Goal: Information Seeking & Learning: Check status

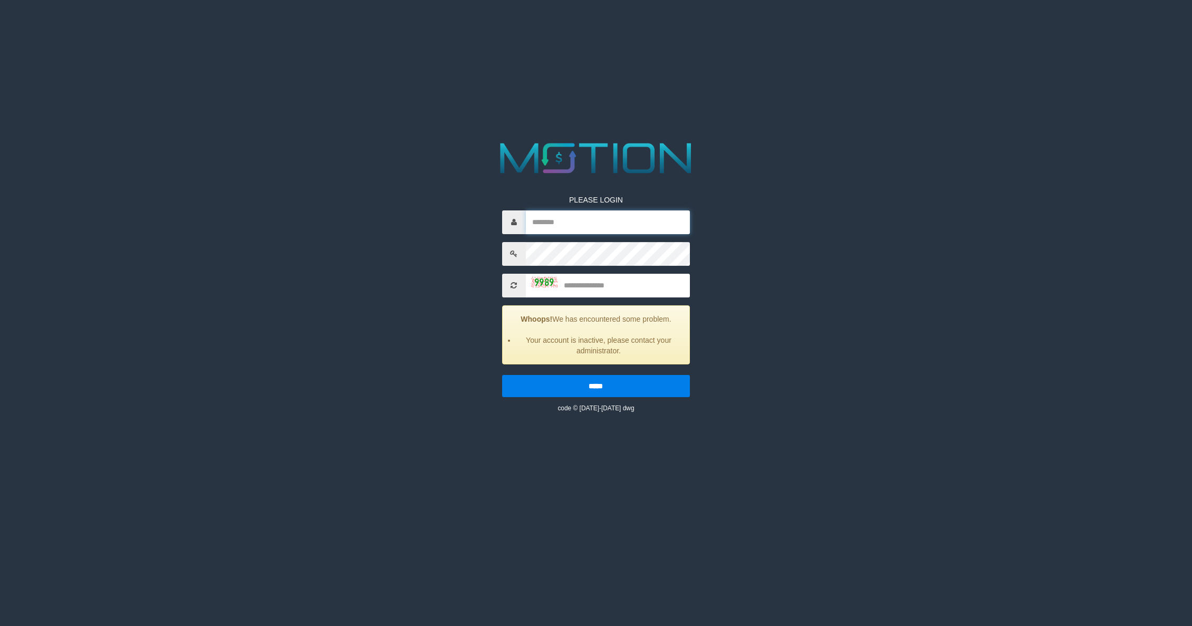
click at [645, 227] on input "text" at bounding box center [608, 222] width 165 height 24
type input "**********"
type input "****"
click at [502, 375] on input "*****" at bounding box center [596, 386] width 188 height 22
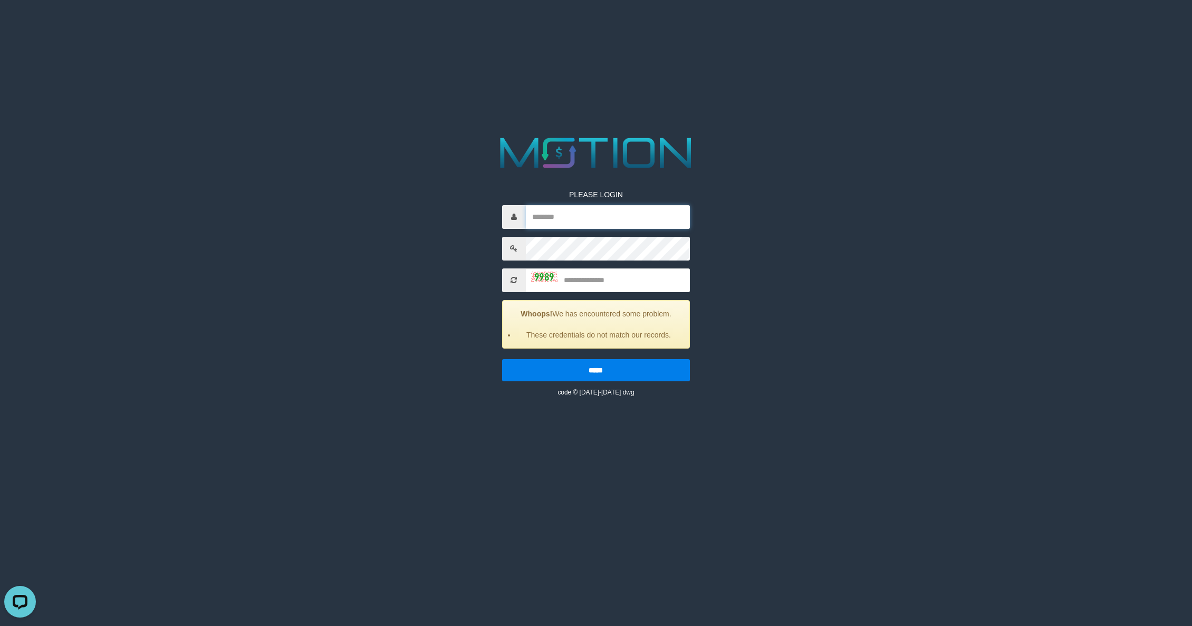
drag, startPoint x: 597, startPoint y: 211, endPoint x: 602, endPoint y: 228, distance: 18.0
click at [597, 211] on input "text" at bounding box center [608, 217] width 165 height 24
paste input "**********"
type input "**********"
type input "****"
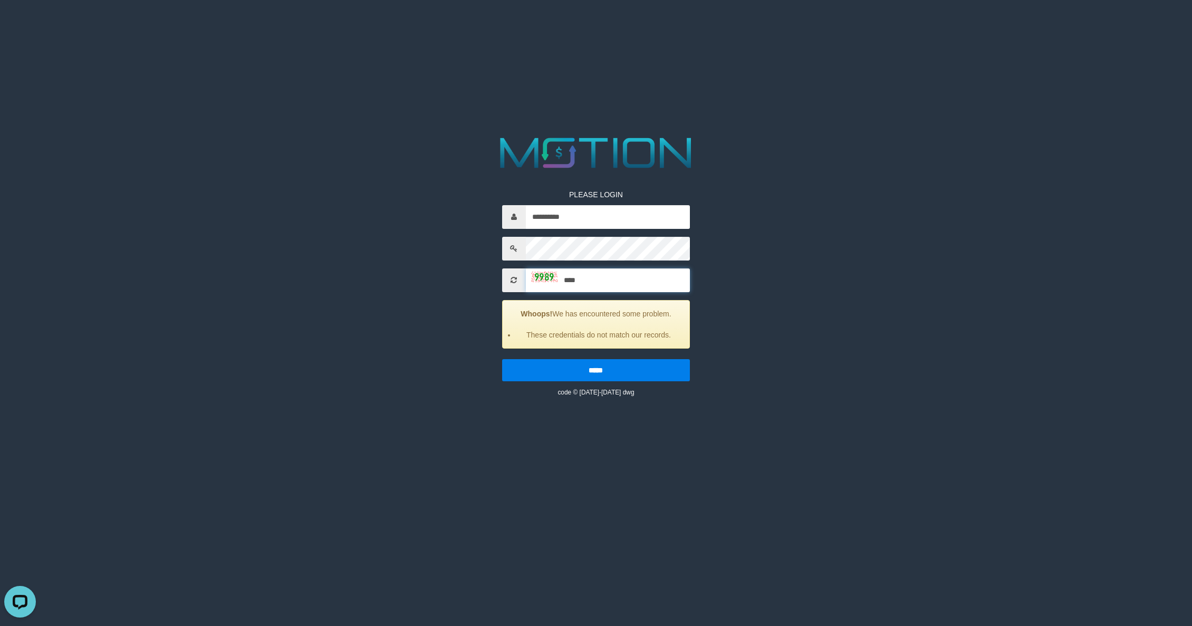
click at [502, 359] on input "*****" at bounding box center [596, 370] width 188 height 22
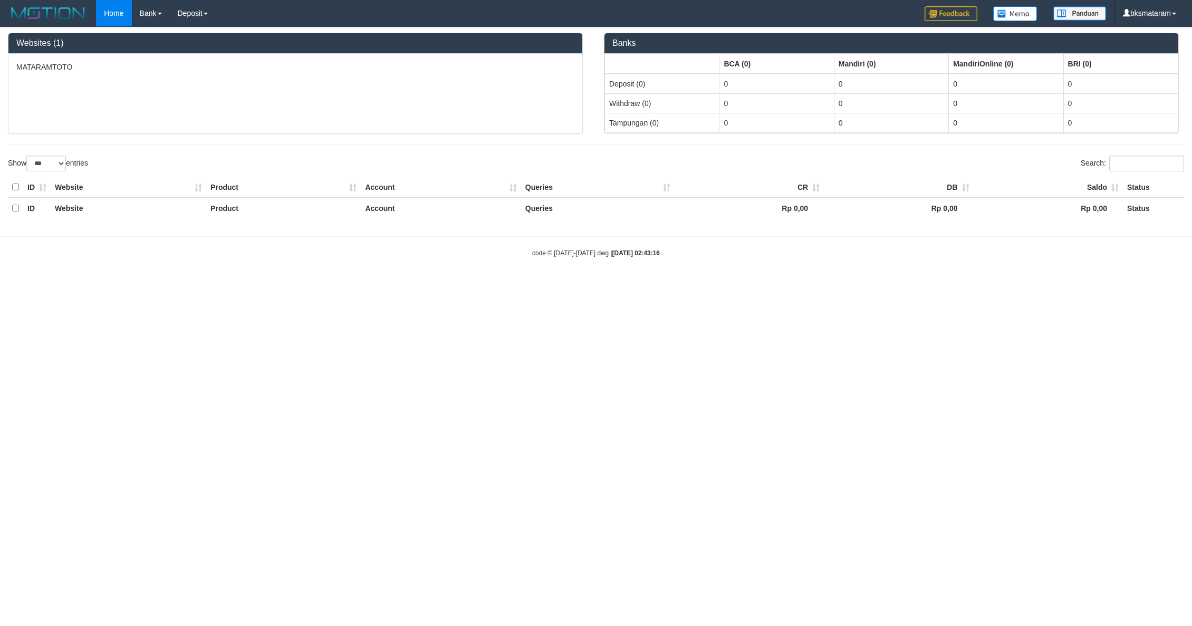
select select "***"
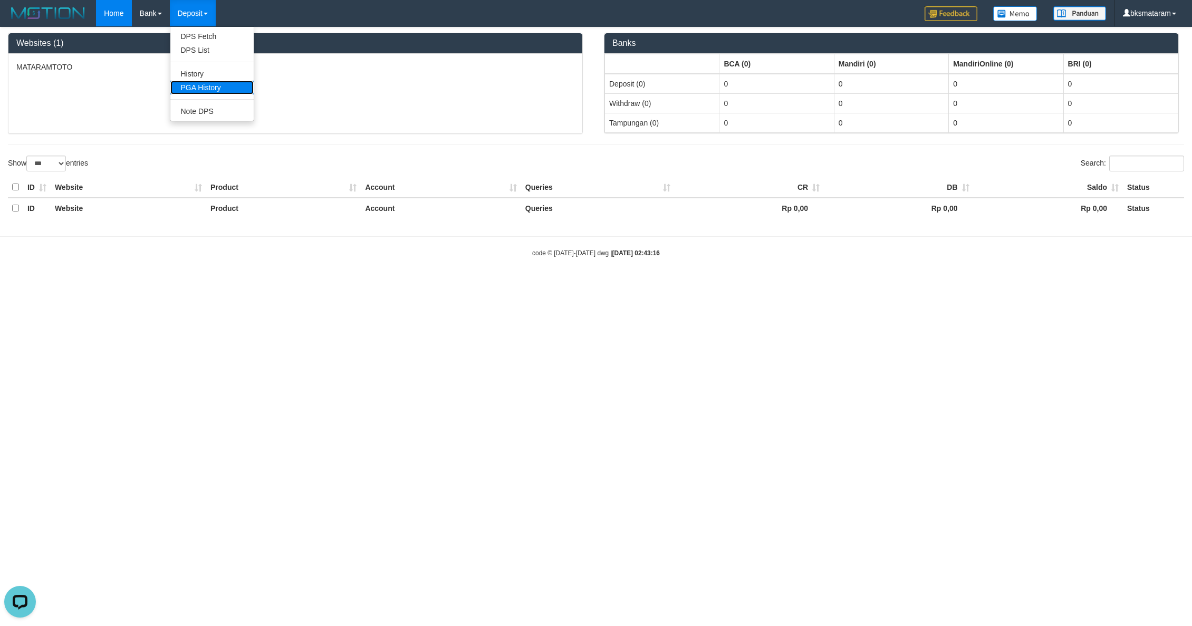
click at [211, 83] on link "PGA History" at bounding box center [211, 88] width 83 height 14
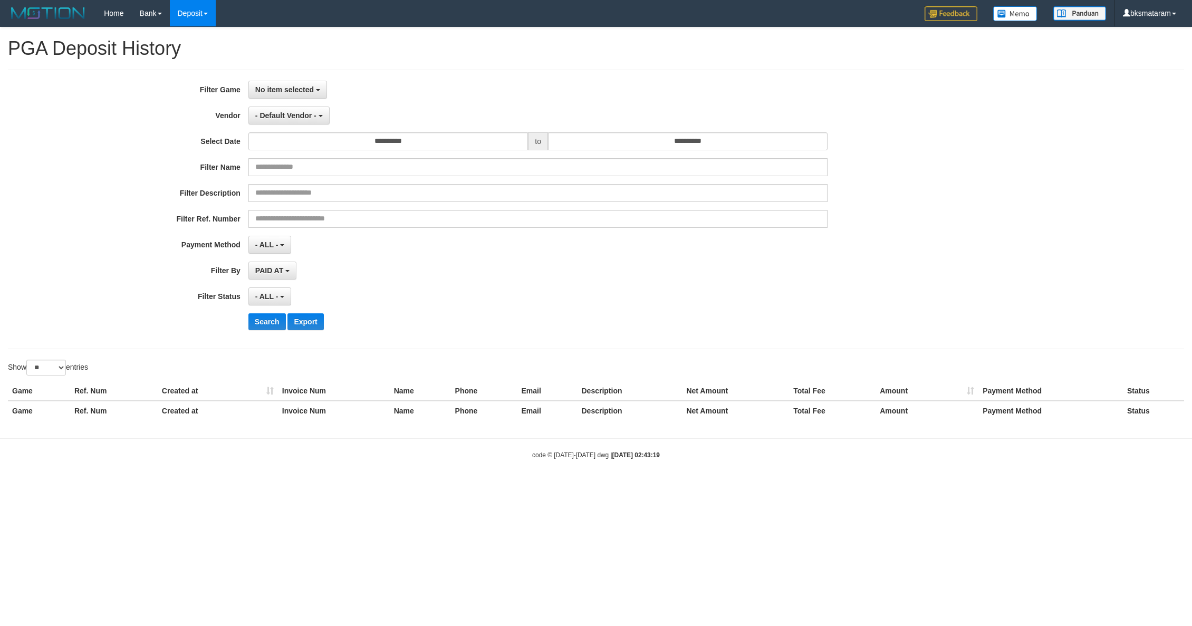
select select
select select "**"
click at [318, 114] on button "- Default Vendor -" at bounding box center [288, 116] width 81 height 18
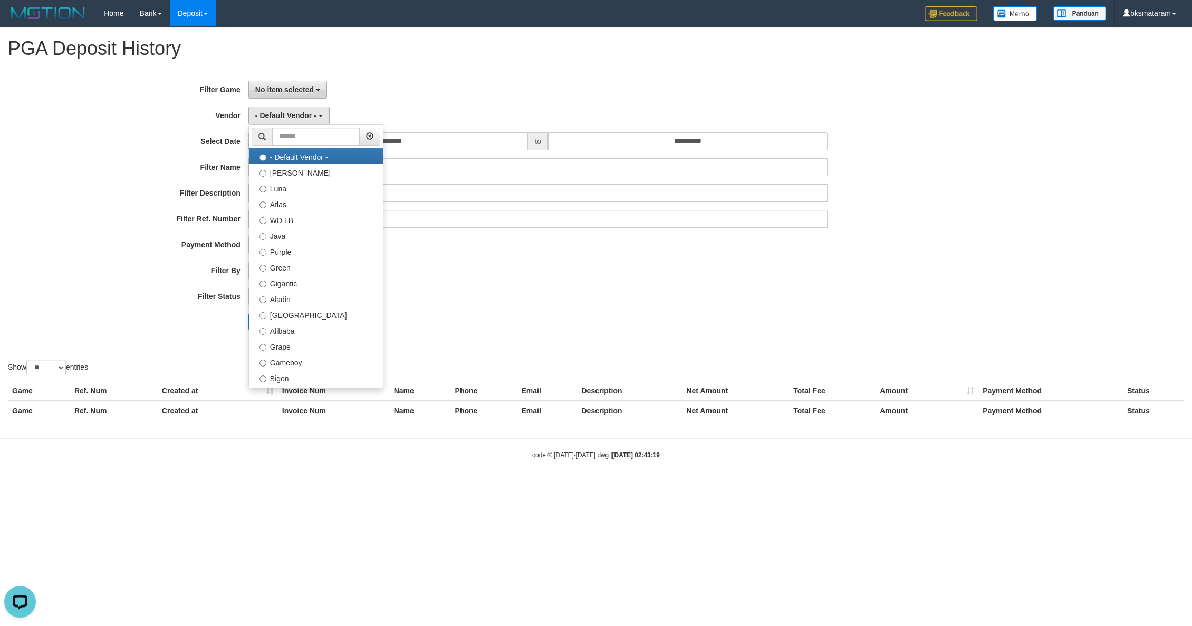
click at [284, 93] on span "No item selected" at bounding box center [284, 89] width 59 height 8
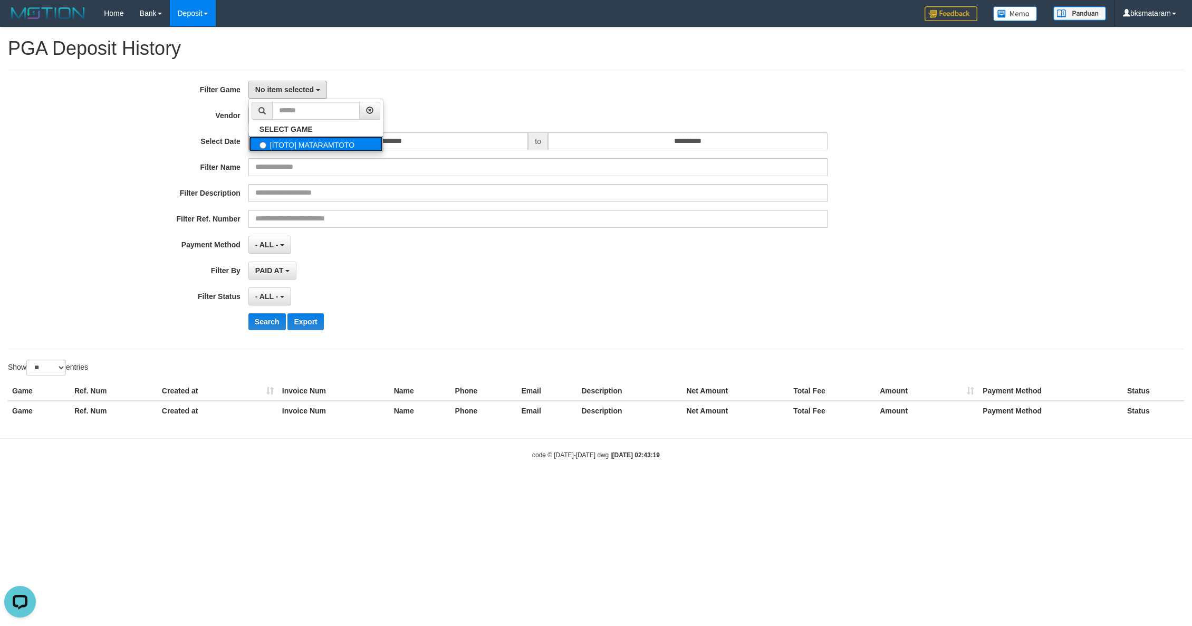
click at [322, 144] on label "[ITOTO] MATARAMTOTO" at bounding box center [316, 144] width 134 height 16
select select "****"
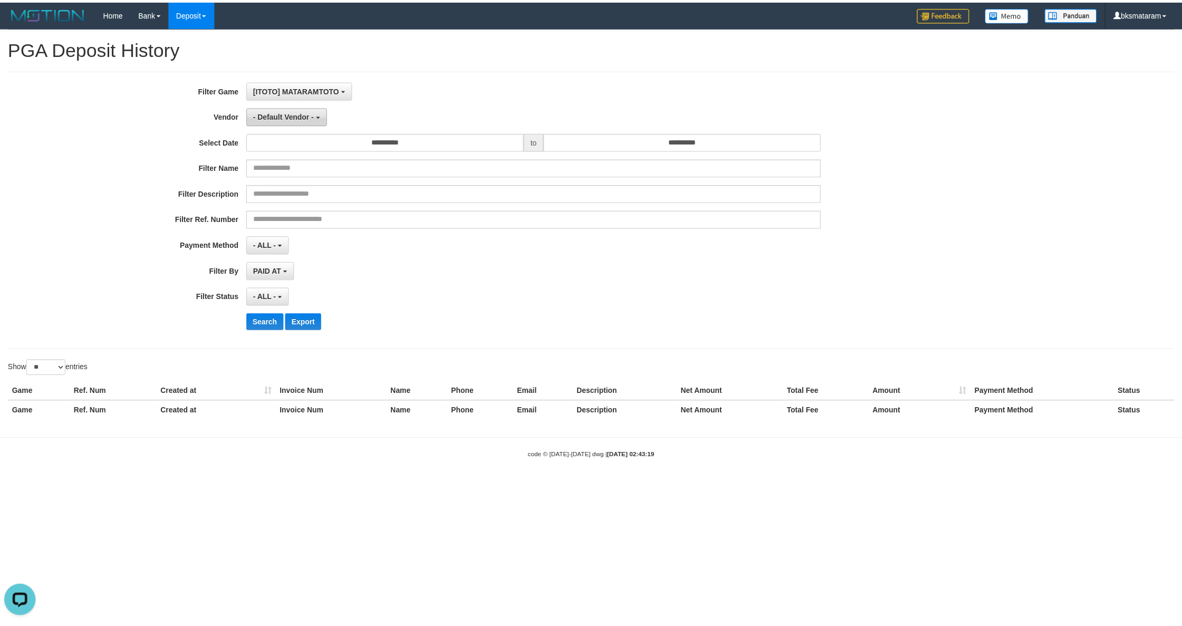
scroll to position [9, 0]
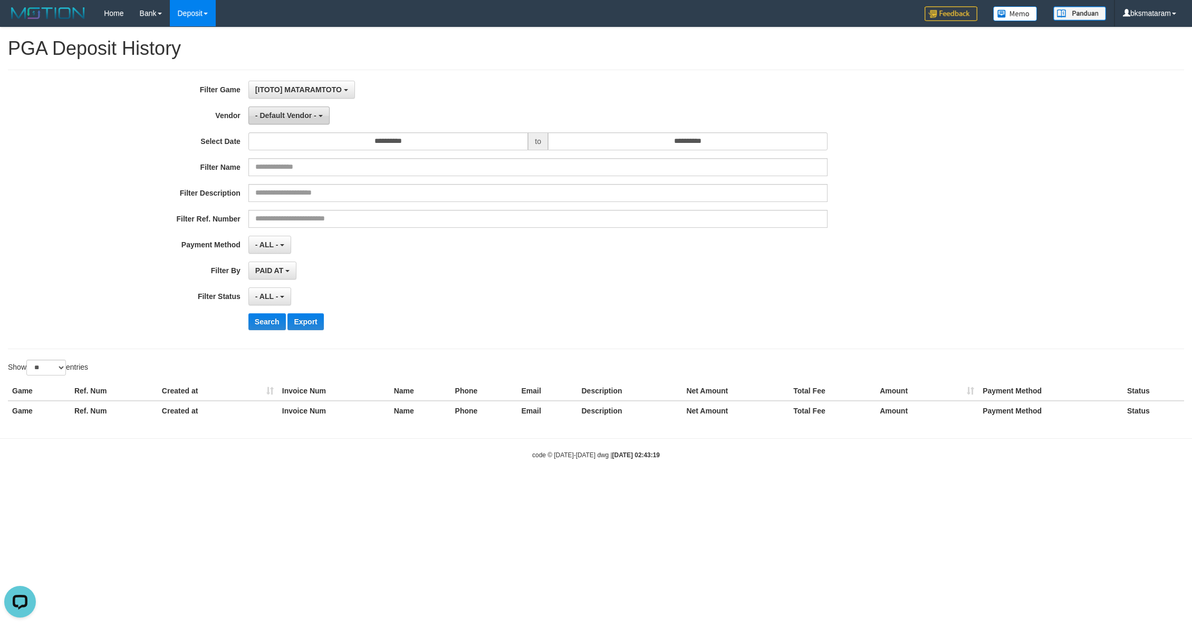
click at [299, 116] on span "- Default Vendor -" at bounding box center [285, 115] width 61 height 8
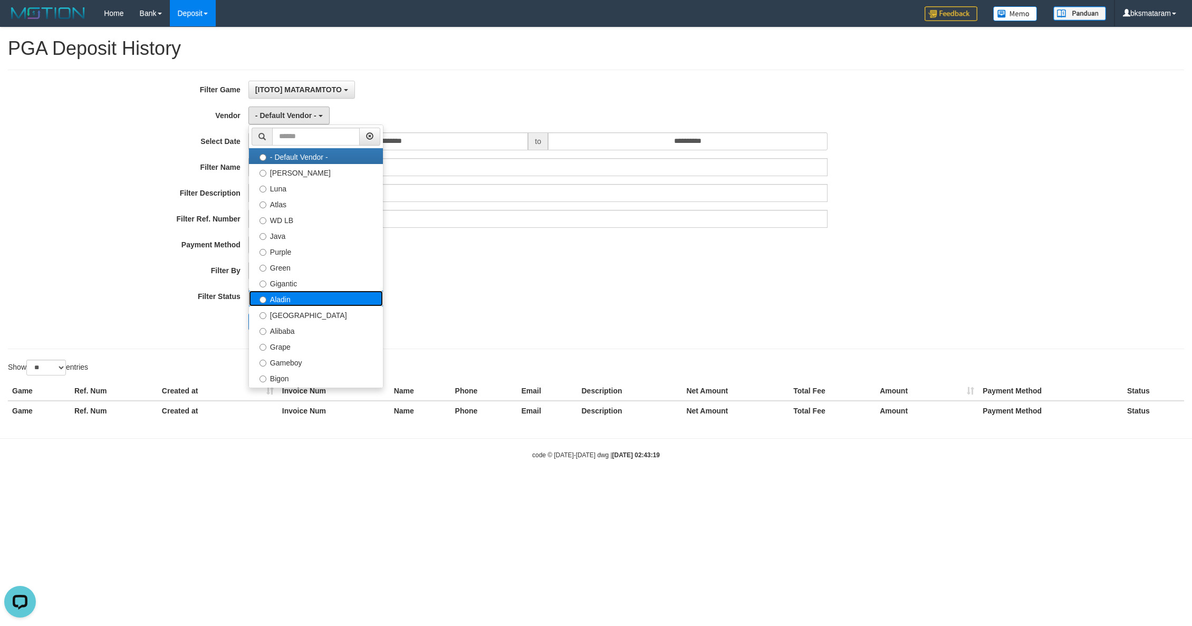
click at [316, 295] on label "Aladin" at bounding box center [316, 299] width 134 height 16
select select "**********"
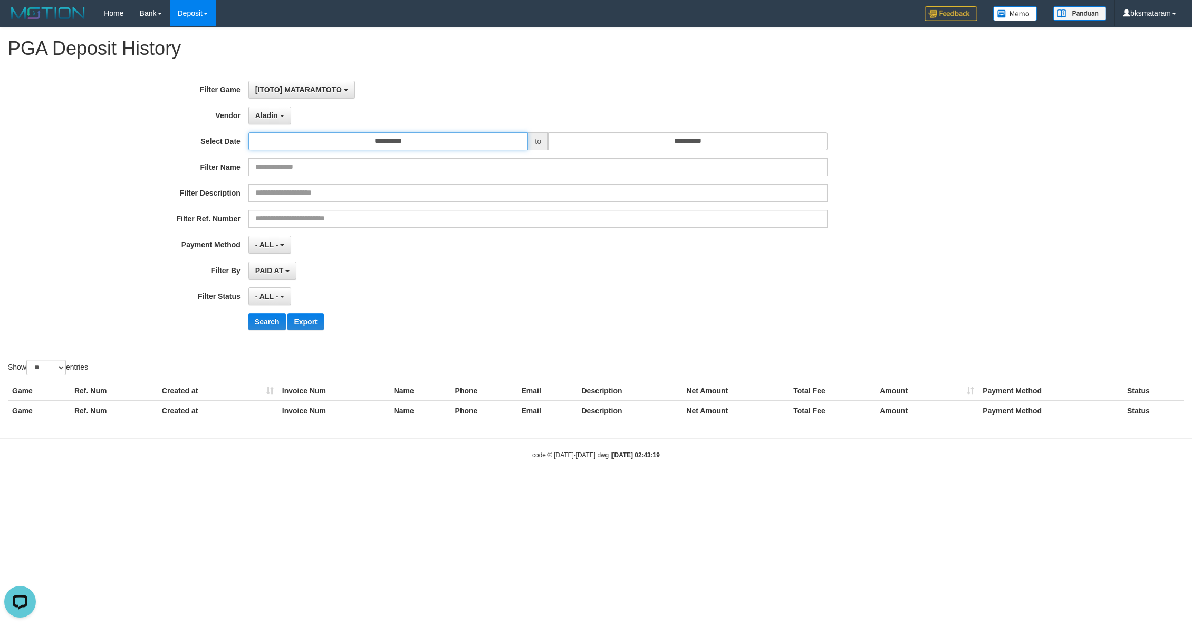
click at [441, 133] on input "**********" at bounding box center [387, 141] width 279 height 18
drag, startPoint x: 352, startPoint y: 193, endPoint x: 743, endPoint y: 135, distance: 394.5
click at [358, 193] on td "31" at bounding box center [350, 194] width 15 height 16
type input "**********"
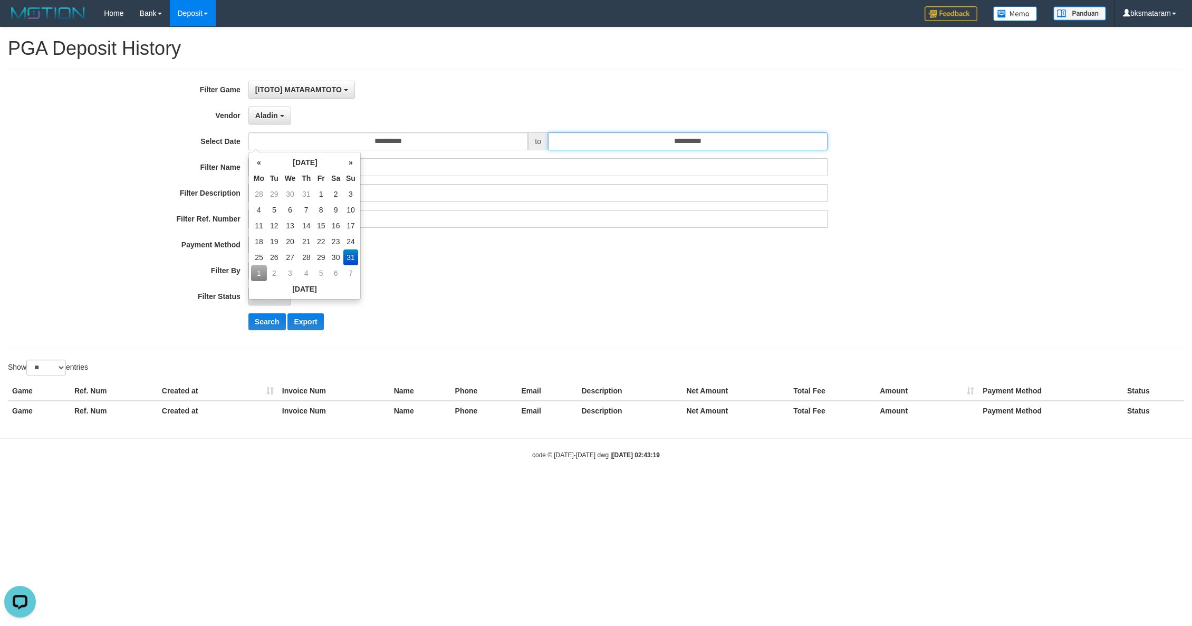
click at [741, 135] on input "**********" at bounding box center [687, 141] width 279 height 18
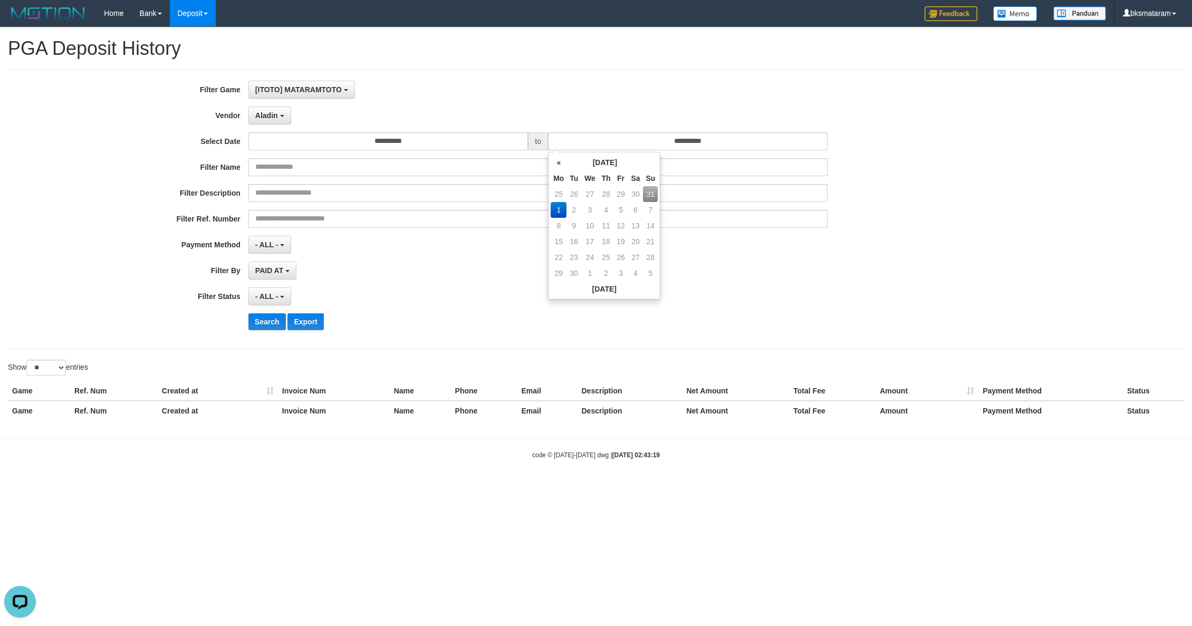
click at [652, 196] on td "31" at bounding box center [650, 194] width 15 height 16
type input "**********"
click at [921, 349] on hr at bounding box center [596, 349] width 1176 height 1
click at [267, 318] on button "Search" at bounding box center [266, 321] width 37 height 17
click at [51, 371] on select "** ** ** ***" at bounding box center [46, 368] width 40 height 16
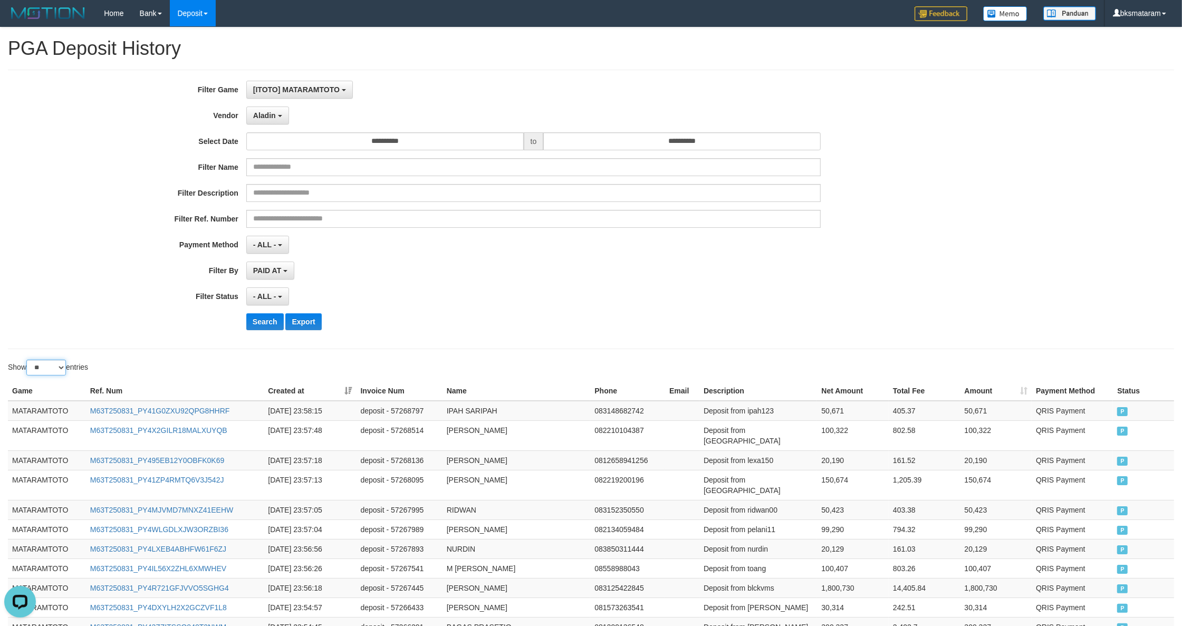
select select "***"
click at [28, 361] on select "** ** ** ***" at bounding box center [46, 368] width 40 height 16
click at [40, 409] on td "MATARAMTOTO" at bounding box center [47, 411] width 78 height 20
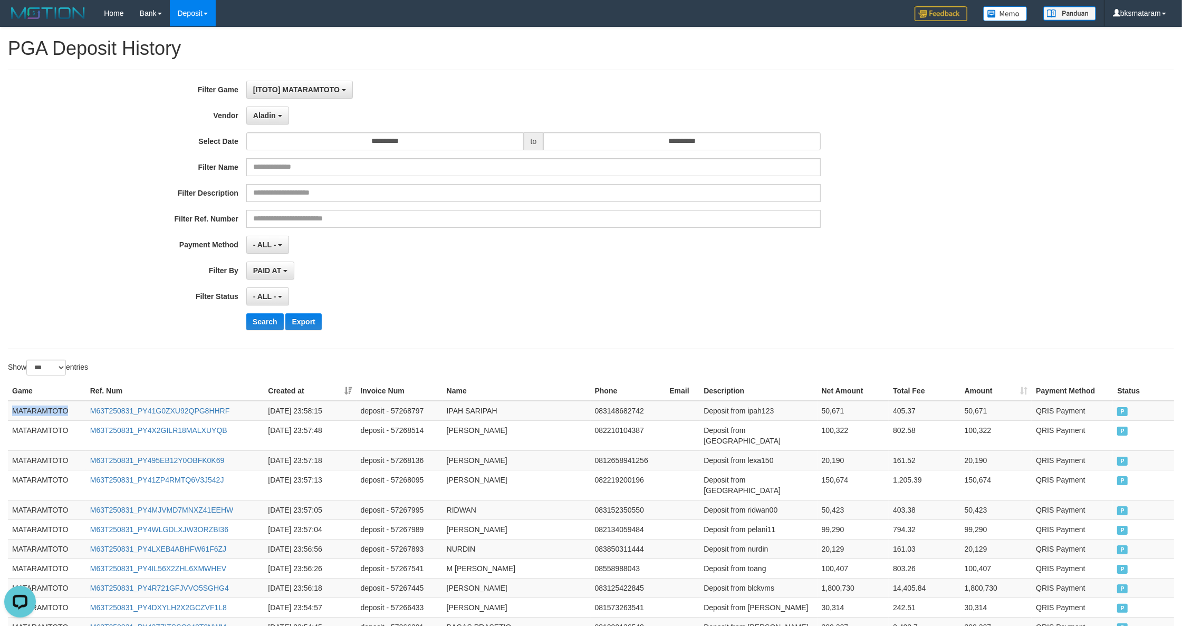
click at [40, 409] on td "MATARAMTOTO" at bounding box center [47, 411] width 78 height 20
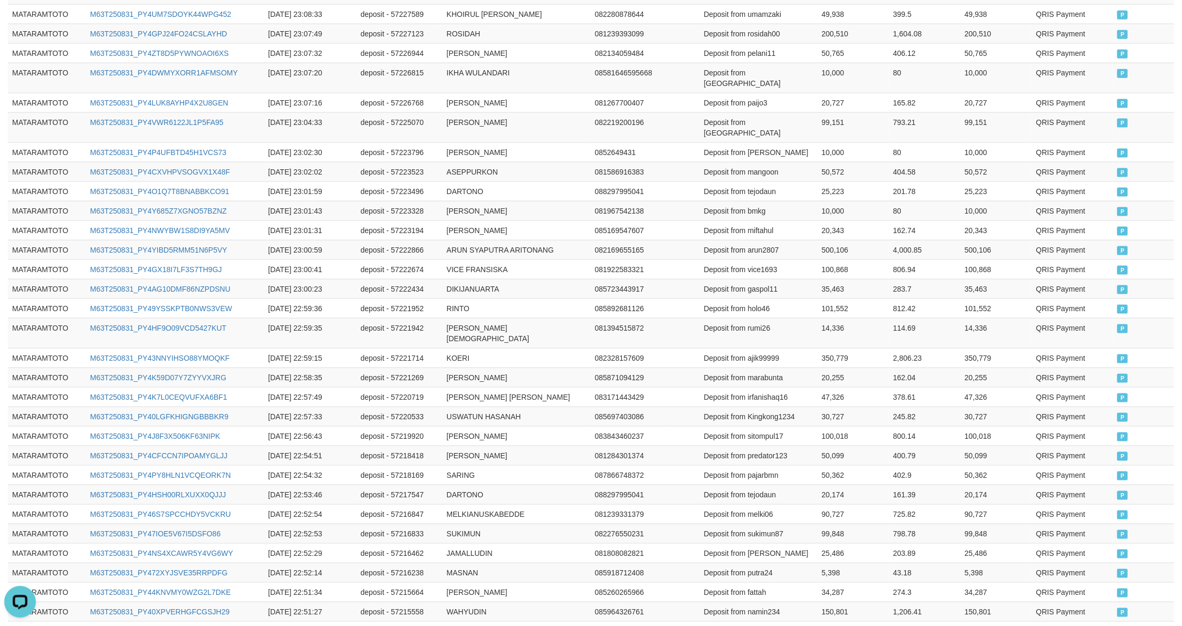
scroll to position [1843, 0]
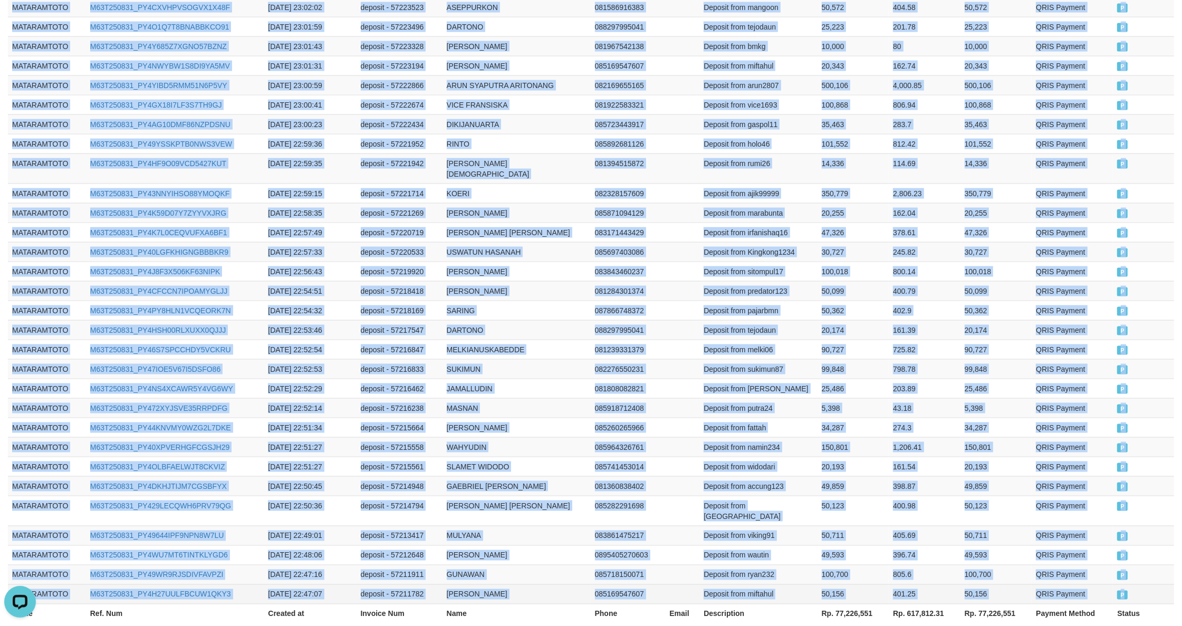
drag, startPoint x: 1135, startPoint y: 516, endPoint x: 1135, endPoint y: 508, distance: 7.9
click at [1135, 584] on td "P" at bounding box center [1143, 594] width 61 height 20
copy tbody "MATARAMTOTO M63T250831_PY41G0ZXU92QPG8HHRF 2025-08-31 23:58:15 deposit - 572687…"
click at [1038, 625] on link "2" at bounding box center [1043, 637] width 18 height 18
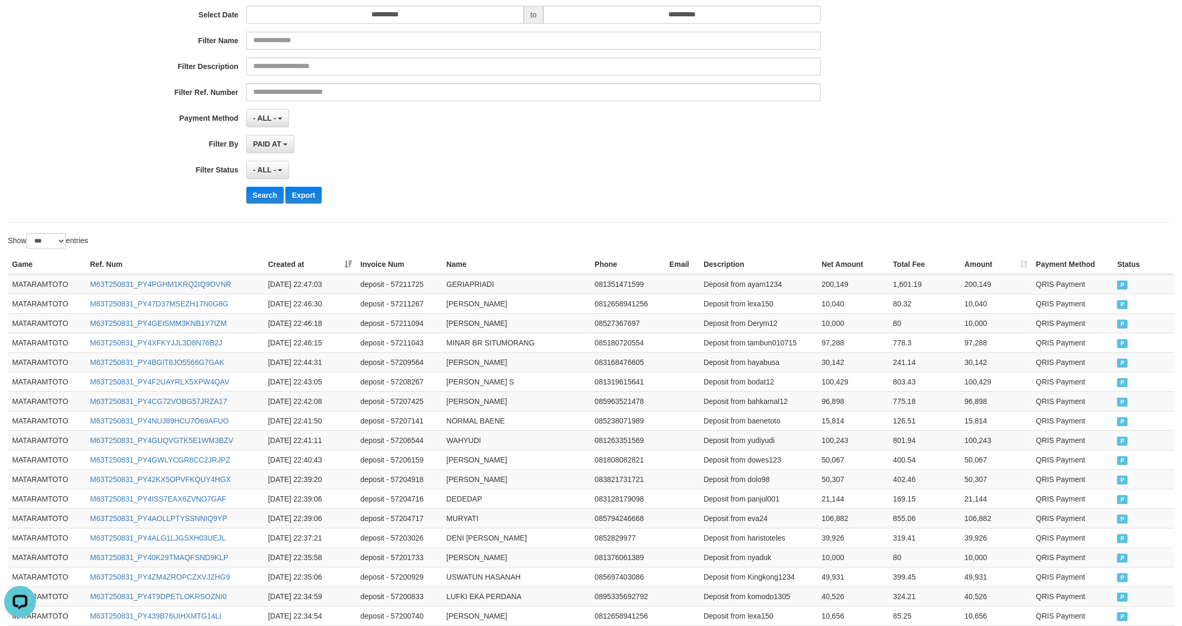
scroll to position [0, 0]
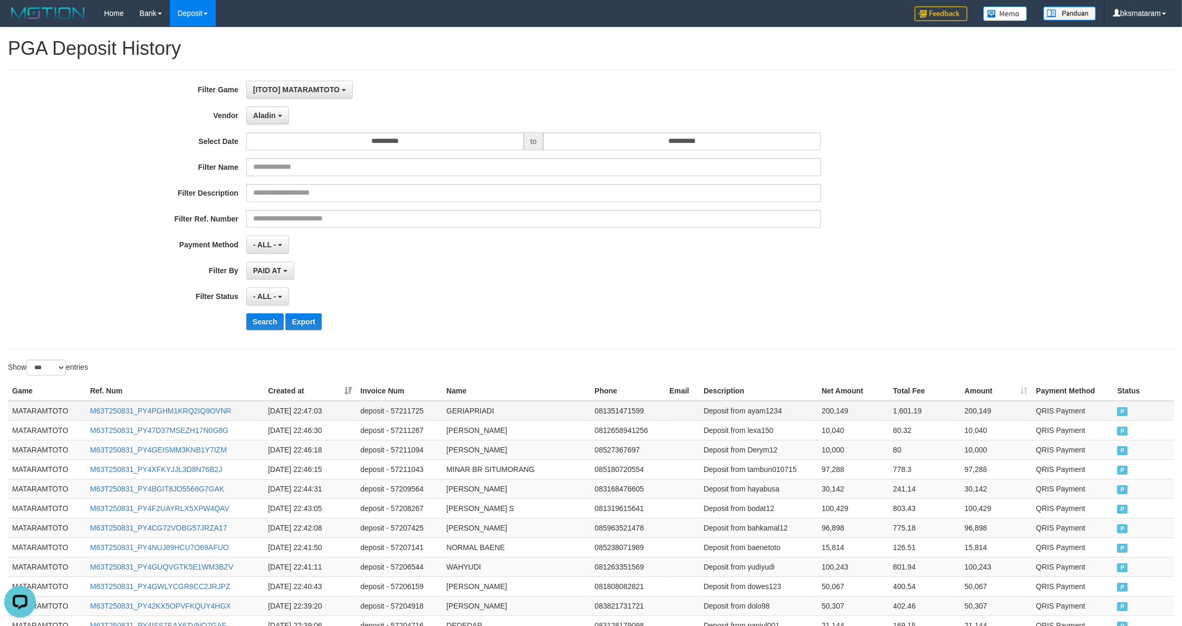
click at [32, 409] on td "MATARAMTOTO" at bounding box center [47, 411] width 78 height 20
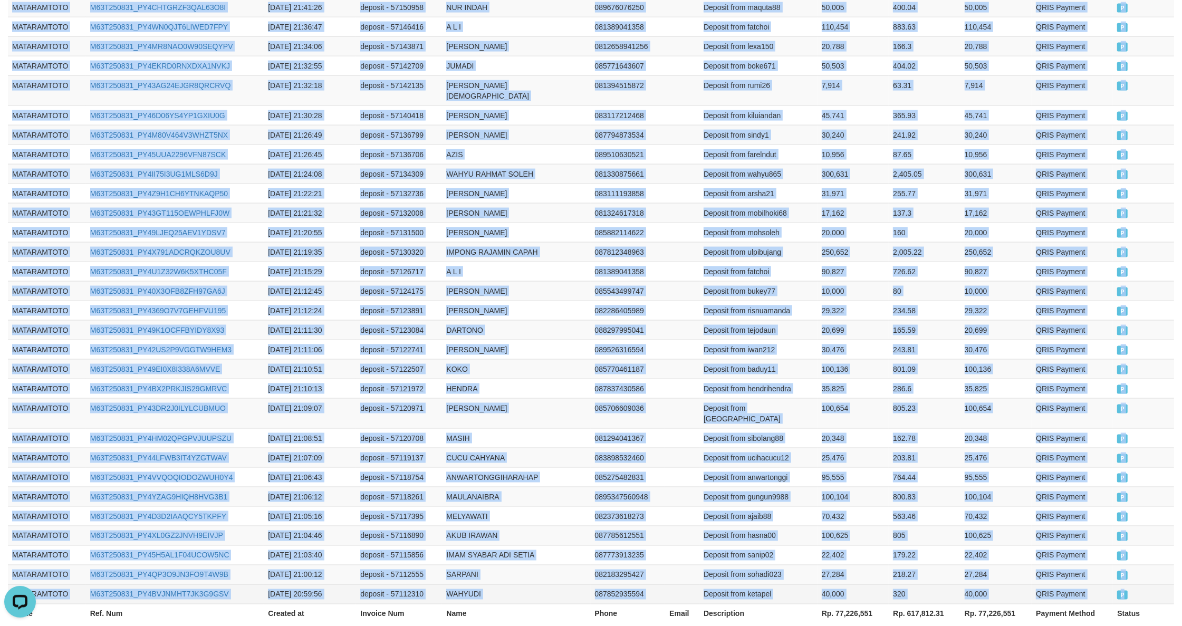
click at [1139, 584] on td "P" at bounding box center [1143, 594] width 61 height 20
copy tbody "MATARAMTOTO M63T250831_PY4PGHM1KRQ2IQ9OVNR 2025-08-31 22:47:03 deposit - 572117…"
click at [1064, 625] on link "3" at bounding box center [1060, 637] width 18 height 18
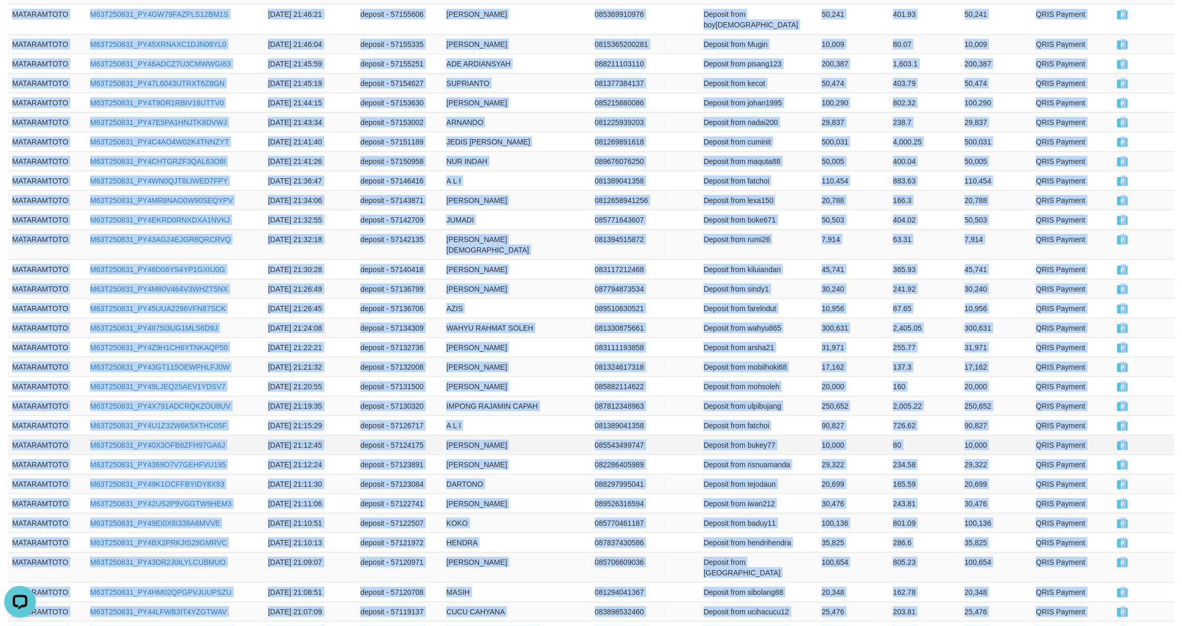
click at [520, 435] on td "SANDY KRISNA" at bounding box center [516, 445] width 148 height 20
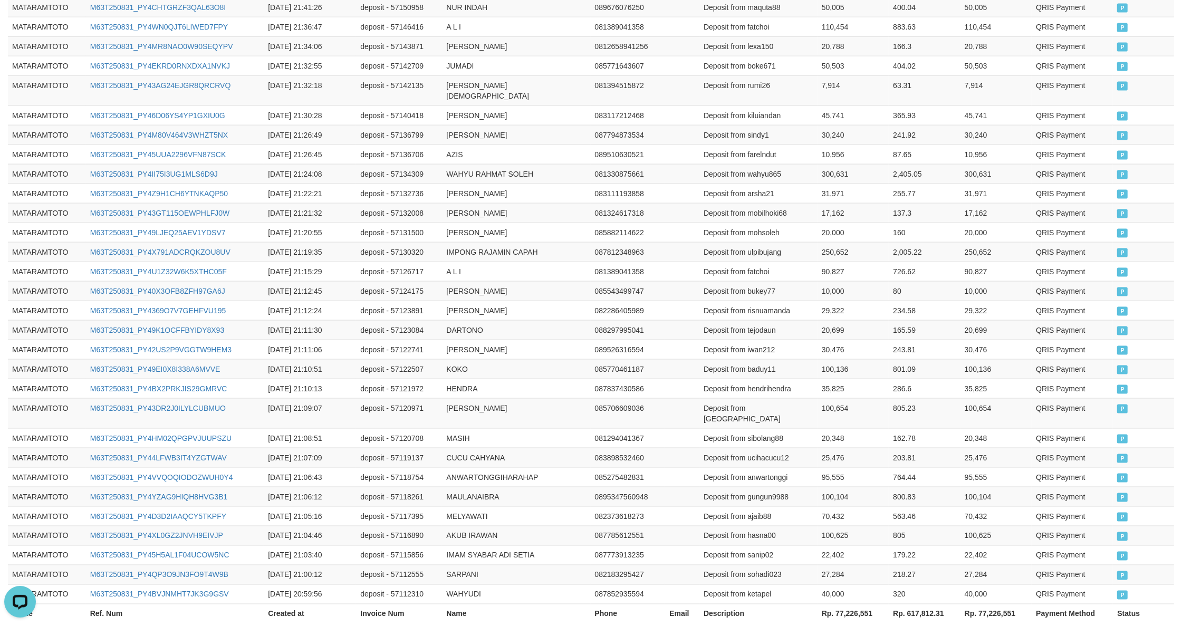
click at [1058, 625] on link "3" at bounding box center [1060, 637] width 18 height 18
click at [1079, 625] on link "4" at bounding box center [1077, 637] width 18 height 18
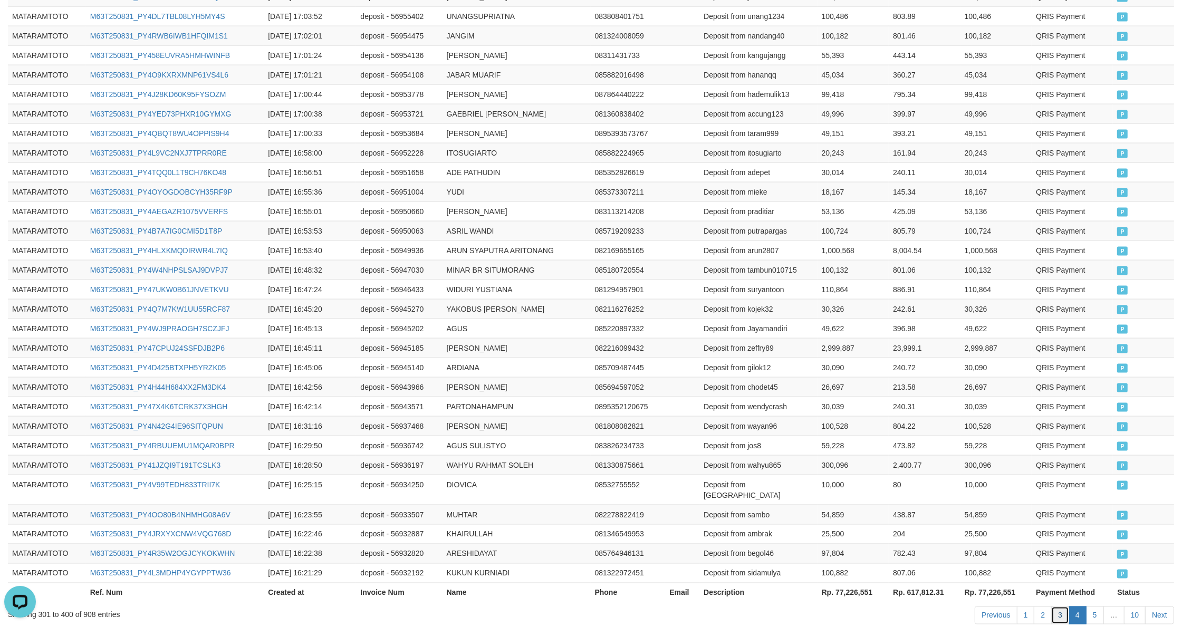
click at [1061, 606] on link "3" at bounding box center [1060, 615] width 18 height 18
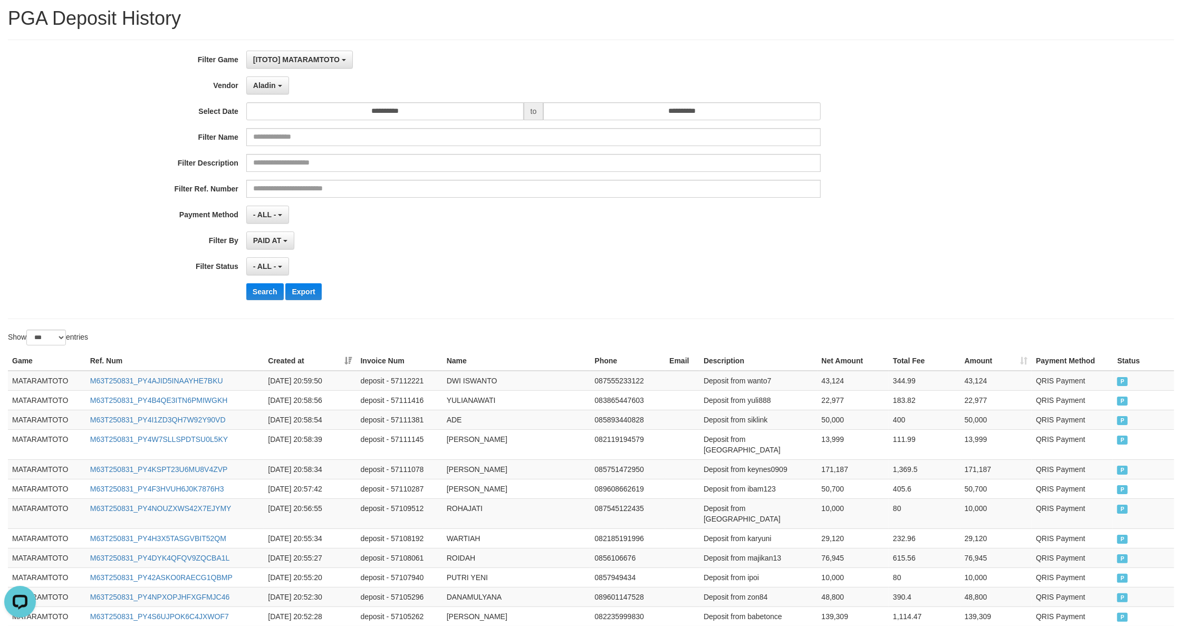
scroll to position [0, 0]
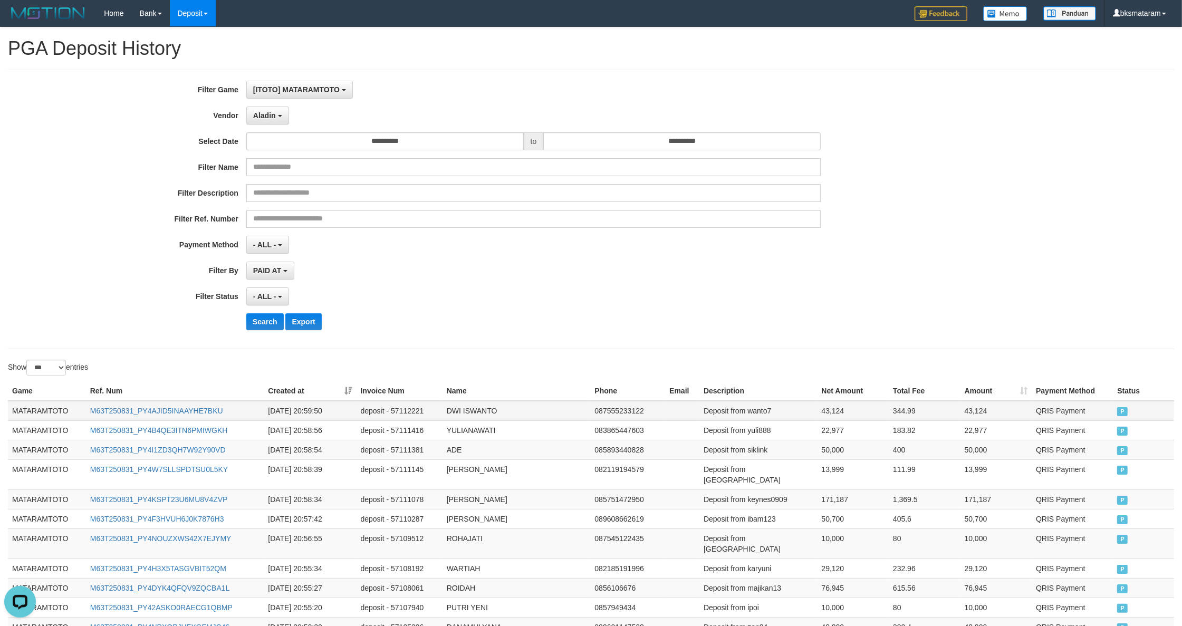
click at [36, 414] on td "MATARAMTOTO" at bounding box center [47, 411] width 78 height 20
click at [44, 410] on td "MATARAMTOTO" at bounding box center [47, 411] width 78 height 20
click at [44, 406] on td "MATARAMTOTO" at bounding box center [47, 411] width 78 height 20
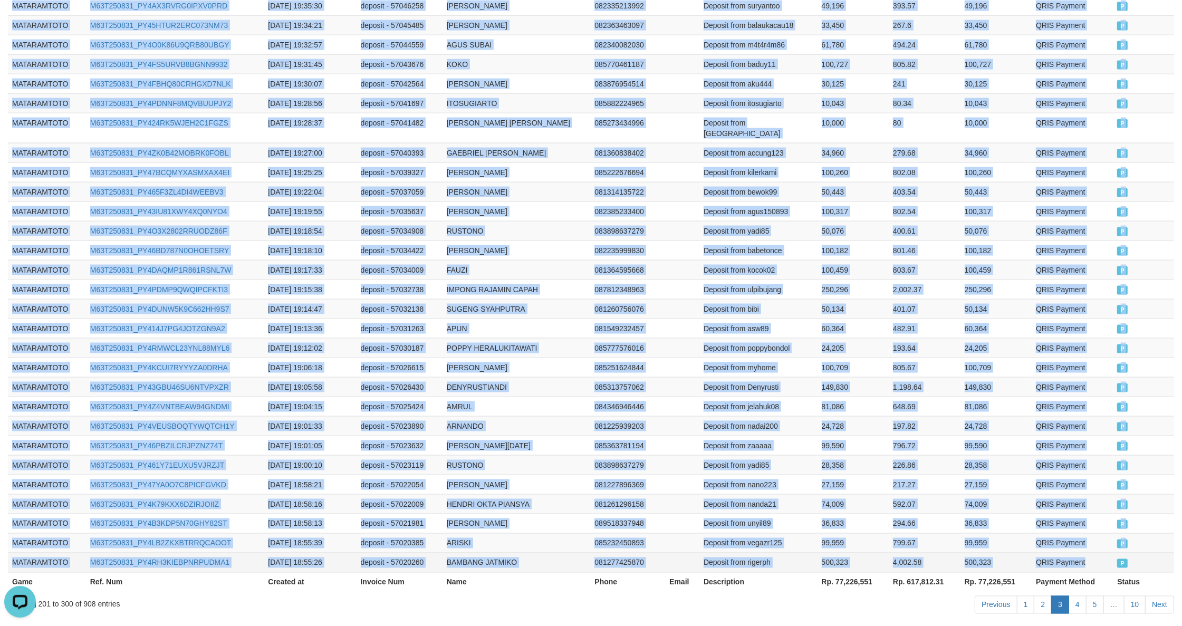
drag, startPoint x: 1110, startPoint y: 510, endPoint x: 1119, endPoint y: 510, distance: 9.0
click at [1111, 553] on td "QRIS Payment" at bounding box center [1072, 563] width 81 height 20
click at [1131, 553] on td "P" at bounding box center [1143, 563] width 61 height 20
click at [1073, 596] on link "4" at bounding box center [1077, 605] width 18 height 18
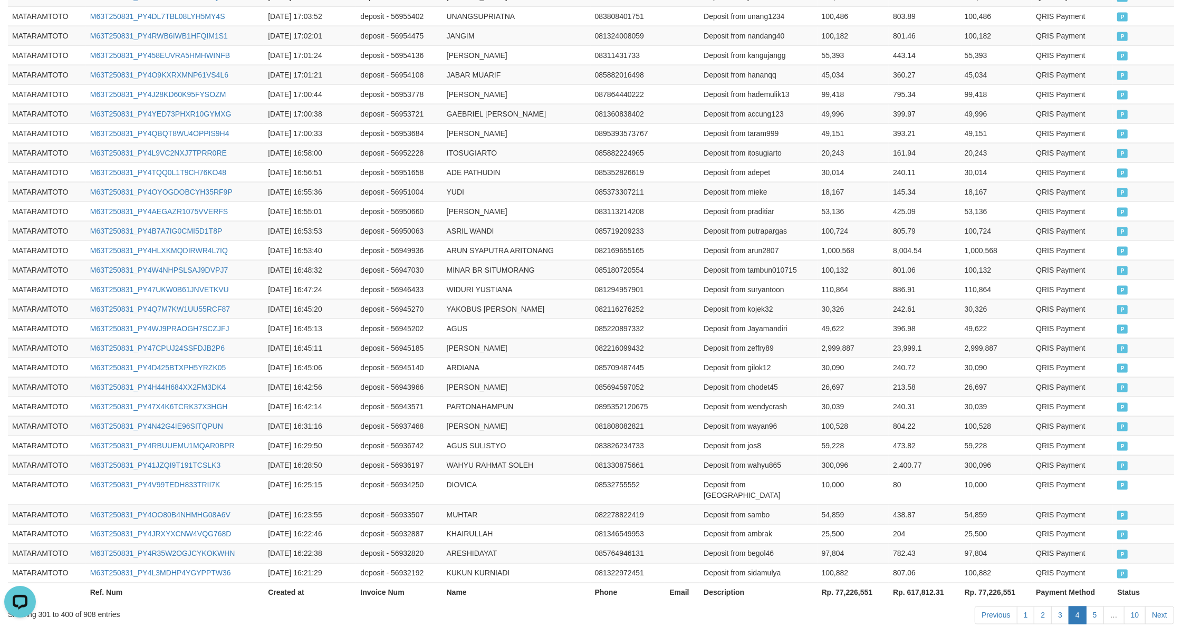
scroll to position [0, 0]
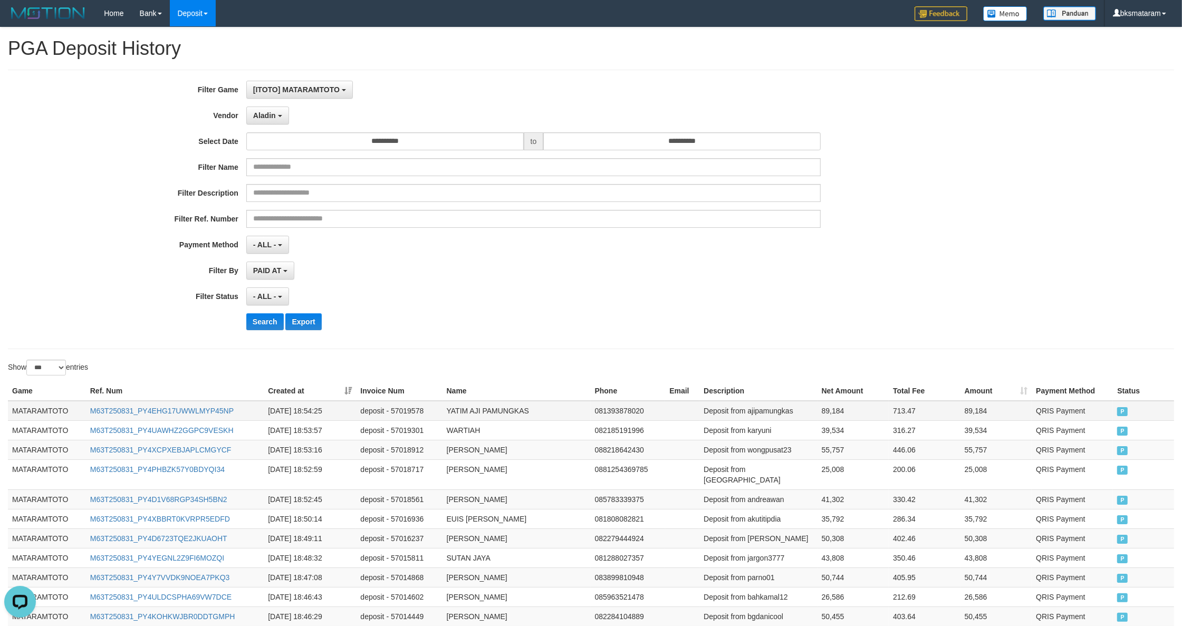
click at [38, 414] on td "MATARAMTOTO" at bounding box center [47, 411] width 78 height 20
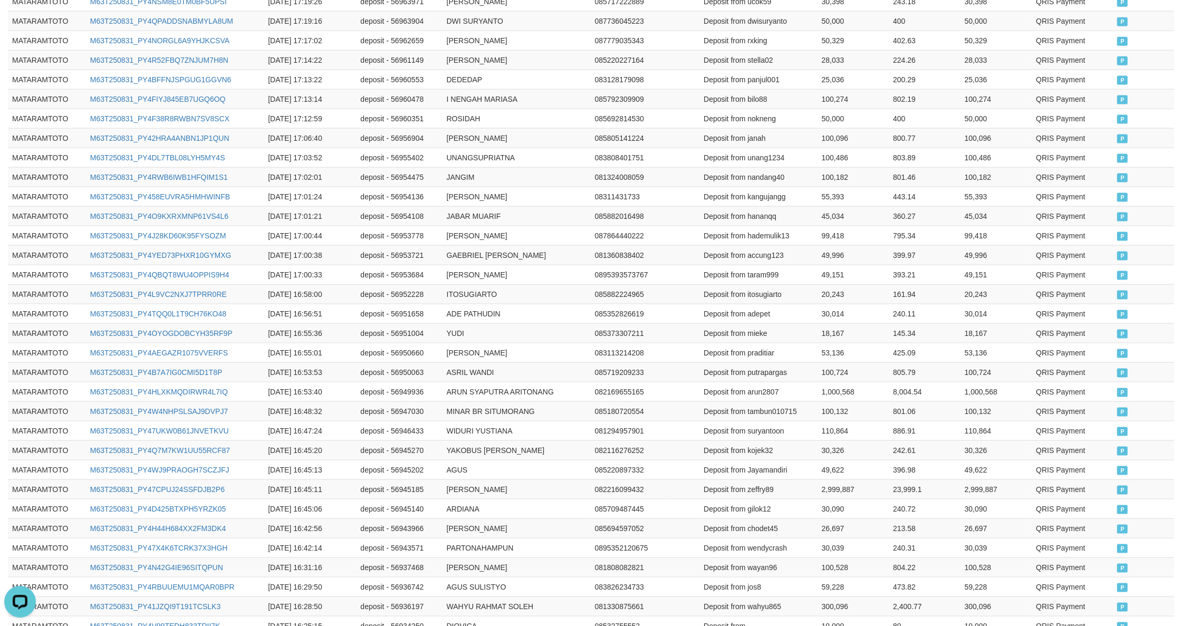
scroll to position [1843, 0]
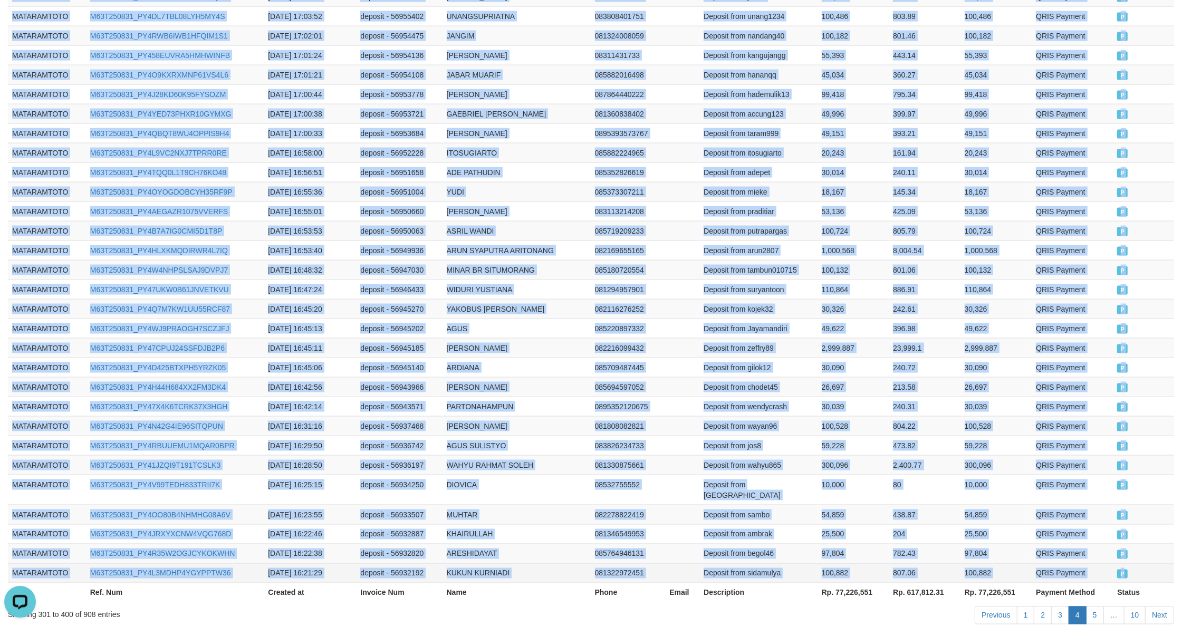
click at [1132, 563] on td "P" at bounding box center [1143, 573] width 61 height 20
copy tbody "MATARAMTOTO M63T250831_PY4EHG17UWWLMYP45NP 2025-08-31 18:54:25 deposit - 570195…"
click at [1093, 606] on link "5" at bounding box center [1095, 615] width 18 height 18
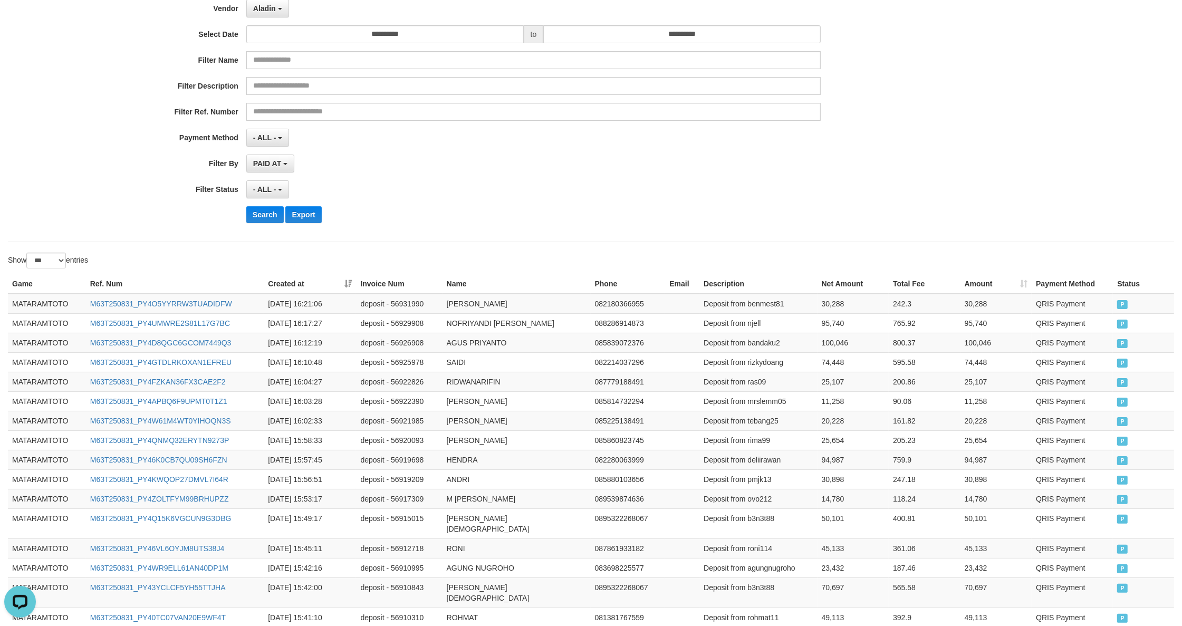
scroll to position [0, 0]
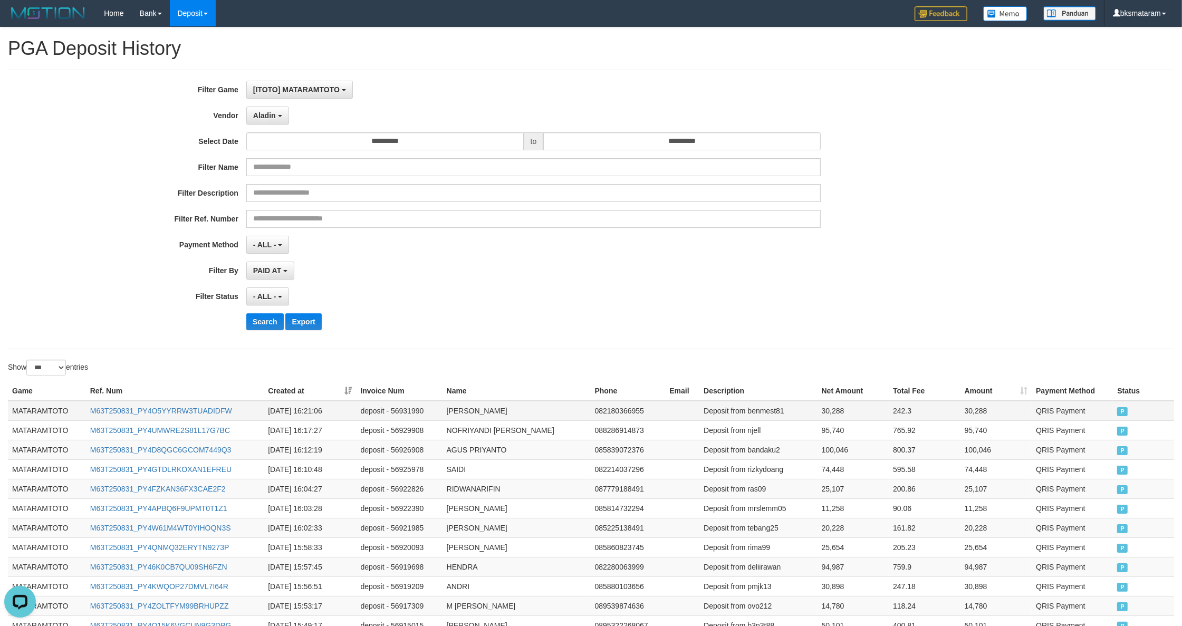
click at [66, 414] on td "MATARAMTOTO" at bounding box center [47, 411] width 78 height 20
click at [52, 405] on td "MATARAMTOTO" at bounding box center [47, 411] width 78 height 20
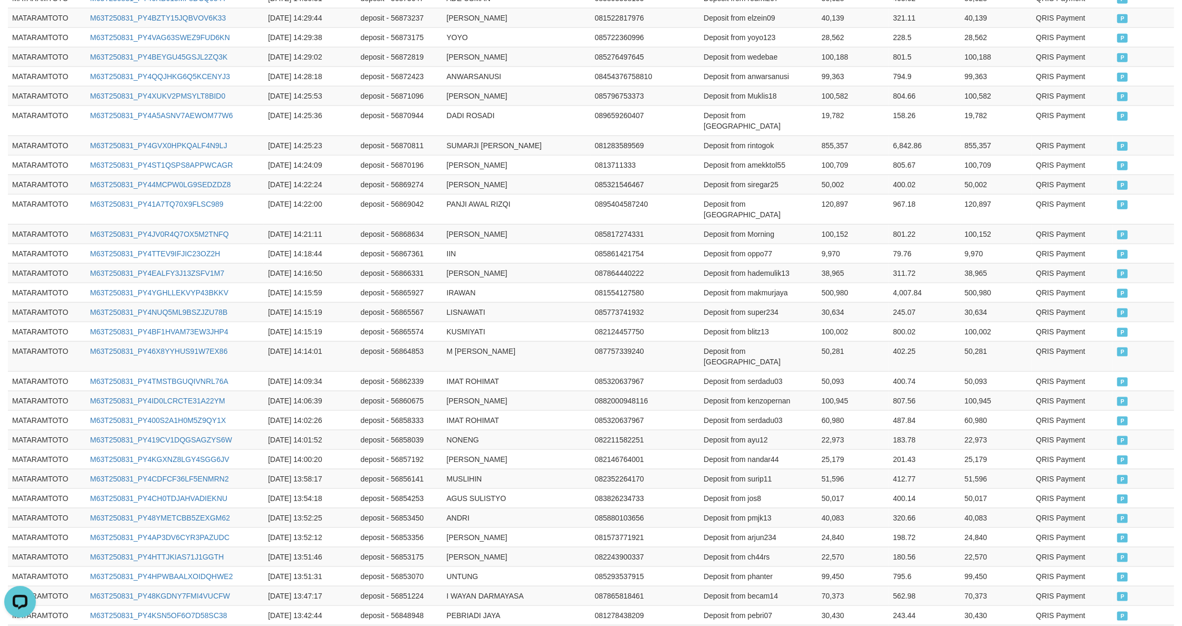
scroll to position [1843, 0]
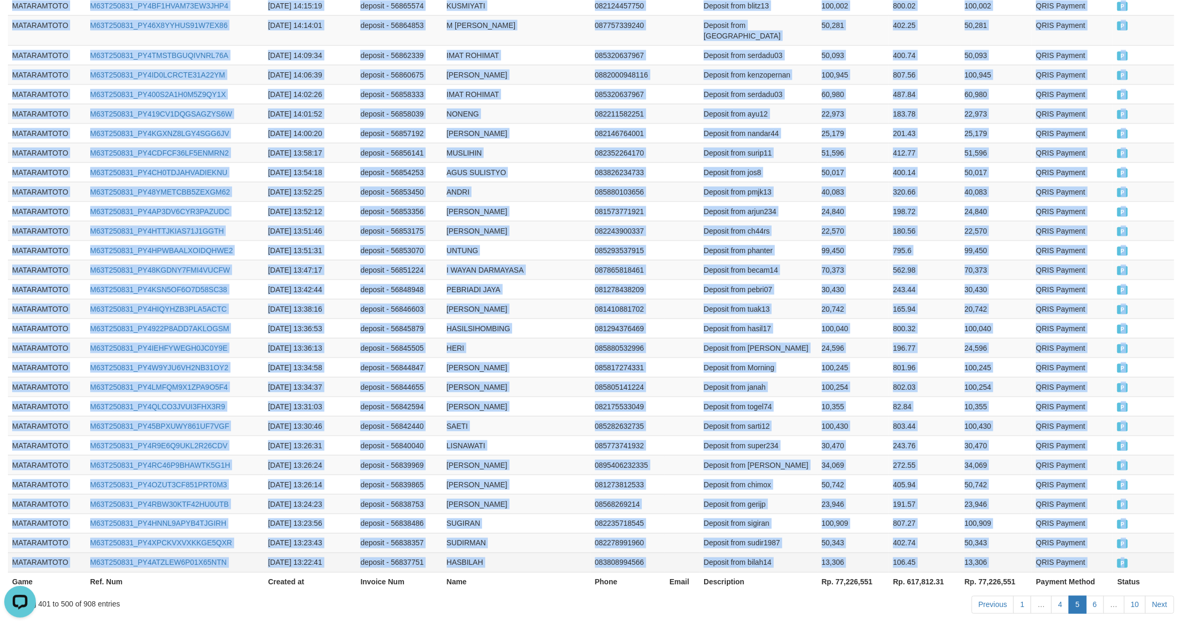
click at [1135, 553] on td "P" at bounding box center [1143, 563] width 61 height 20
copy tbody "MATARAMTOTO M63T250831_PY4O5YYRRW3TUADIDFW 2025-08-31 16:21:06 deposit - 569319…"
click at [1091, 596] on link "6" at bounding box center [1095, 605] width 18 height 18
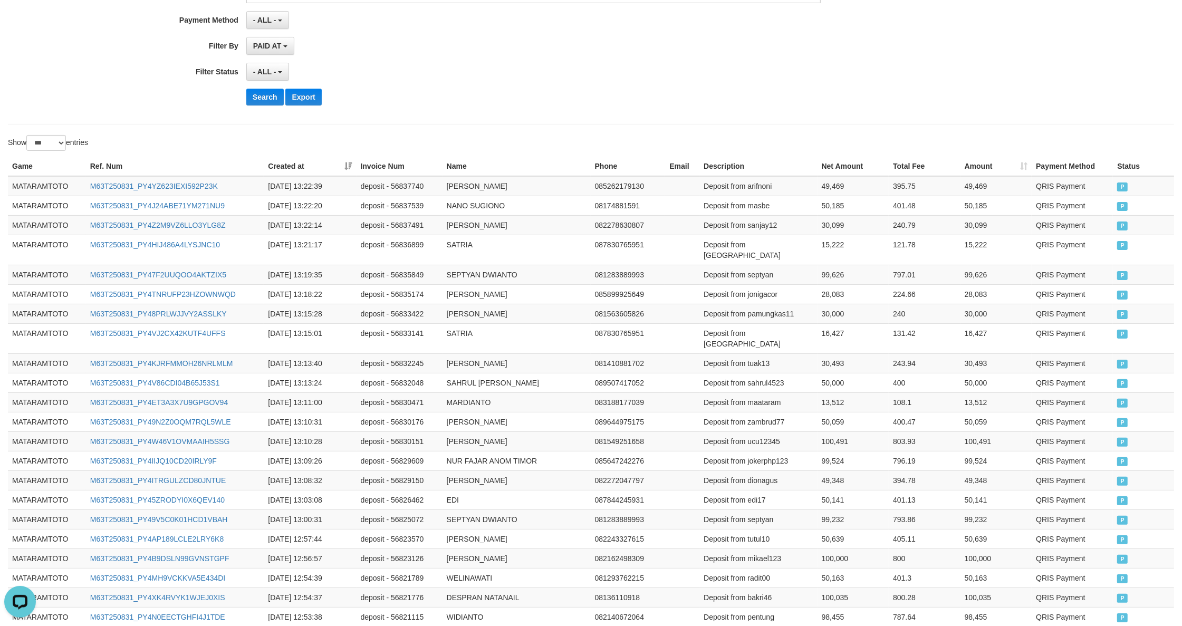
scroll to position [0, 0]
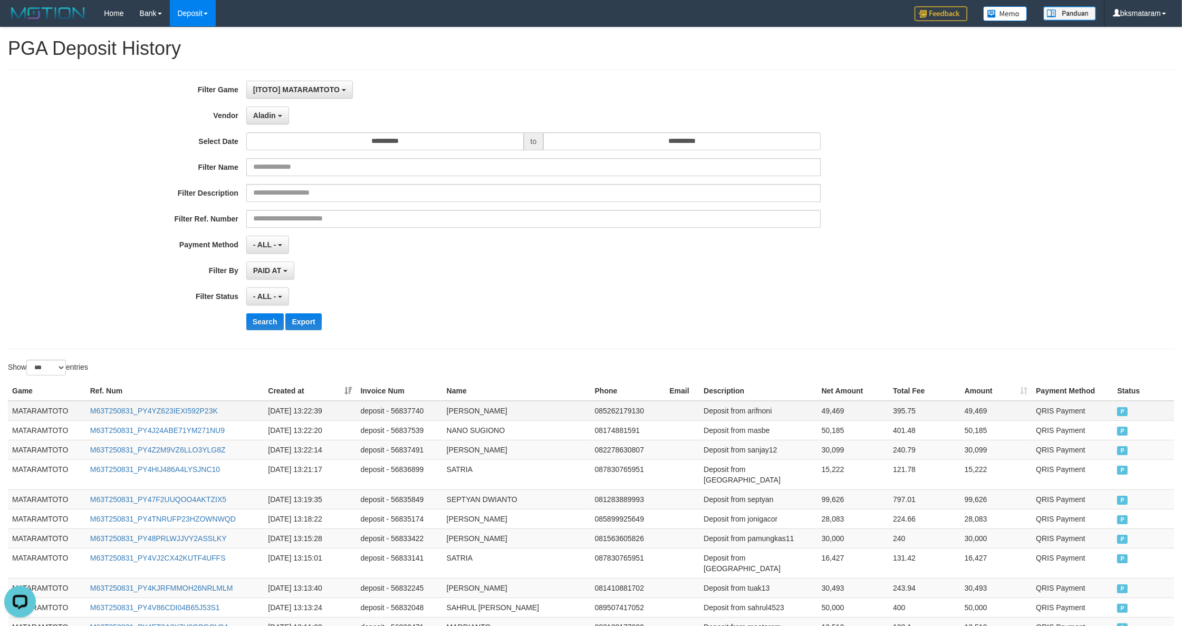
click at [41, 407] on td "MATARAMTOTO" at bounding box center [47, 411] width 78 height 20
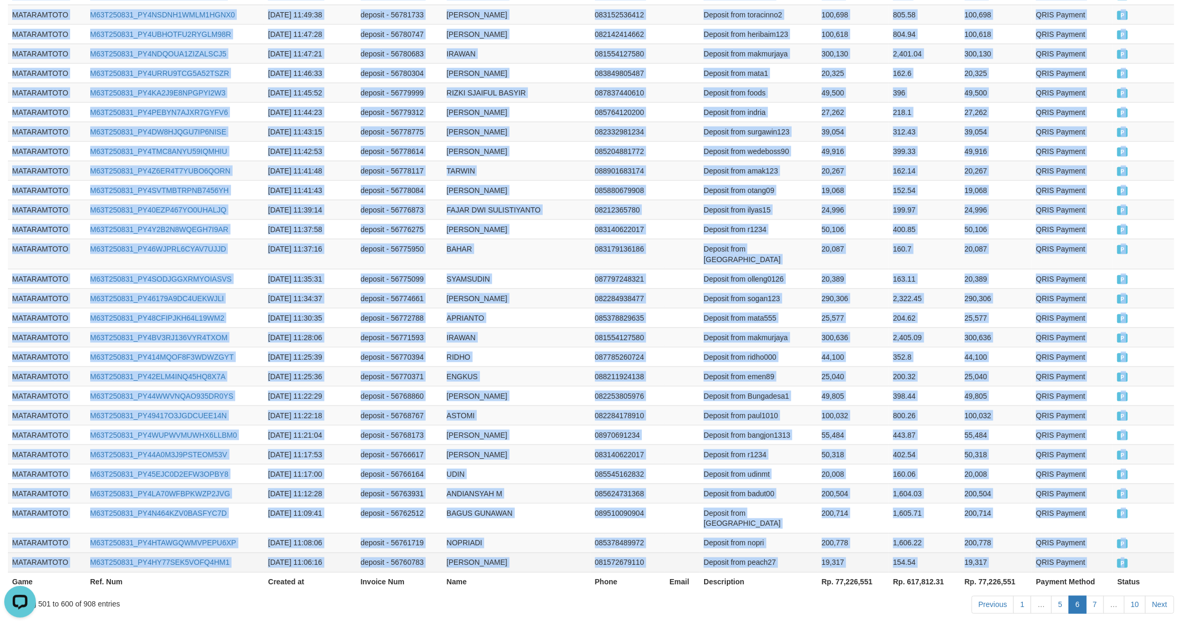
click at [1141, 553] on td "P" at bounding box center [1143, 563] width 61 height 20
copy tbody "MATARAMTOTO M63T250831_PY4YZ623IEXI592P23K 2025-08-31 13:22:39 deposit - 568377…"
click at [1091, 596] on link "7" at bounding box center [1095, 605] width 18 height 18
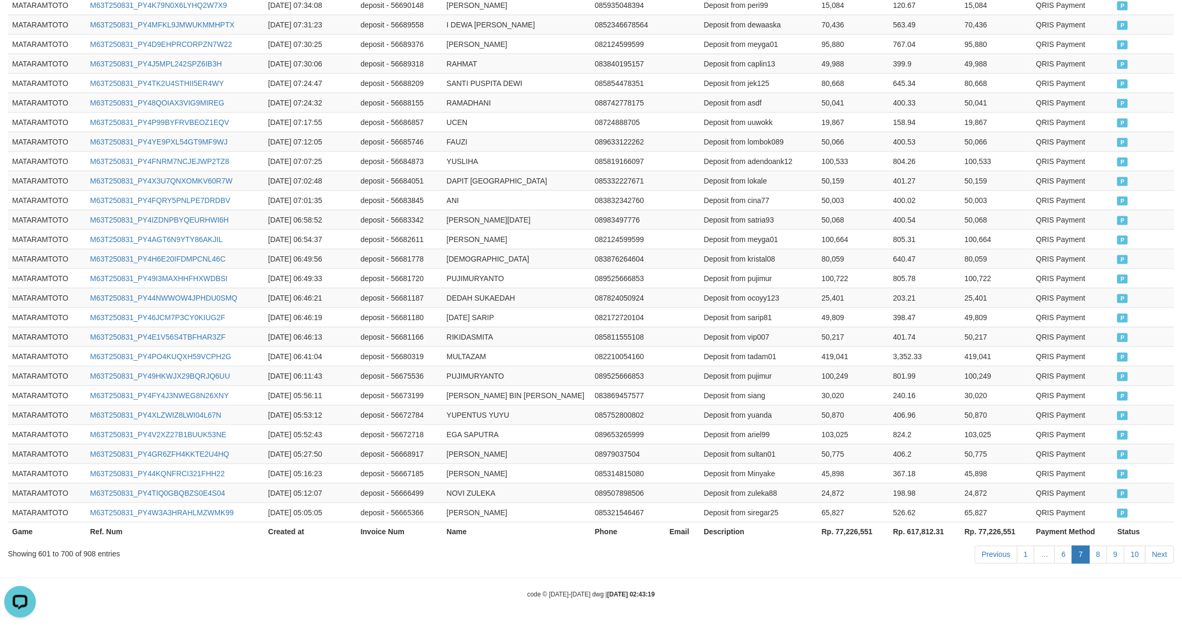
scroll to position [0, 0]
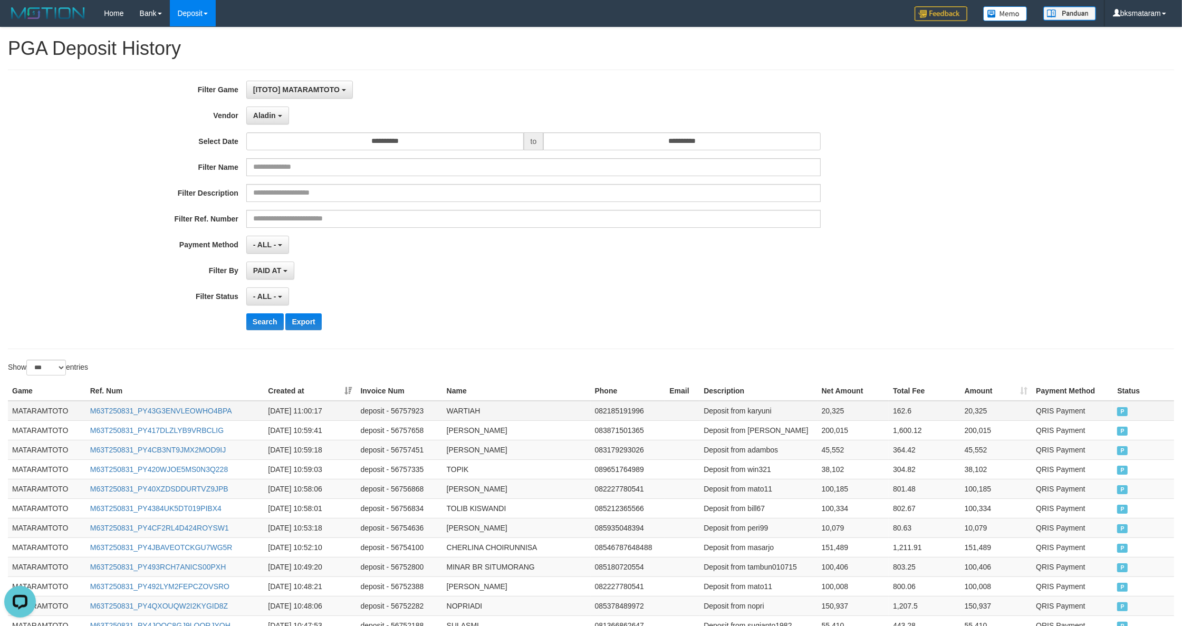
click at [63, 407] on td "MATARAMTOTO" at bounding box center [47, 411] width 78 height 20
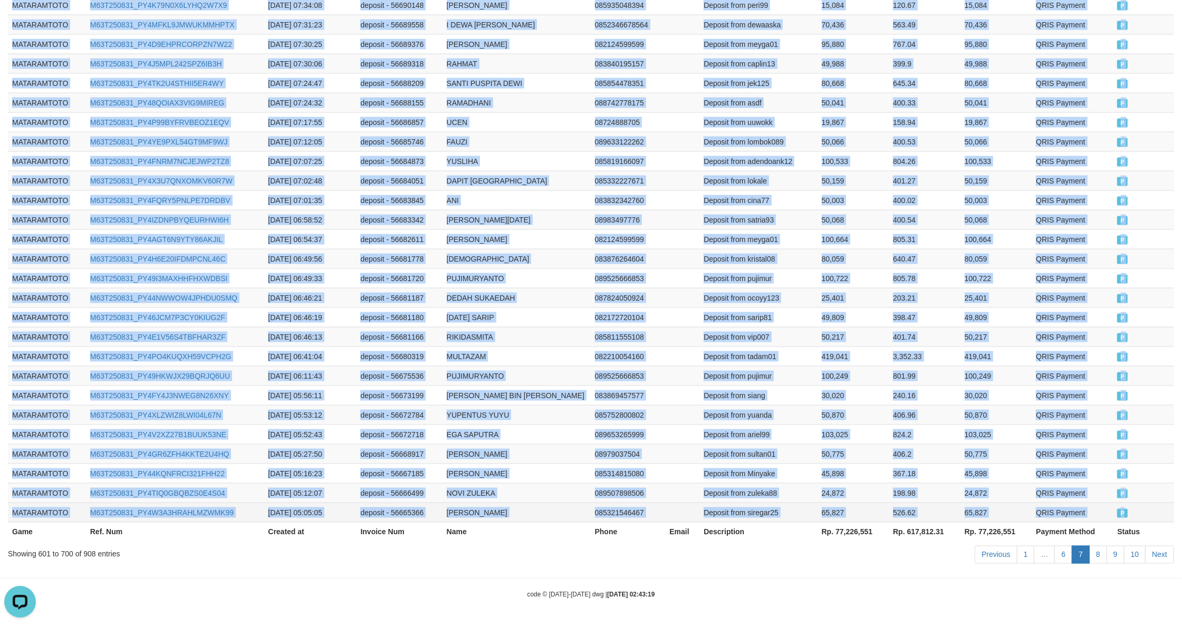
click at [1129, 512] on td "P" at bounding box center [1143, 513] width 61 height 20
copy tbody "MATARAMTOTO M63T250831_PY43G3ENVLEOWHO4BPA 2025-08-31 11:00:17 deposit - 567579…"
click at [1098, 554] on link "8" at bounding box center [1098, 555] width 18 height 18
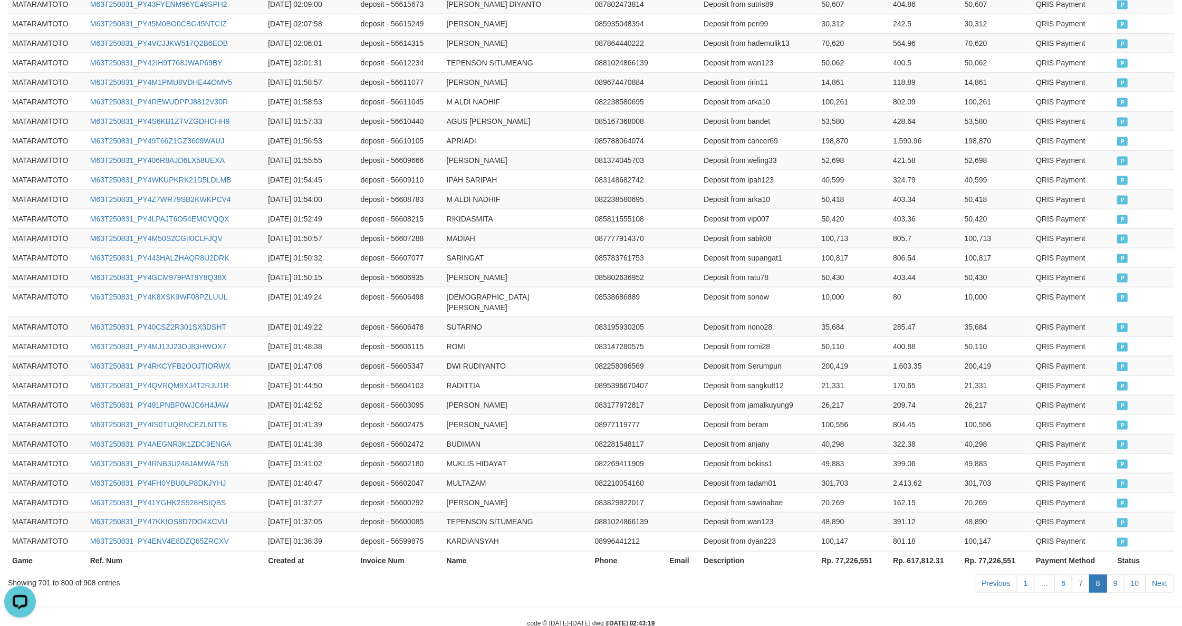
scroll to position [0, 0]
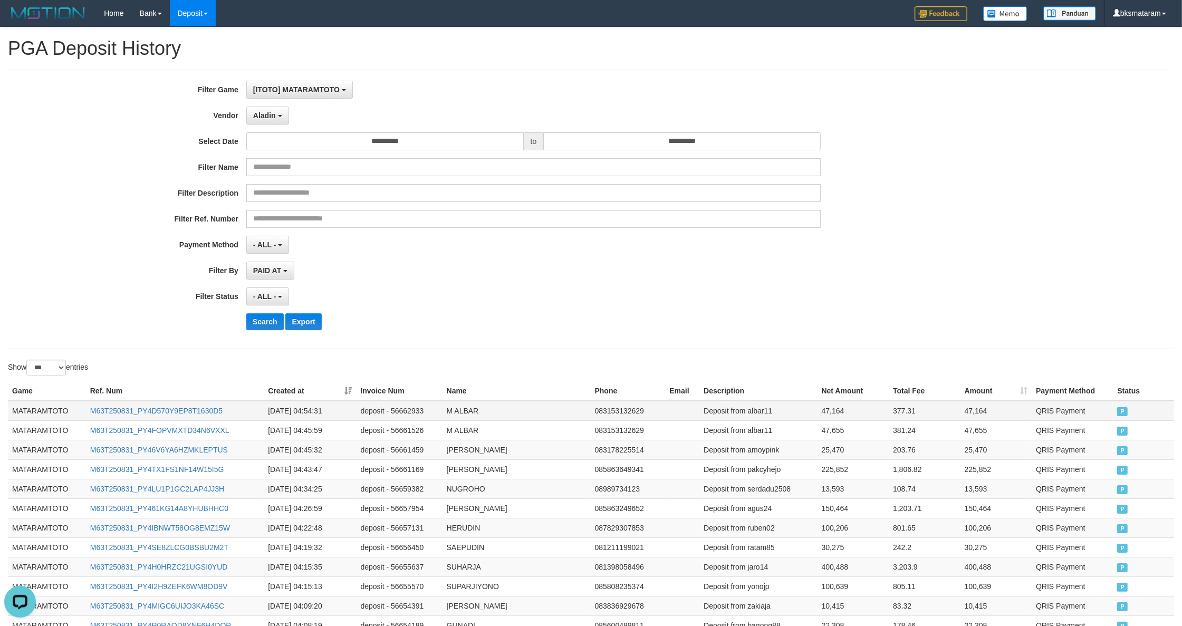
click at [70, 416] on td "MATARAMTOTO" at bounding box center [47, 411] width 78 height 20
click at [64, 416] on td "MATARAMTOTO" at bounding box center [47, 411] width 78 height 20
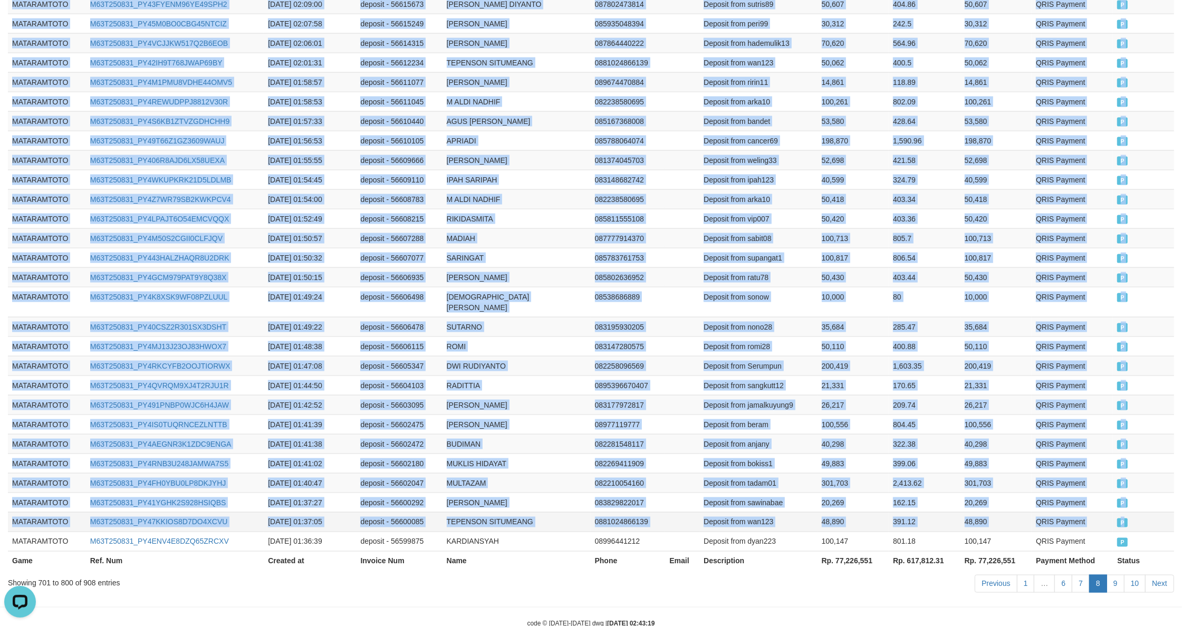
click at [1140, 512] on td "P" at bounding box center [1143, 522] width 61 height 20
copy tbody "MATARAMTOTO M63T250831_PY4D570Y9EP8T1630D5 2025-08-31 04:54:31 deposit - 566629…"
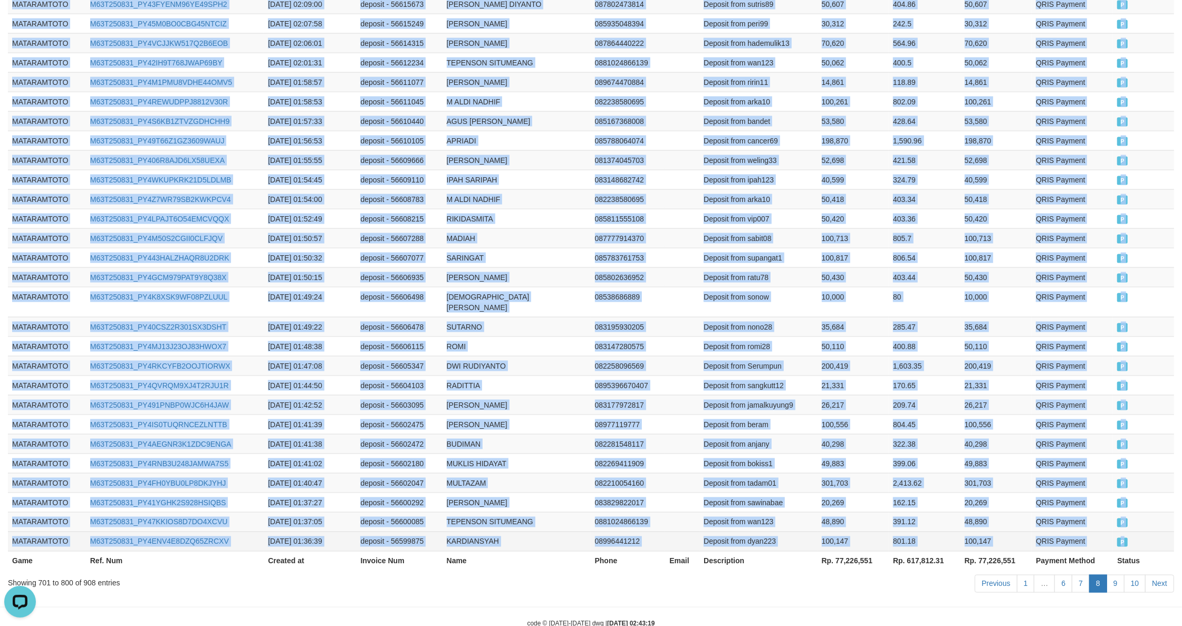
click at [1130, 532] on td "P" at bounding box center [1143, 542] width 61 height 20
copy tbody "MATARAMTOTO M63T250831_PY4D570Y9EP8T1630D5 2025-08-31 04:54:31 deposit - 566629…"
click at [1120, 575] on link "9" at bounding box center [1115, 584] width 18 height 18
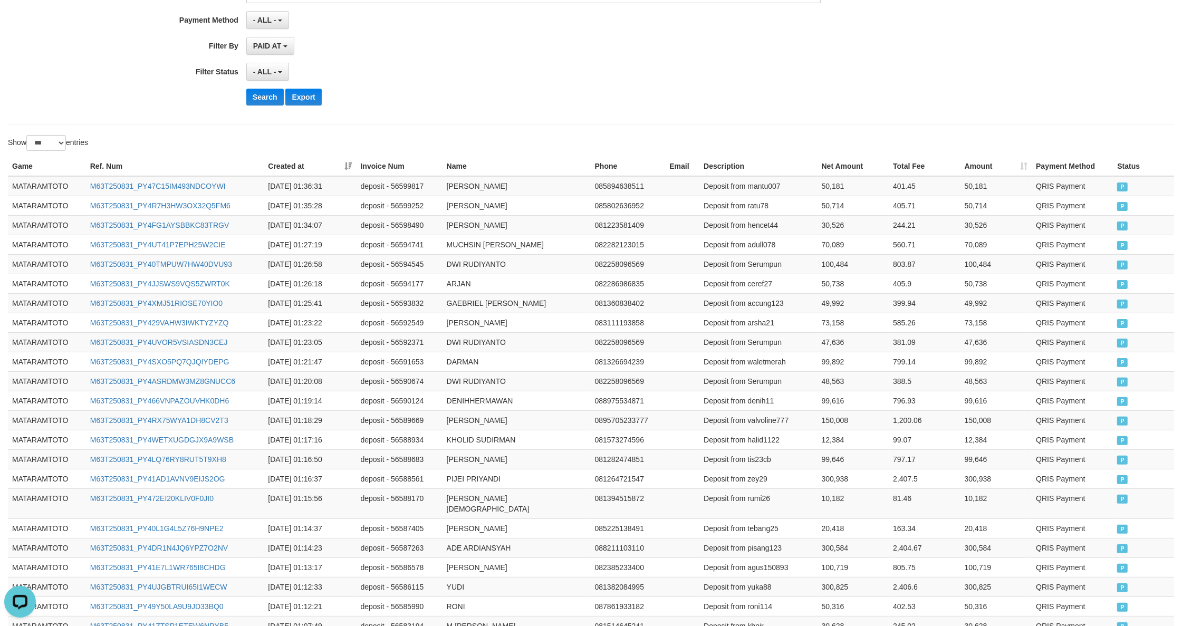
scroll to position [0, 0]
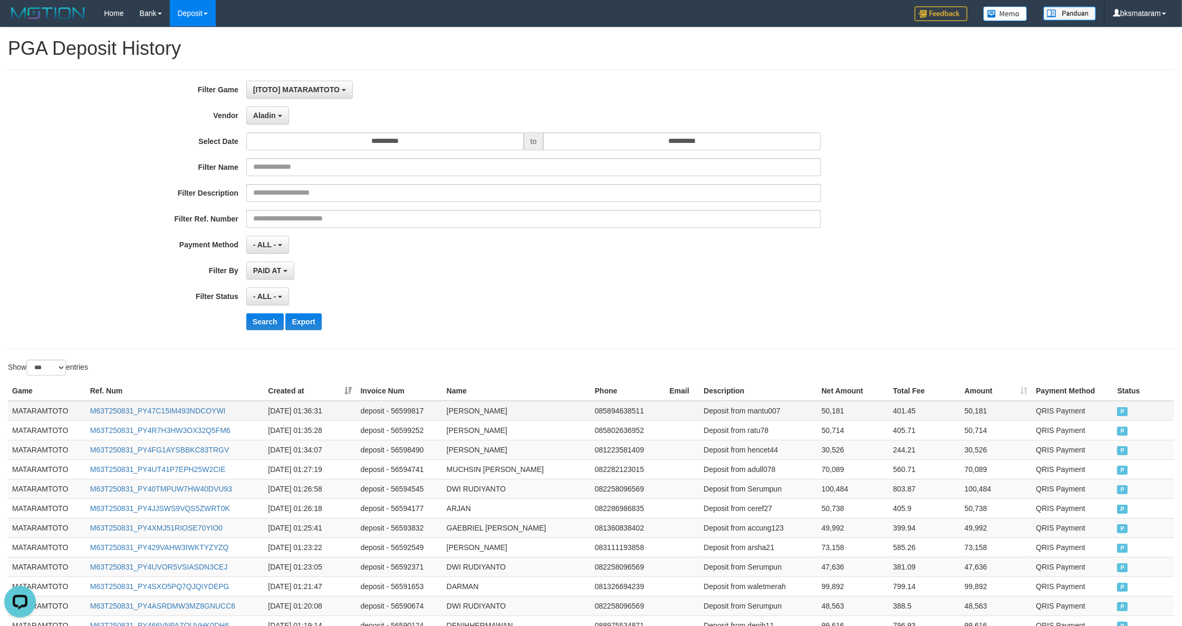
click at [27, 412] on td "MATARAMTOTO" at bounding box center [47, 411] width 78 height 20
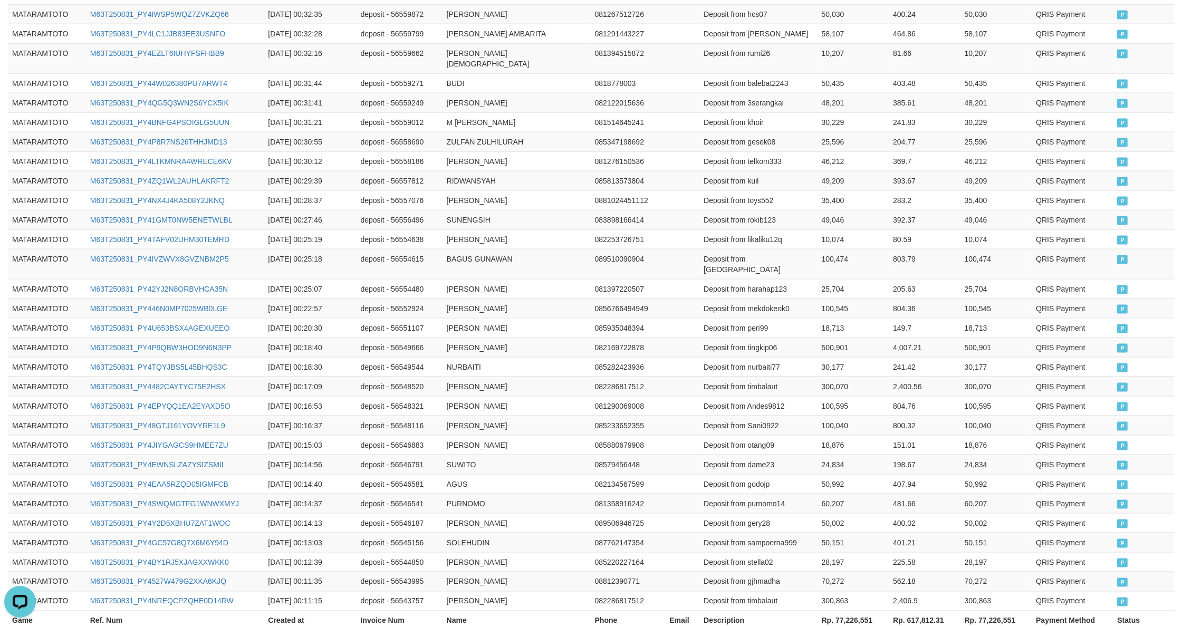
scroll to position [1843, 0]
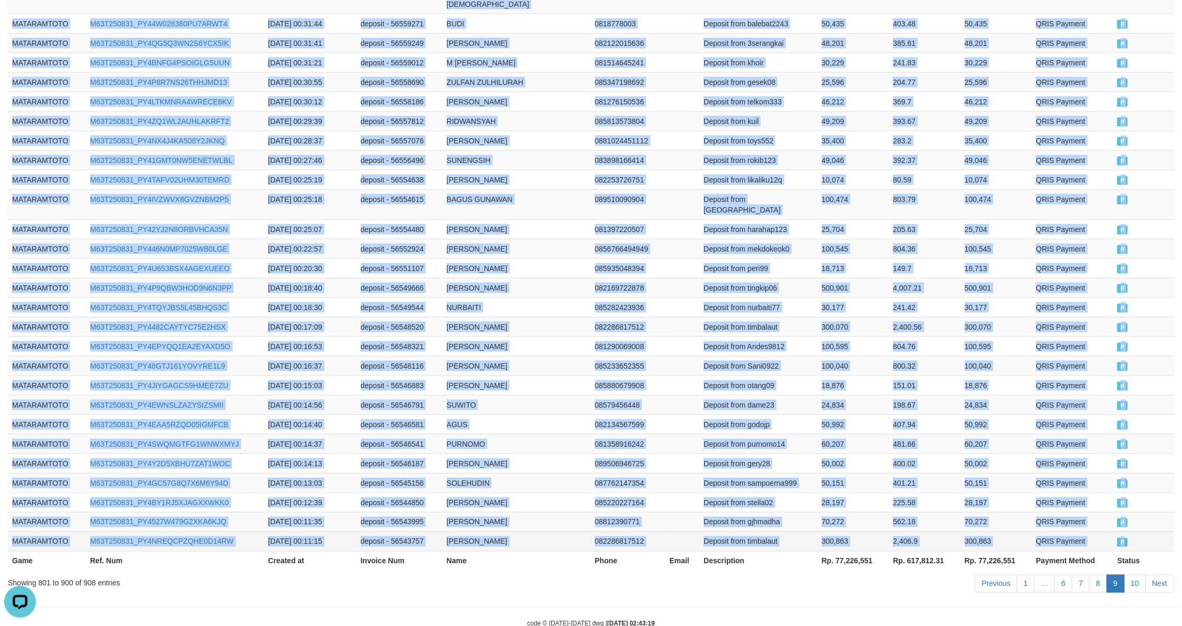
click at [1127, 538] on span "P" at bounding box center [1122, 542] width 11 height 9
copy tbody "MATARAMTOTO M63T250831_PY47C15IM493NDCOYWI 2025-08-31 01:36:31 deposit - 565998…"
click at [1129, 575] on link "10" at bounding box center [1135, 584] width 22 height 18
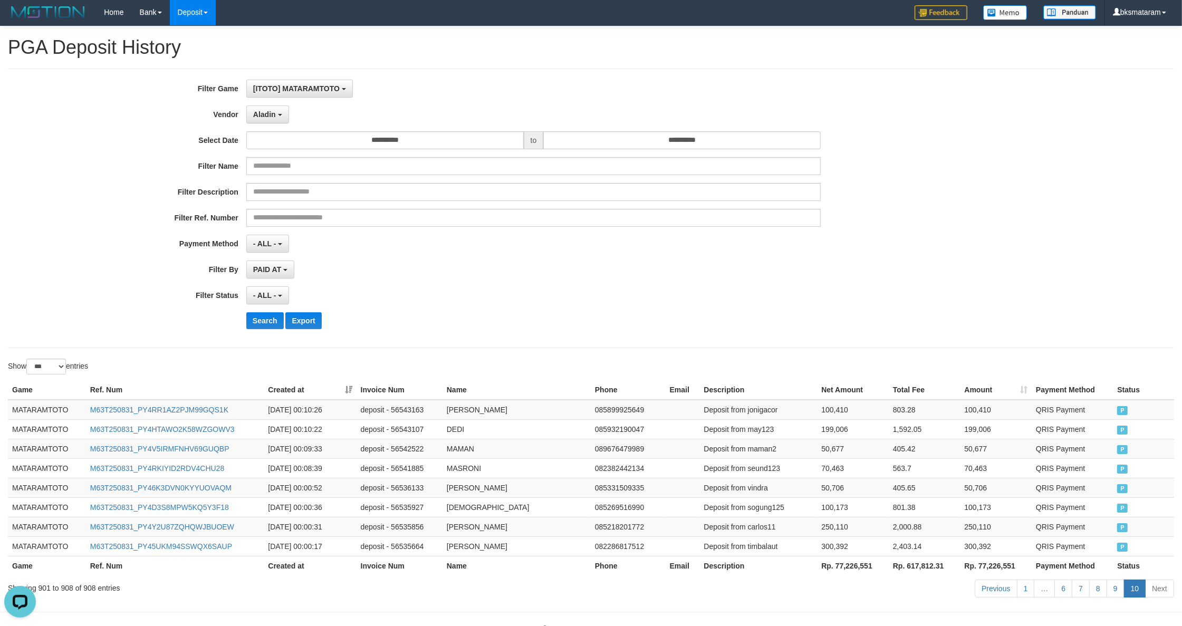
scroll to position [0, 0]
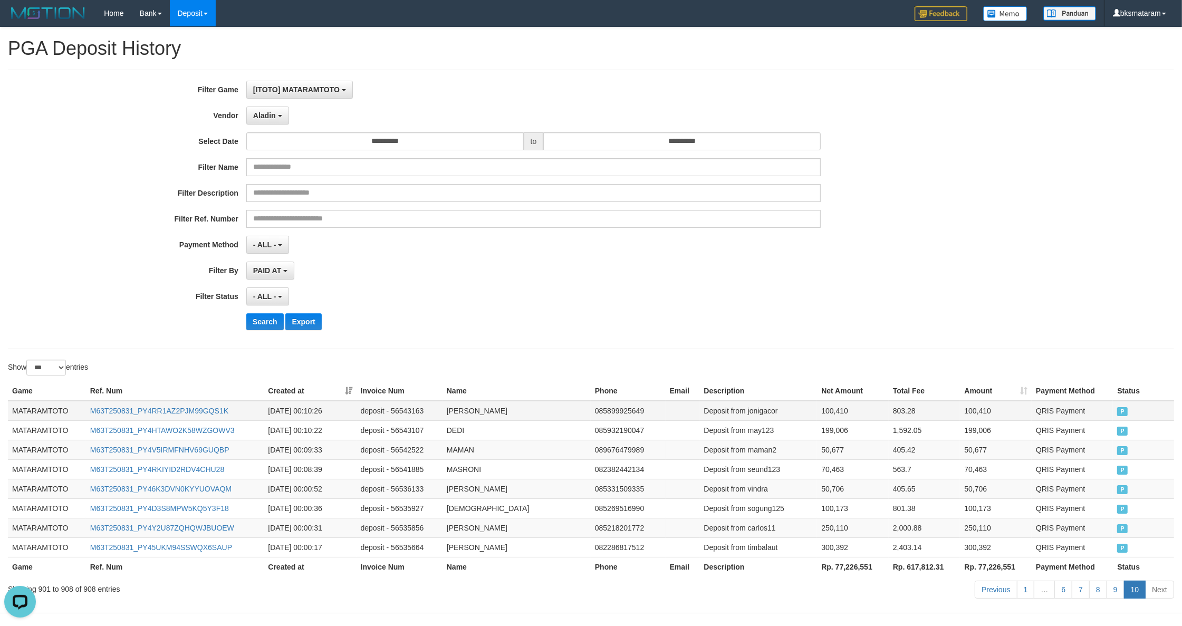
click at [34, 420] on td "MATARAMTOTO" at bounding box center [47, 411] width 78 height 20
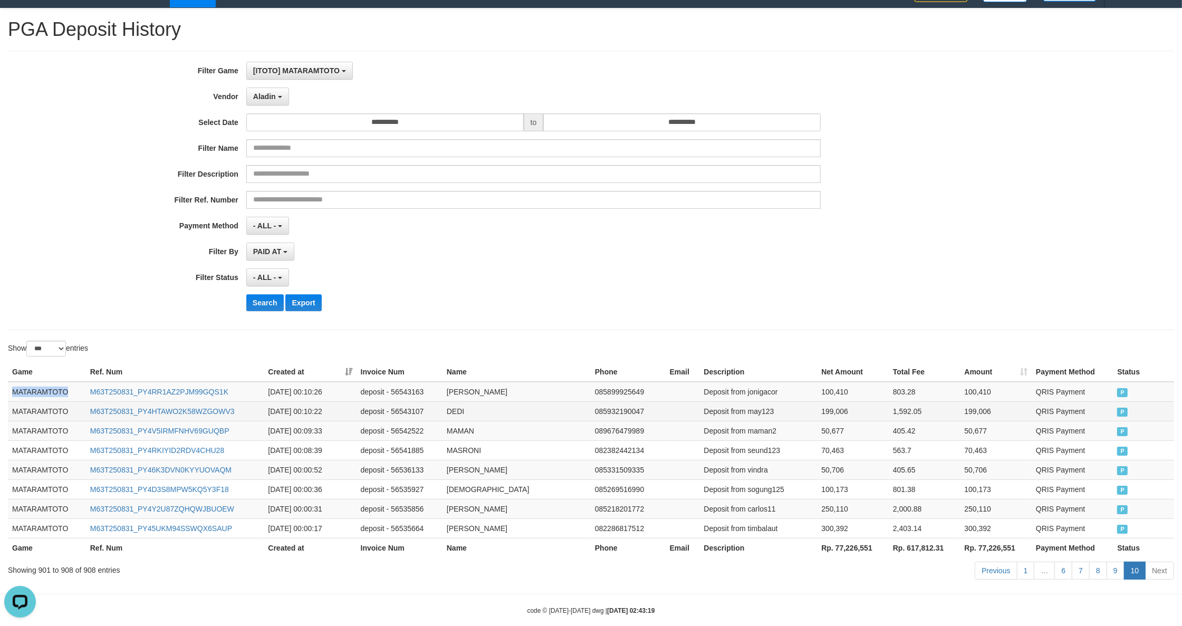
scroll to position [37, 0]
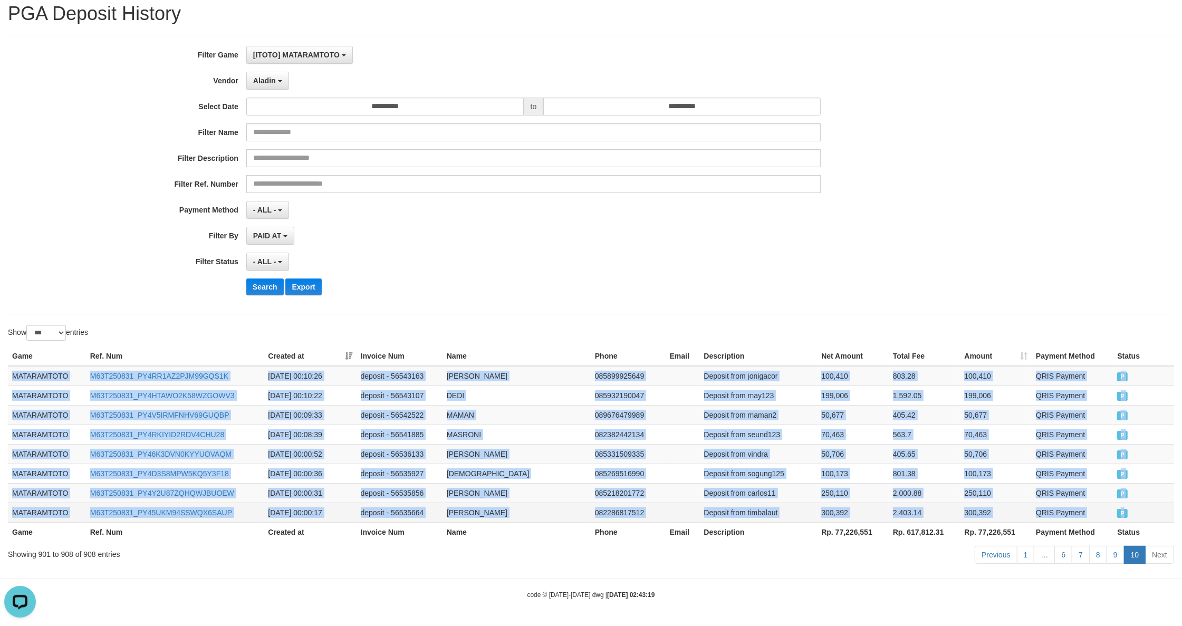
click at [1127, 512] on span "P" at bounding box center [1122, 513] width 11 height 9
copy tbody "MATARAMTOTO M63T250831_PY4RR1AZ2PJM99GQS1K 2025-08-31 00:10:26 deposit - 565431…"
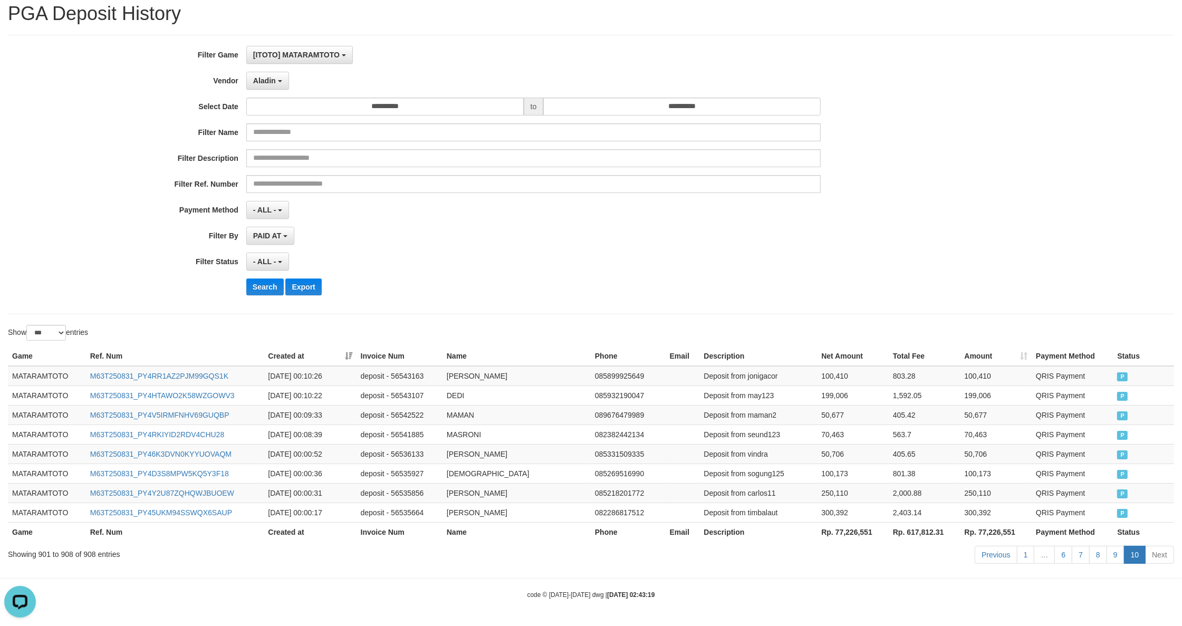
click at [832, 532] on th "Rp. 77,226,551" at bounding box center [853, 532] width 72 height 20
click at [844, 534] on th "Rp. 77,226,551" at bounding box center [853, 532] width 72 height 20
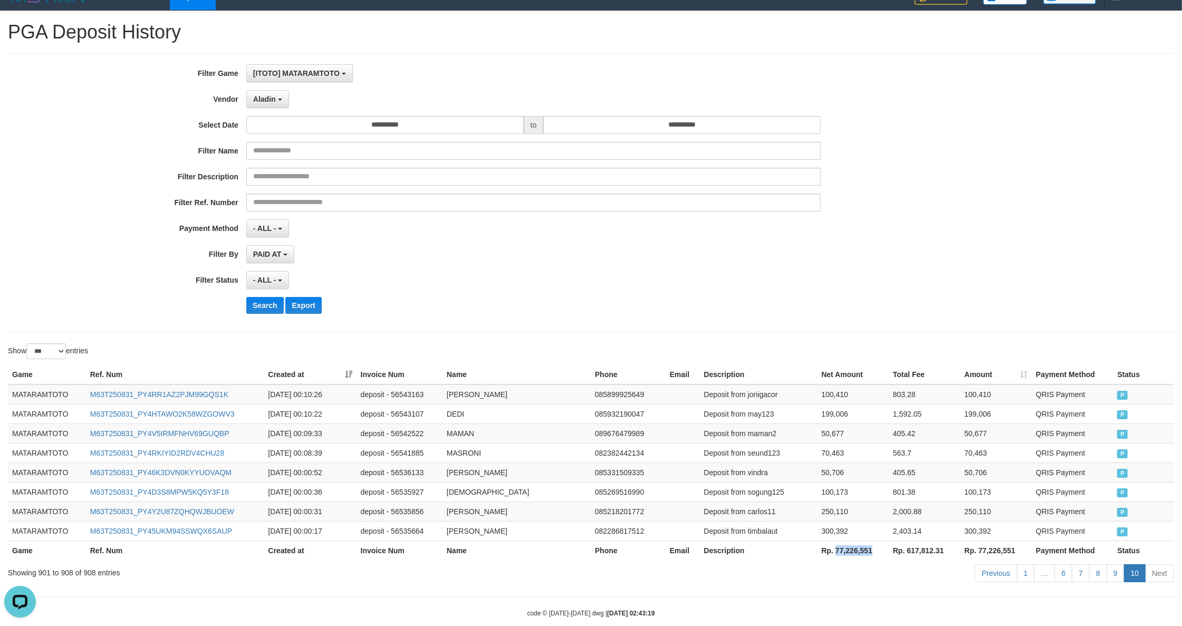
scroll to position [0, 0]
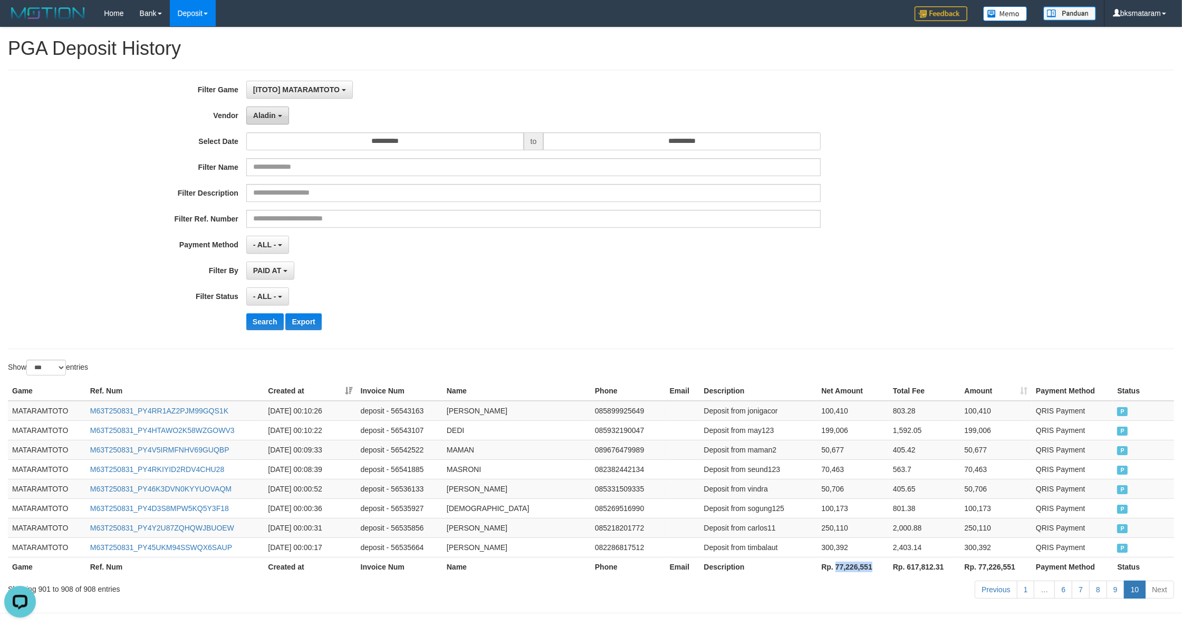
click at [266, 115] on span "Aladin" at bounding box center [264, 115] width 23 height 8
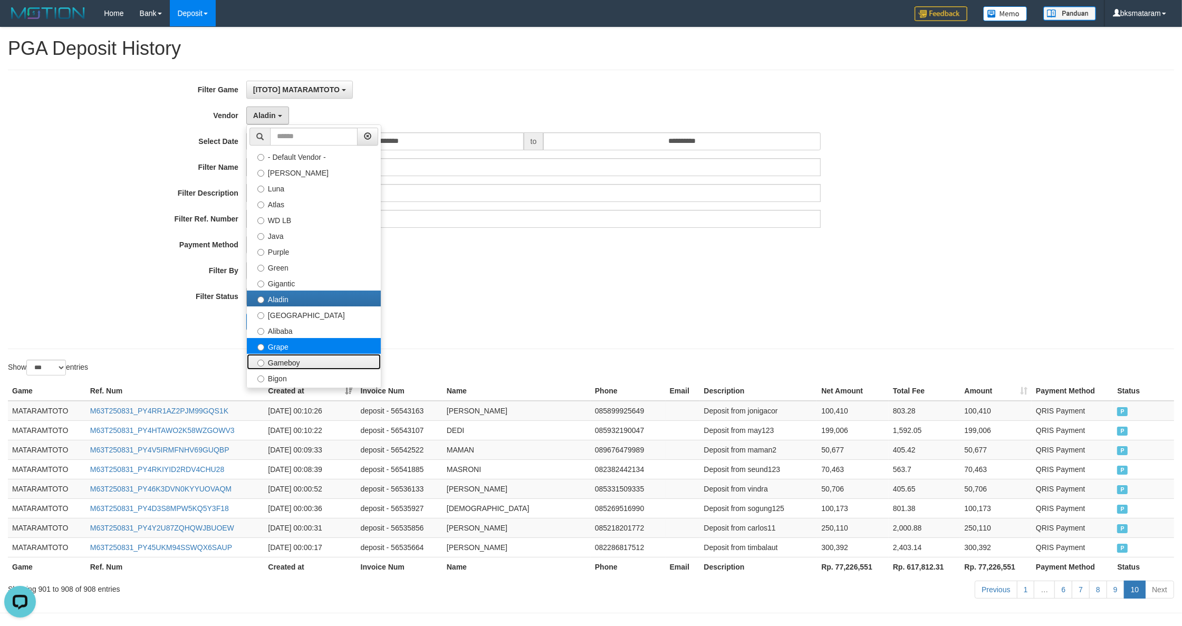
drag, startPoint x: 294, startPoint y: 362, endPoint x: 301, endPoint y: 342, distance: 21.7
click at [294, 363] on label "Gameboy" at bounding box center [314, 362] width 134 height 16
drag, startPoint x: 599, startPoint y: 313, endPoint x: 542, endPoint y: 313, distance: 57.0
click at [597, 313] on div "**********" at bounding box center [492, 209] width 985 height 257
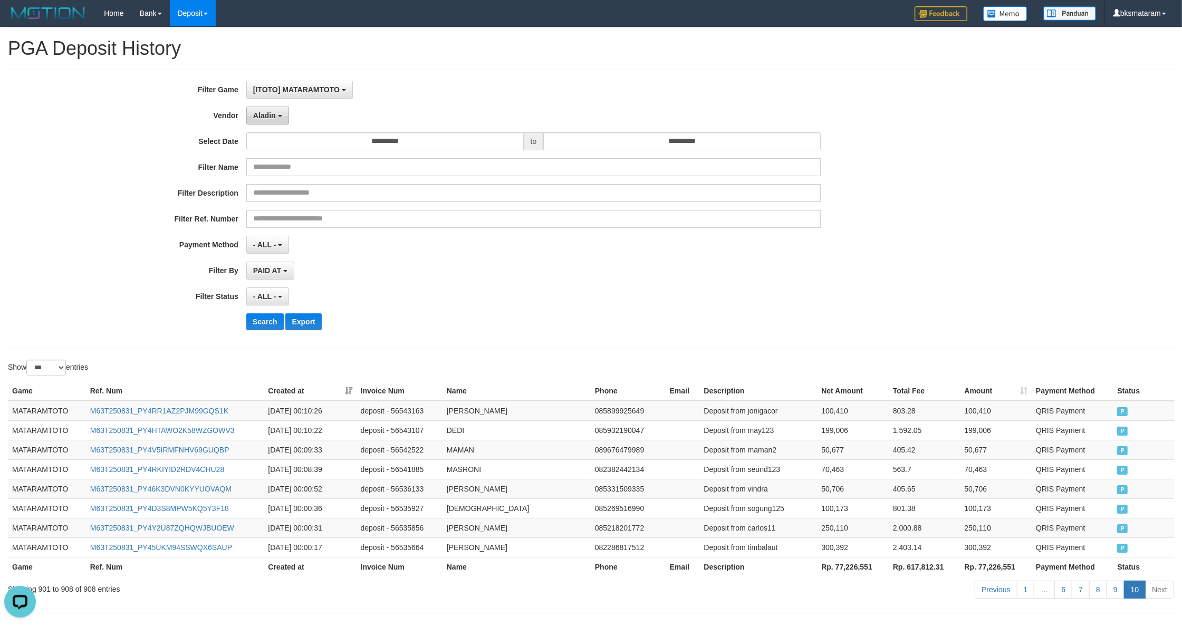
click at [271, 119] on span "Aladin" at bounding box center [264, 115] width 23 height 8
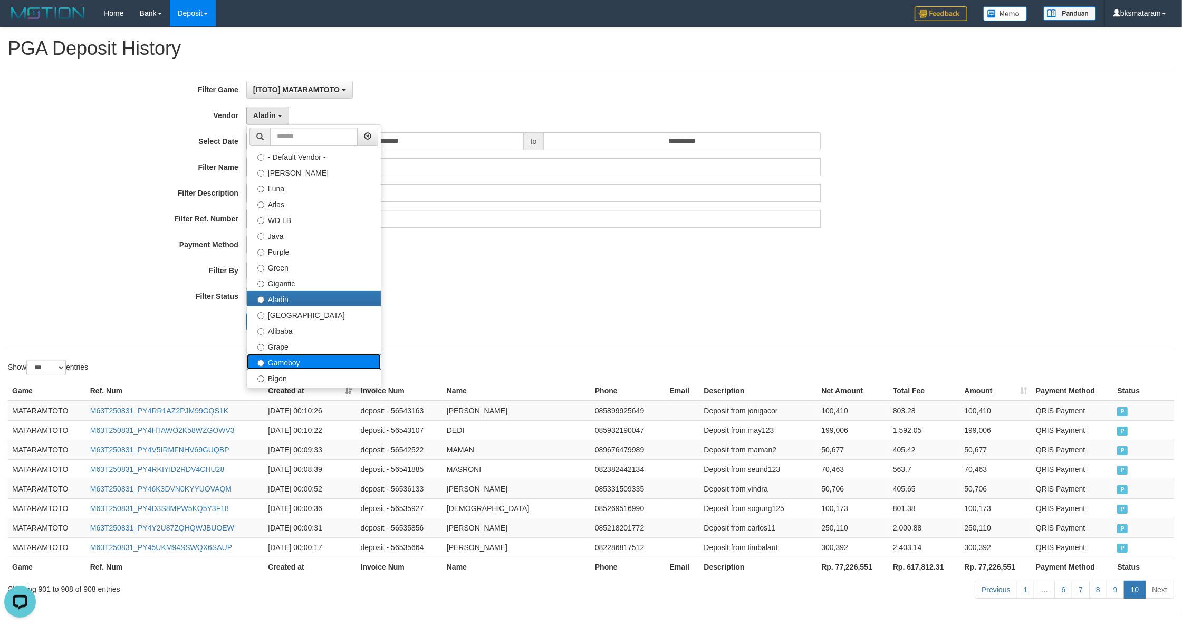
click at [316, 358] on label "Gameboy" at bounding box center [314, 362] width 134 height 16
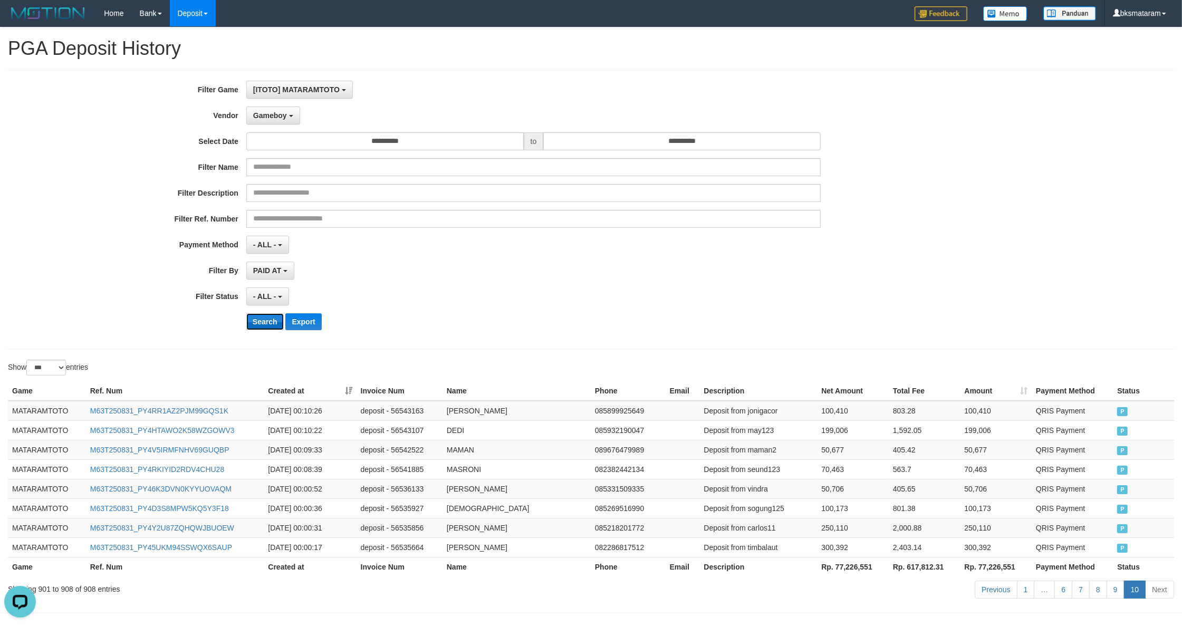
click at [259, 325] on button "Search" at bounding box center [264, 321] width 37 height 17
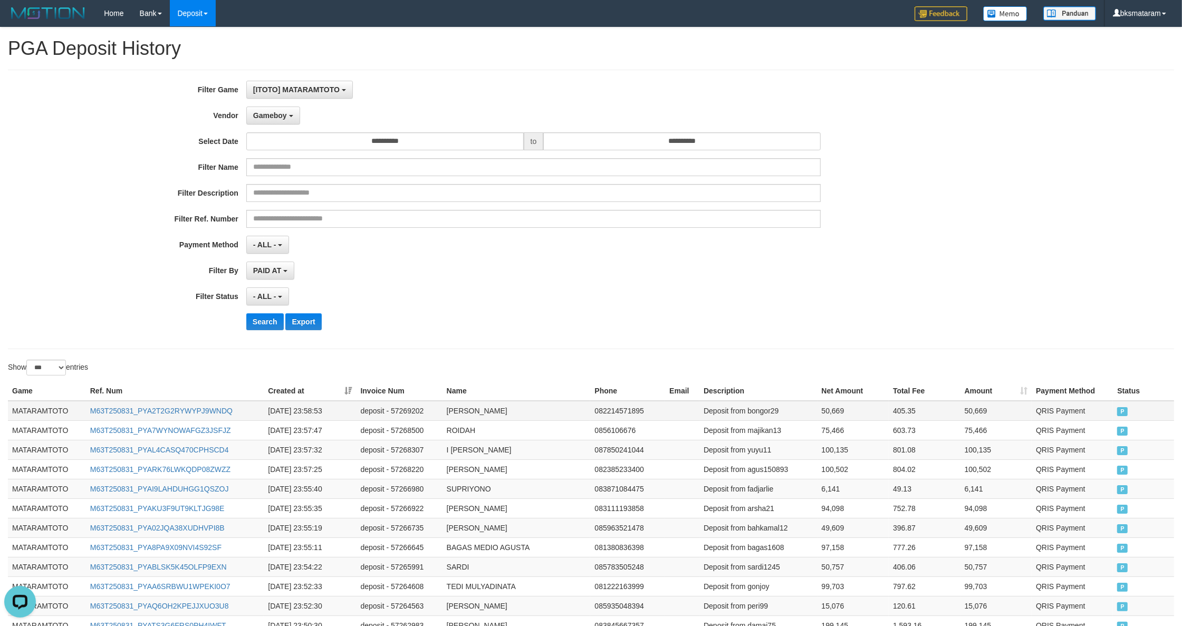
click at [25, 418] on td "MATARAMTOTO" at bounding box center [47, 411] width 78 height 20
click at [27, 417] on td "MATARAMTOTO" at bounding box center [47, 411] width 78 height 20
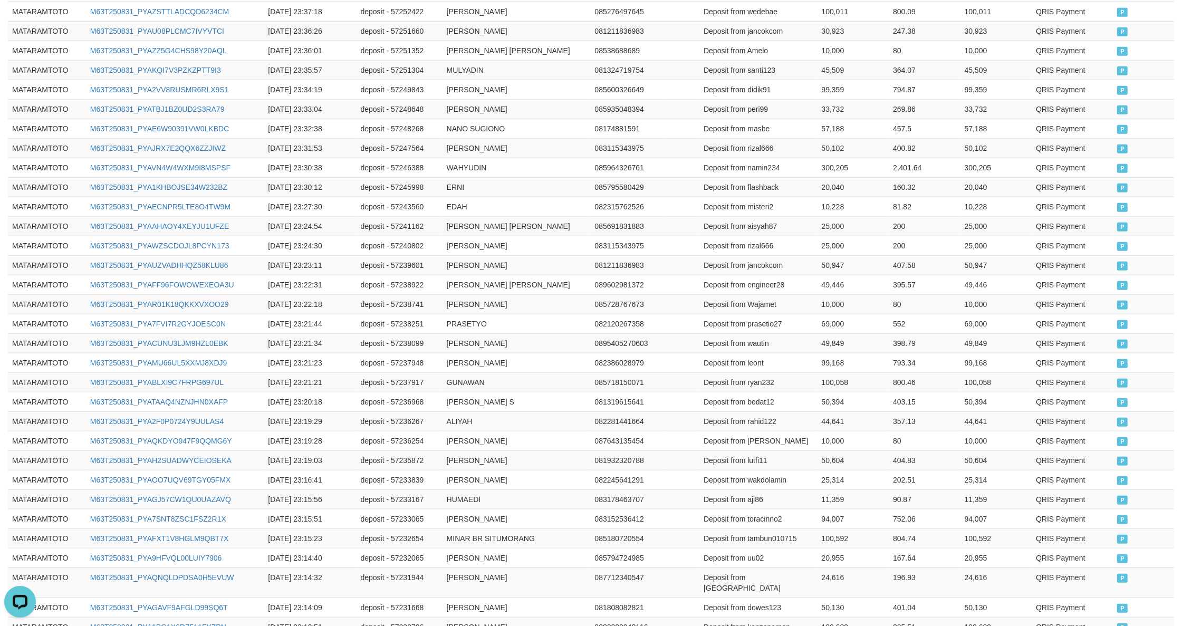
scroll to position [1843, 0]
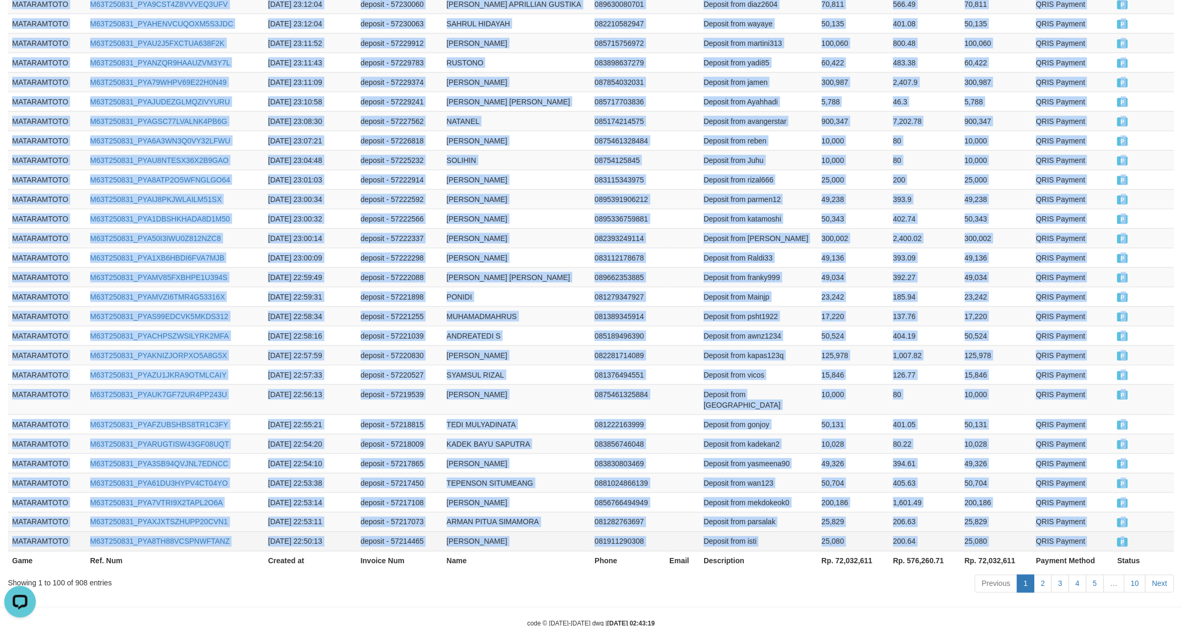
click at [1122, 538] on span "P" at bounding box center [1122, 542] width 11 height 9
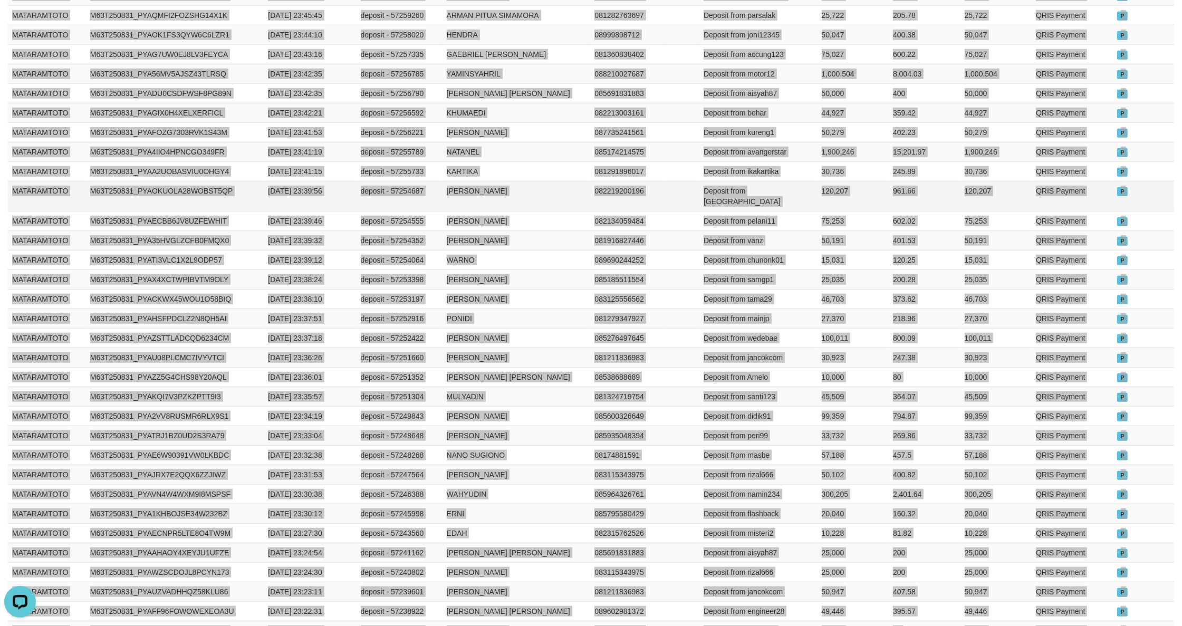
scroll to position [305, 0]
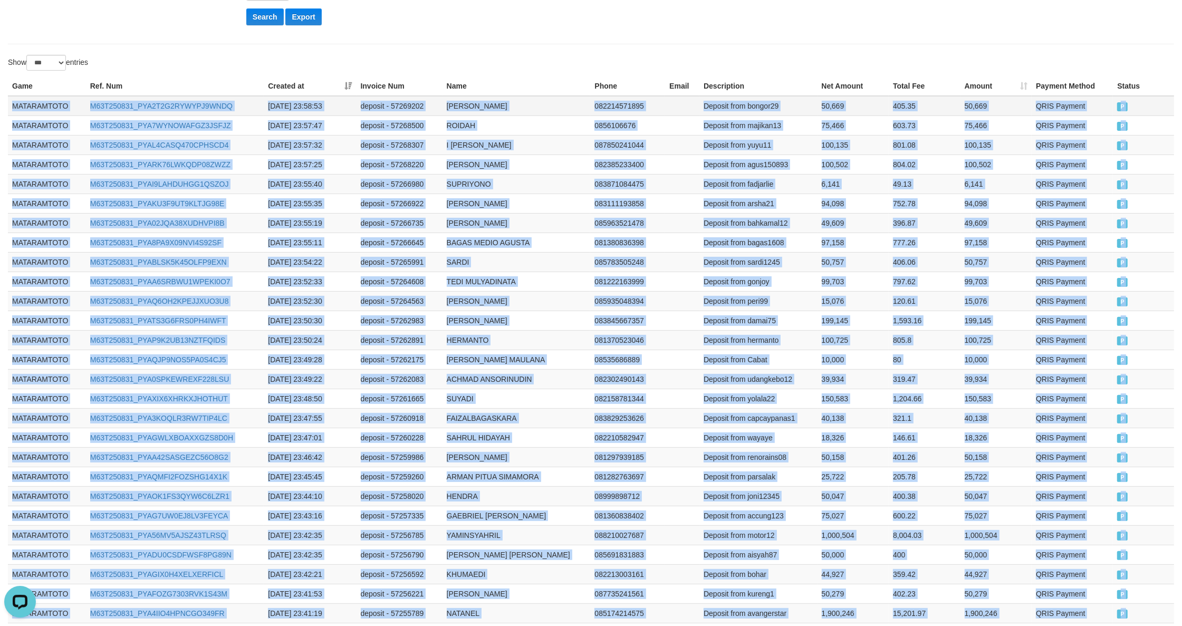
click at [41, 104] on td "MATARAMTOTO" at bounding box center [47, 106] width 78 height 20
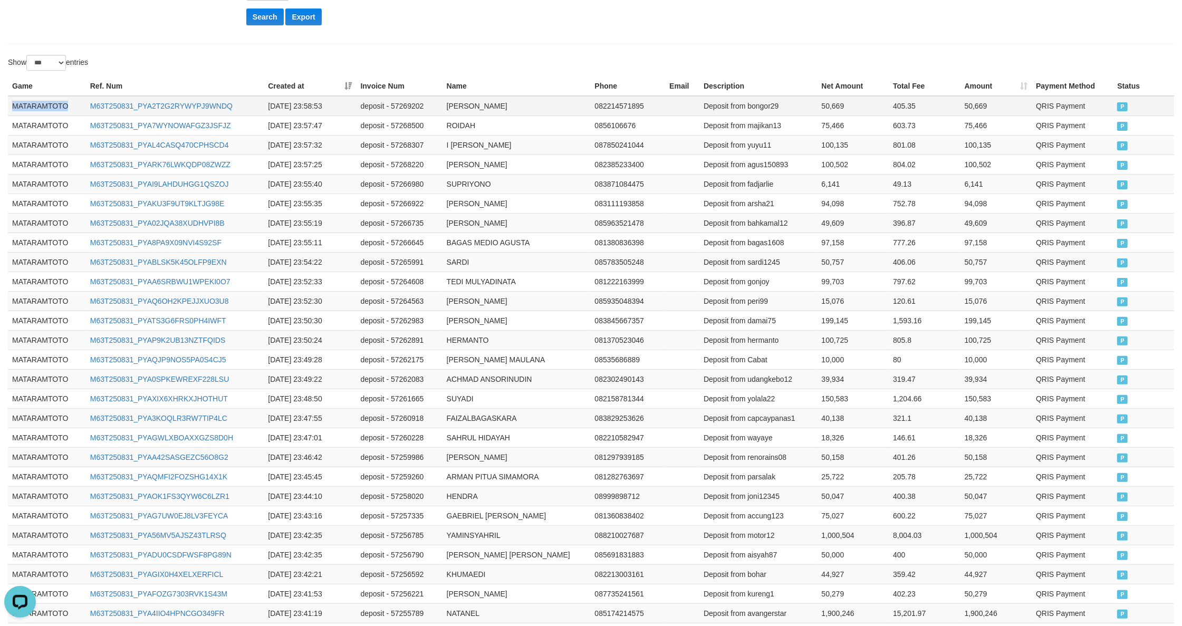
click at [41, 104] on td "MATARAMTOTO" at bounding box center [47, 106] width 78 height 20
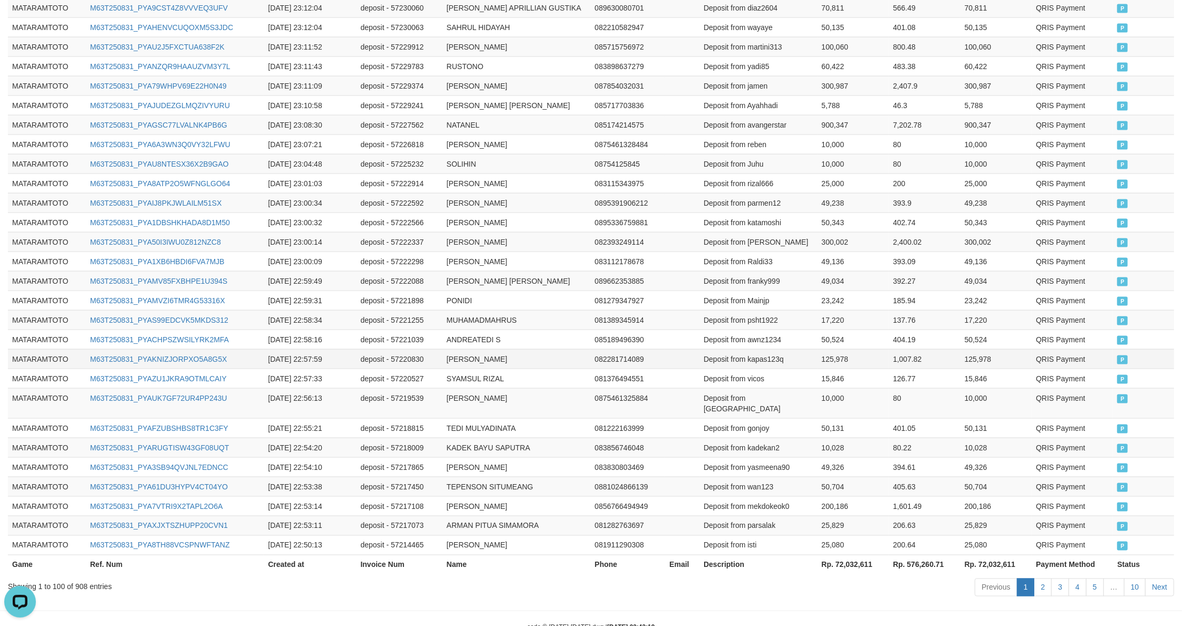
scroll to position [1843, 0]
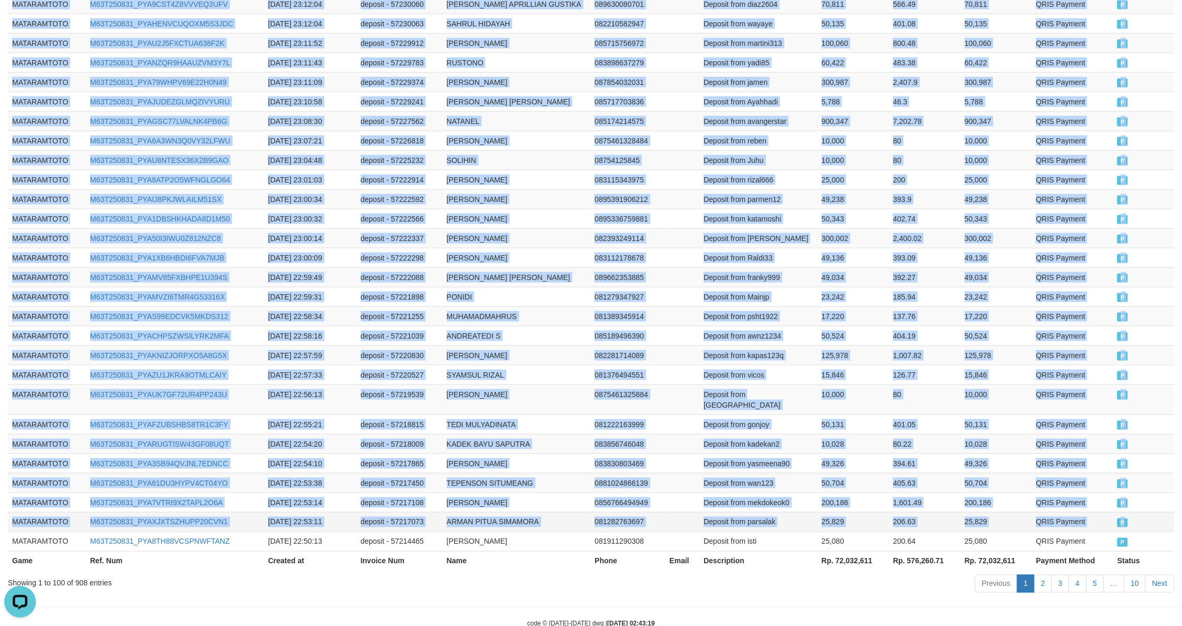
click at [1126, 512] on td "P" at bounding box center [1143, 522] width 61 height 20
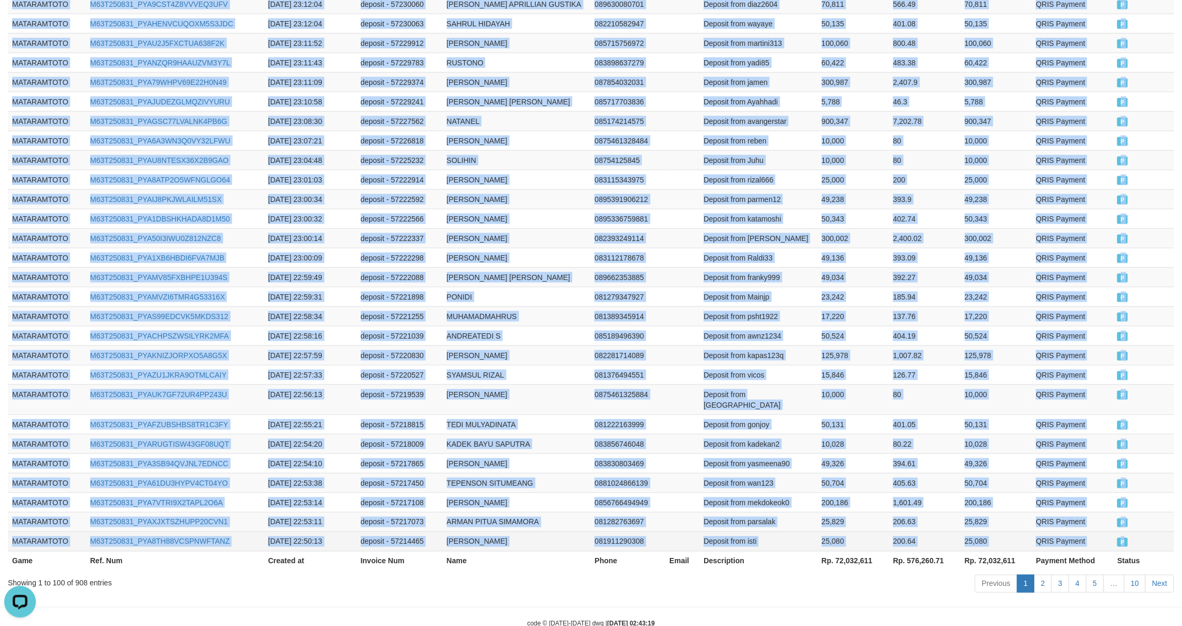
click at [1132, 532] on td "P" at bounding box center [1143, 542] width 61 height 20
click at [1040, 575] on link "2" at bounding box center [1043, 584] width 18 height 18
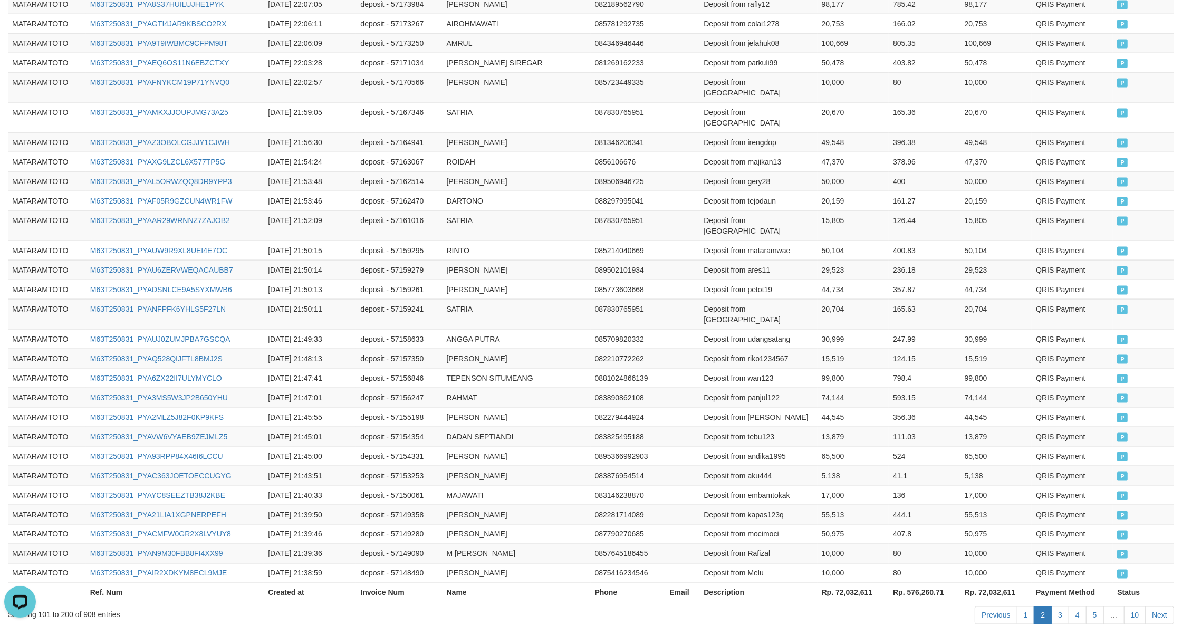
scroll to position [0, 0]
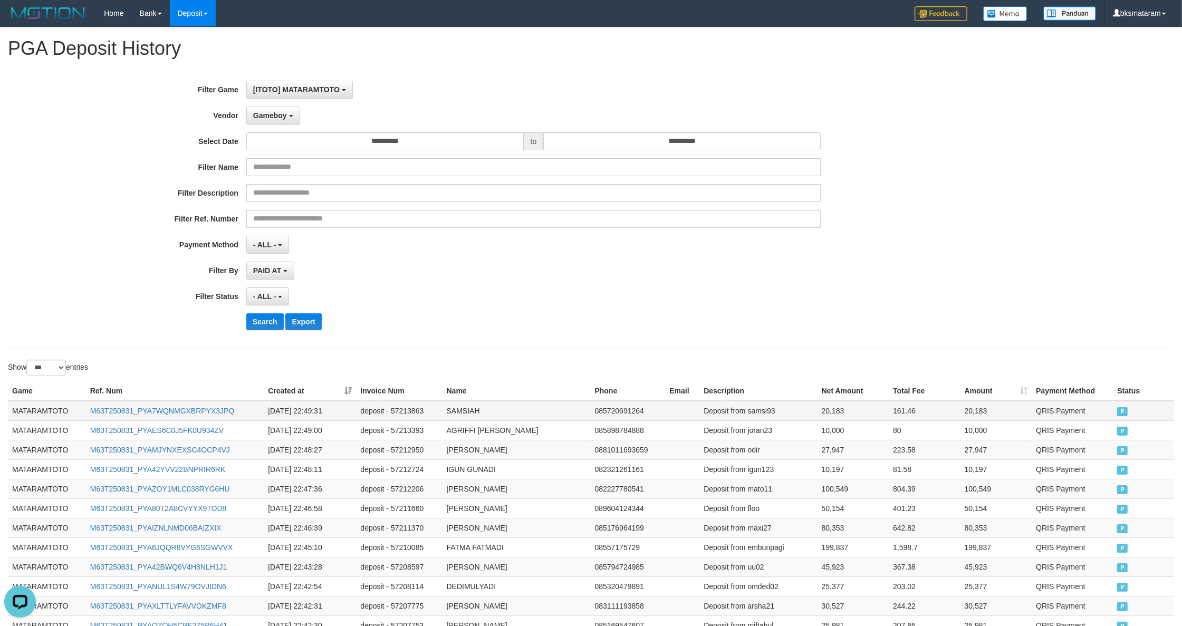
click at [35, 411] on td "MATARAMTOTO" at bounding box center [47, 411] width 78 height 20
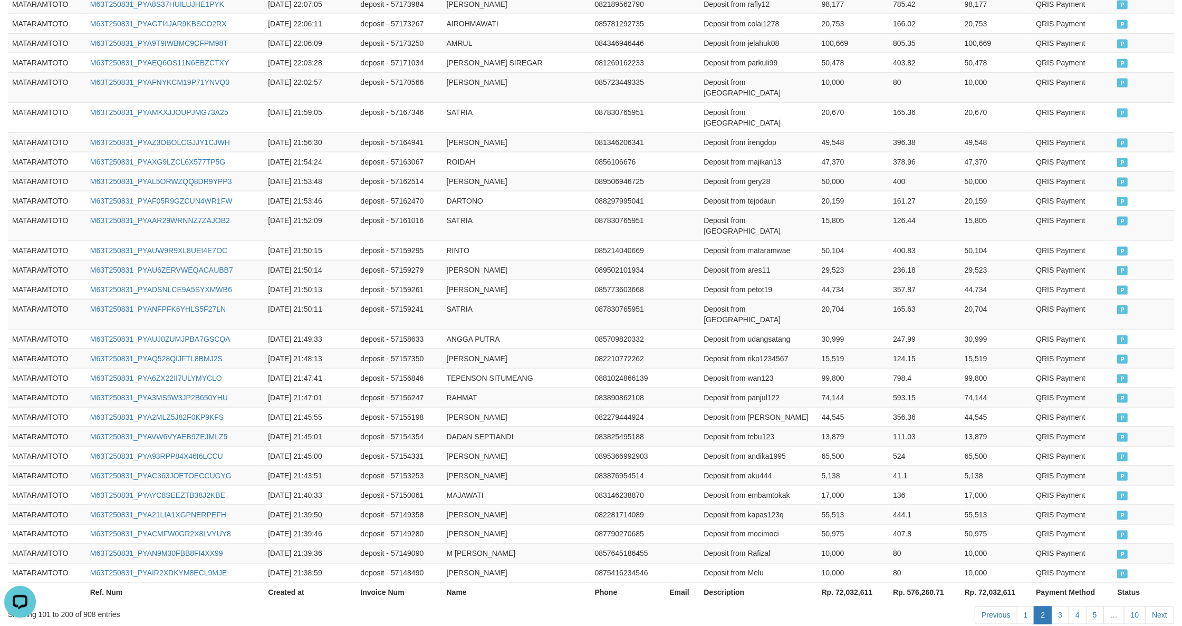
click at [1145, 583] on th "Status" at bounding box center [1143, 593] width 61 height 20
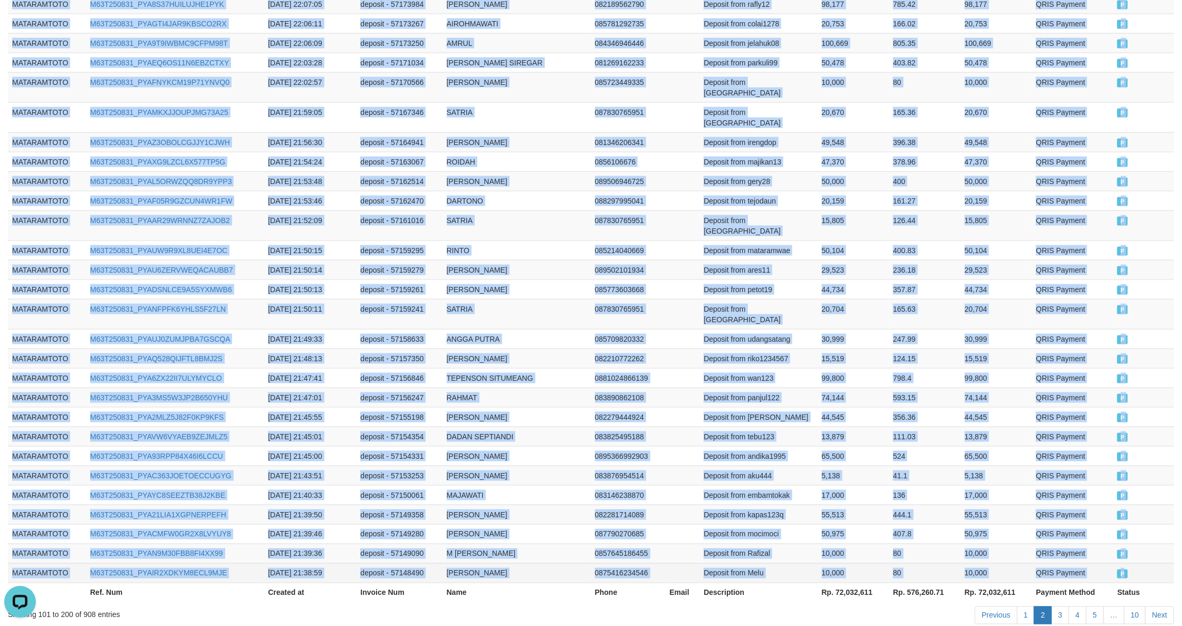
click at [1130, 563] on td "P" at bounding box center [1143, 573] width 61 height 20
click at [1063, 606] on link "3" at bounding box center [1060, 615] width 18 height 18
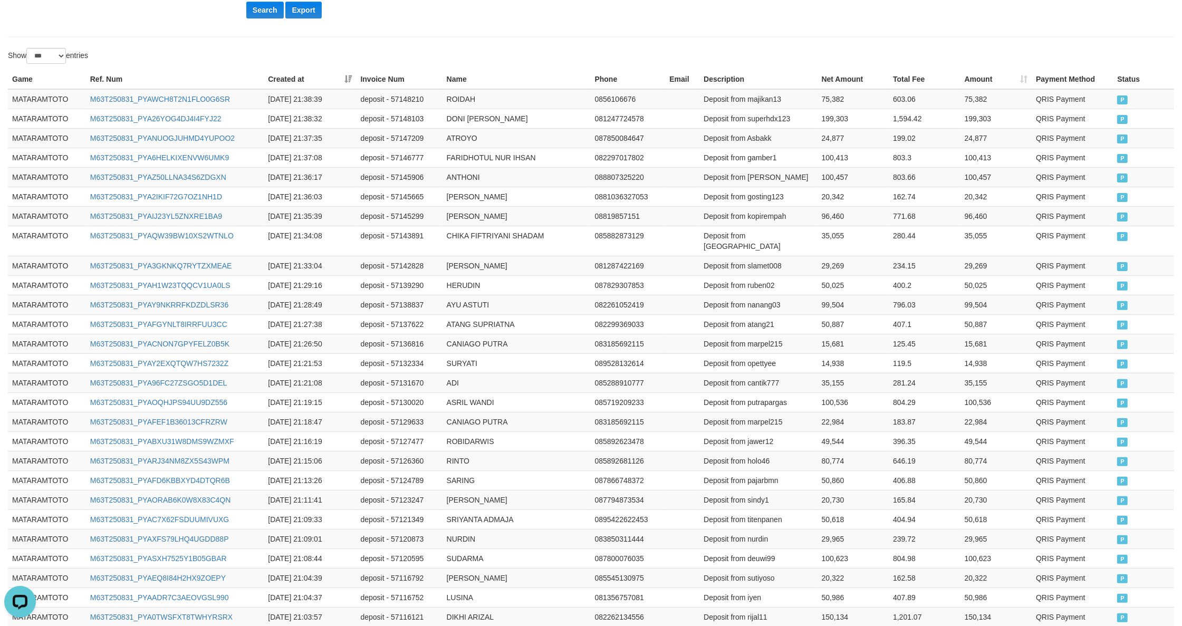
scroll to position [0, 0]
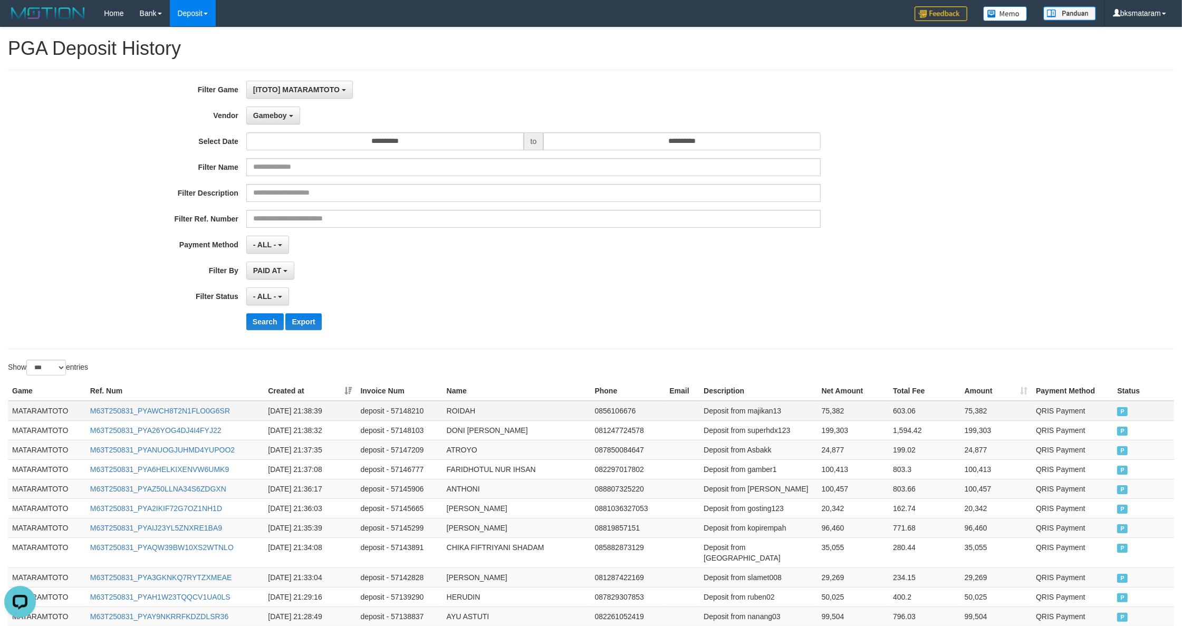
click at [16, 409] on td "MATARAMTOTO" at bounding box center [47, 411] width 78 height 20
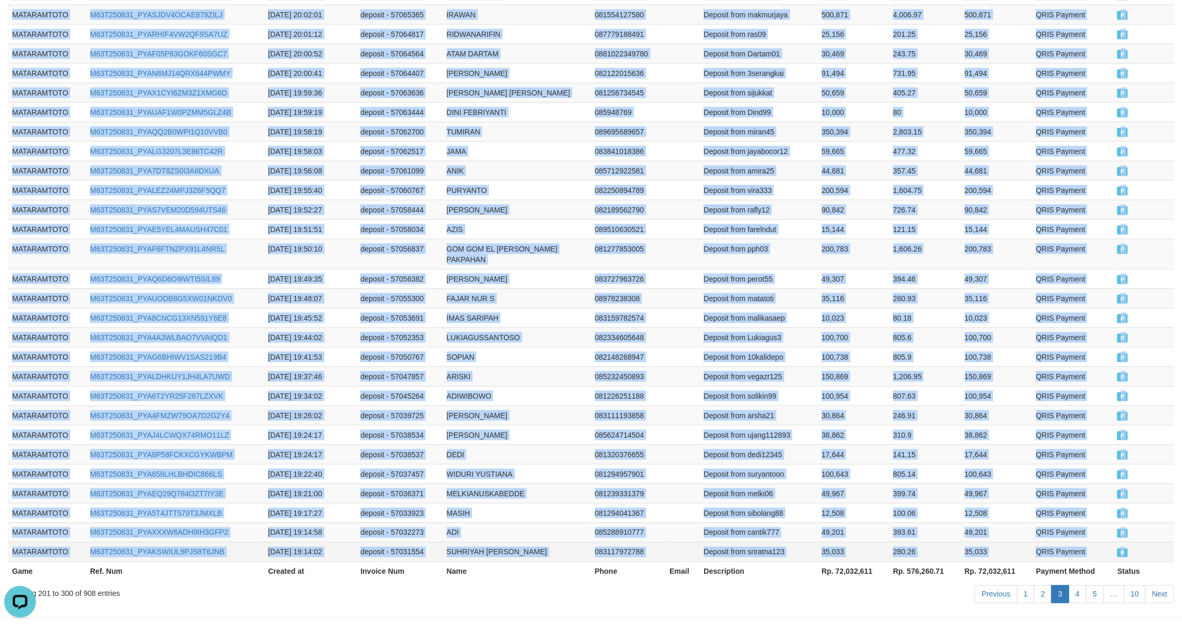
click at [1118, 542] on td "P" at bounding box center [1143, 552] width 61 height 20
click at [1077, 585] on link "4" at bounding box center [1077, 594] width 18 height 18
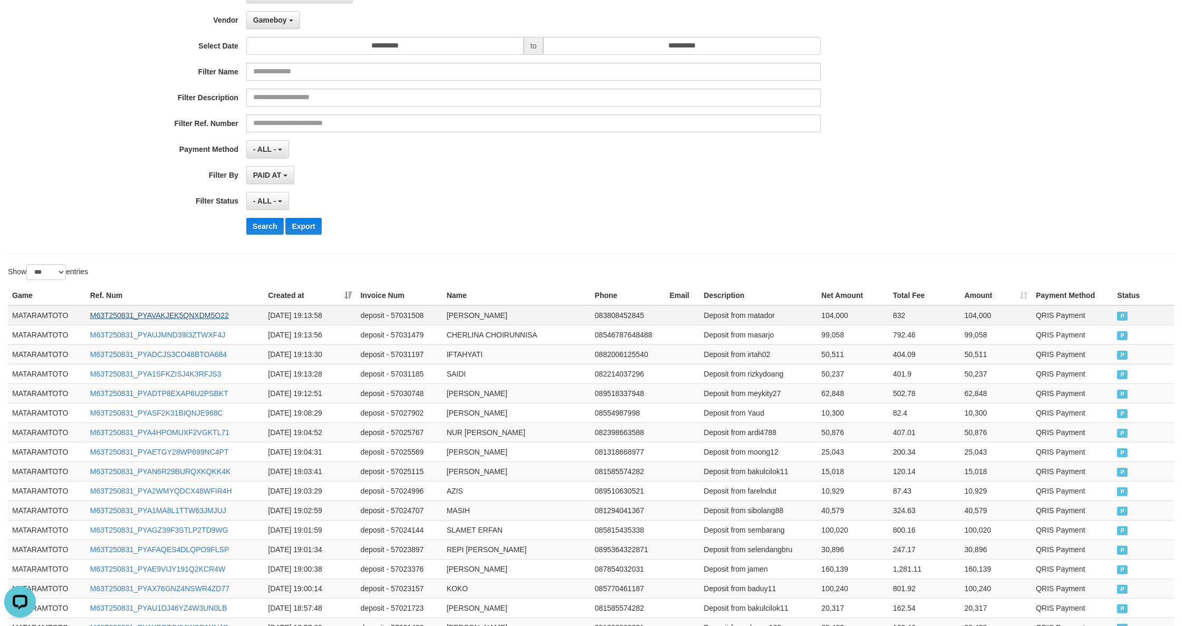
scroll to position [0, 0]
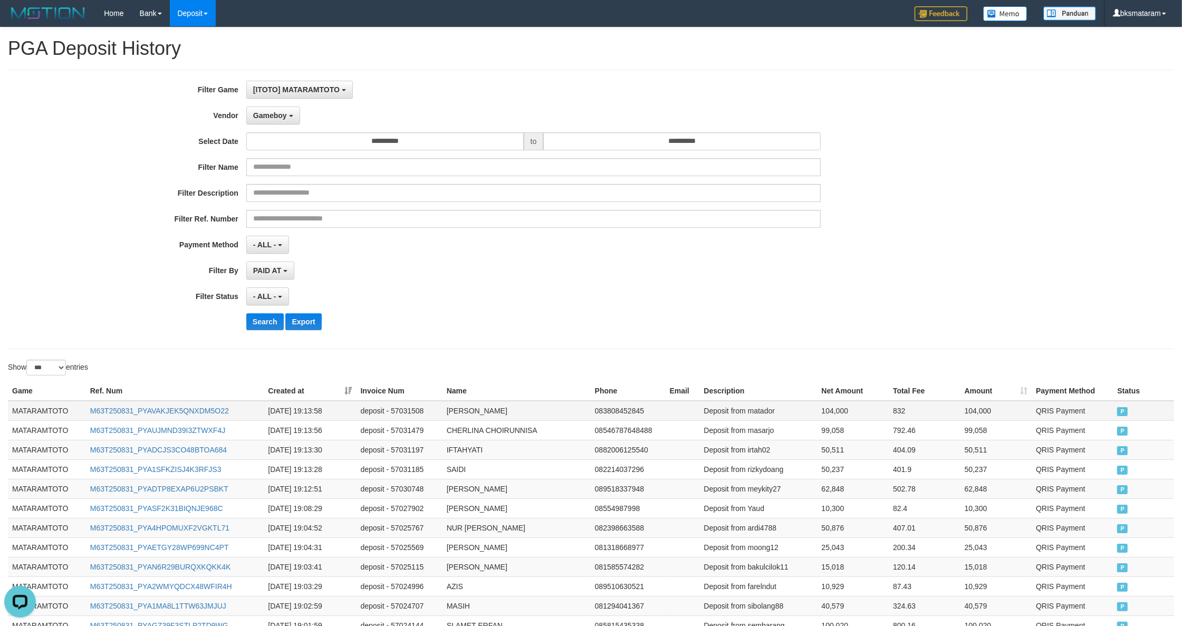
click at [50, 407] on td "MATARAMTOTO" at bounding box center [47, 411] width 78 height 20
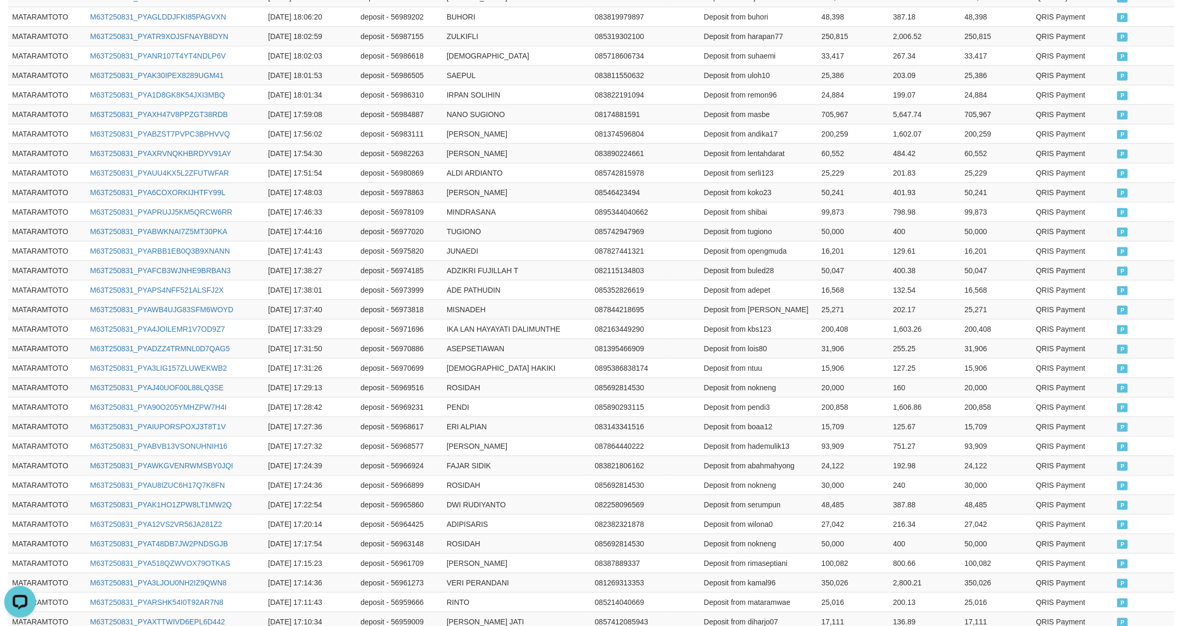
scroll to position [1843, 0]
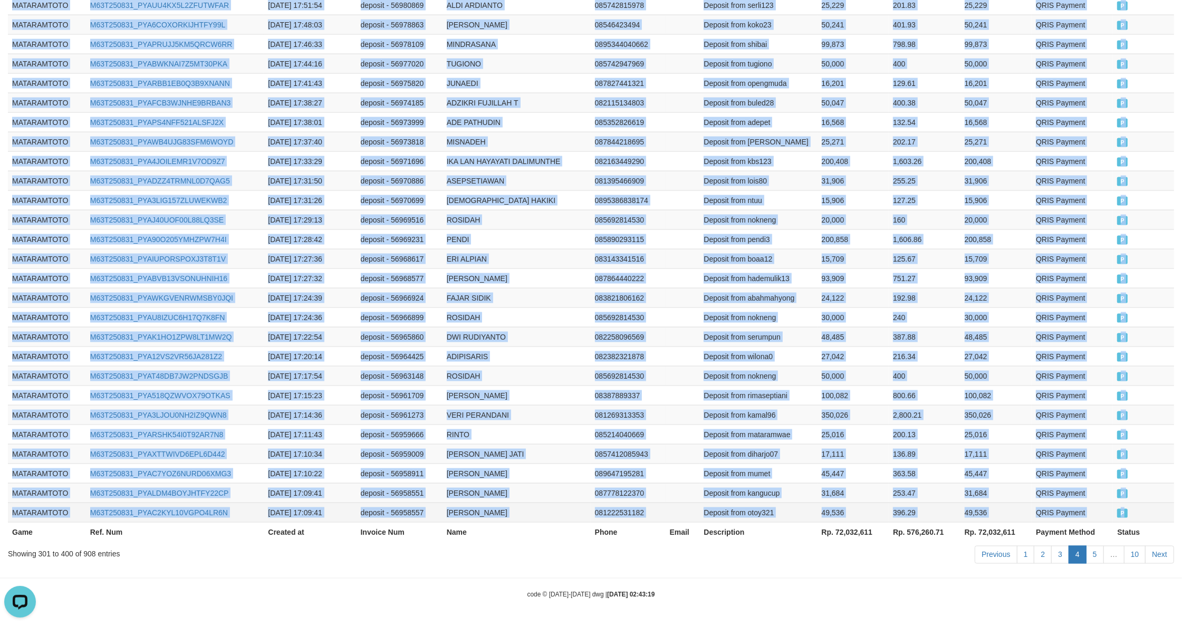
click at [1155, 504] on td "P" at bounding box center [1143, 513] width 61 height 20
click at [1093, 554] on link "5" at bounding box center [1095, 555] width 18 height 18
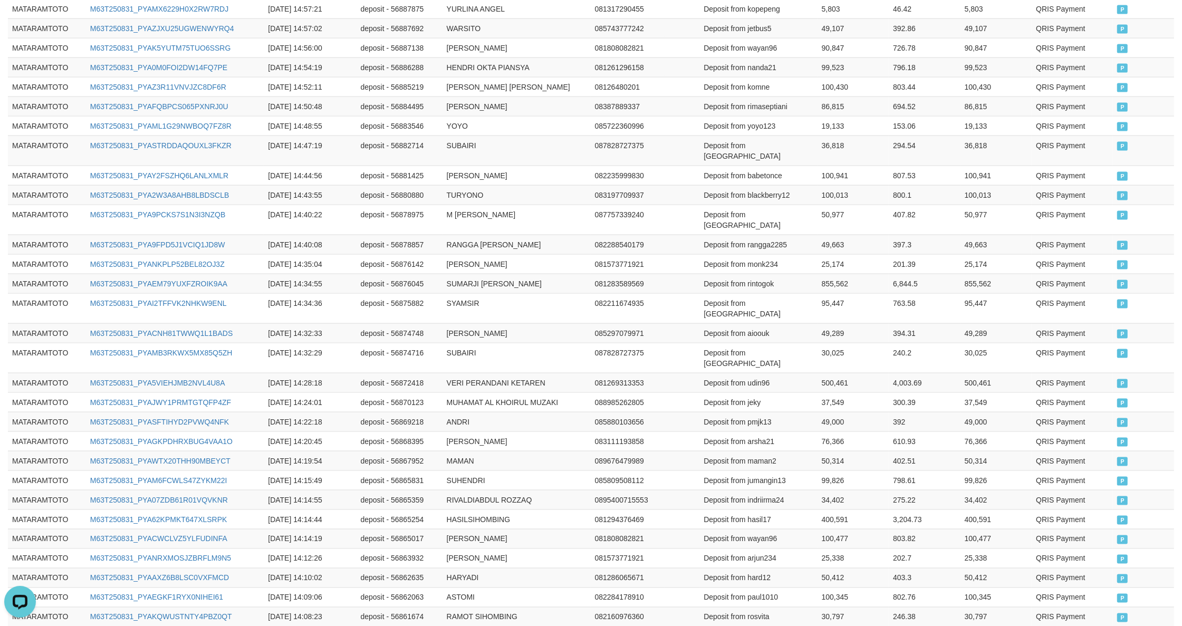
scroll to position [0, 0]
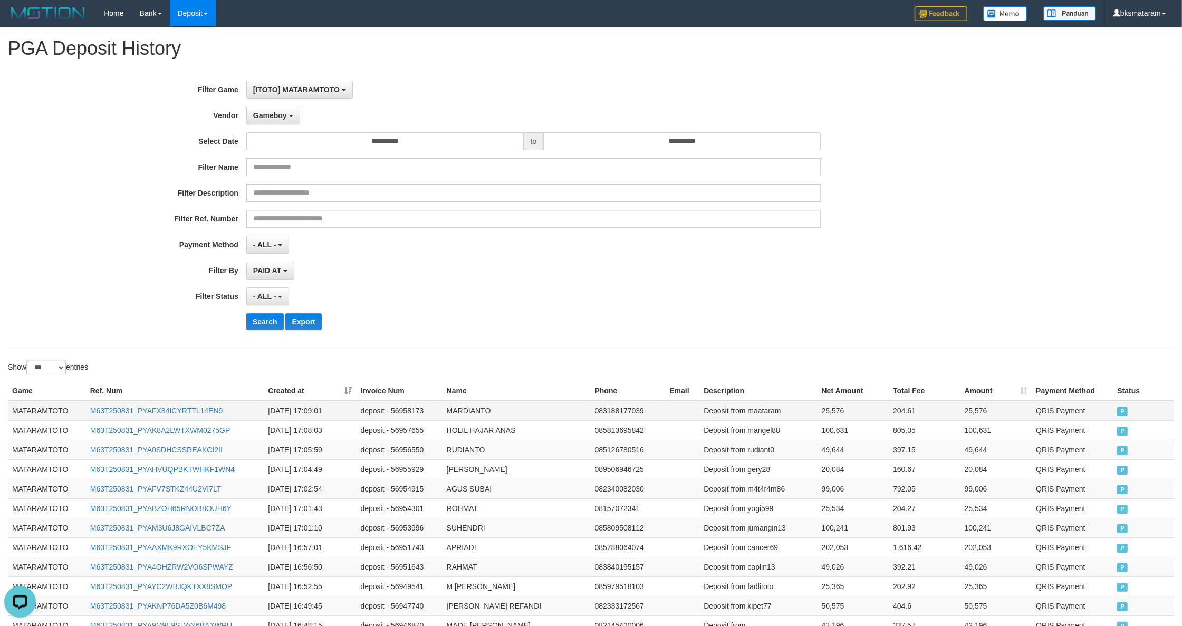
click at [37, 419] on td "MATARAMTOTO" at bounding box center [47, 411] width 78 height 20
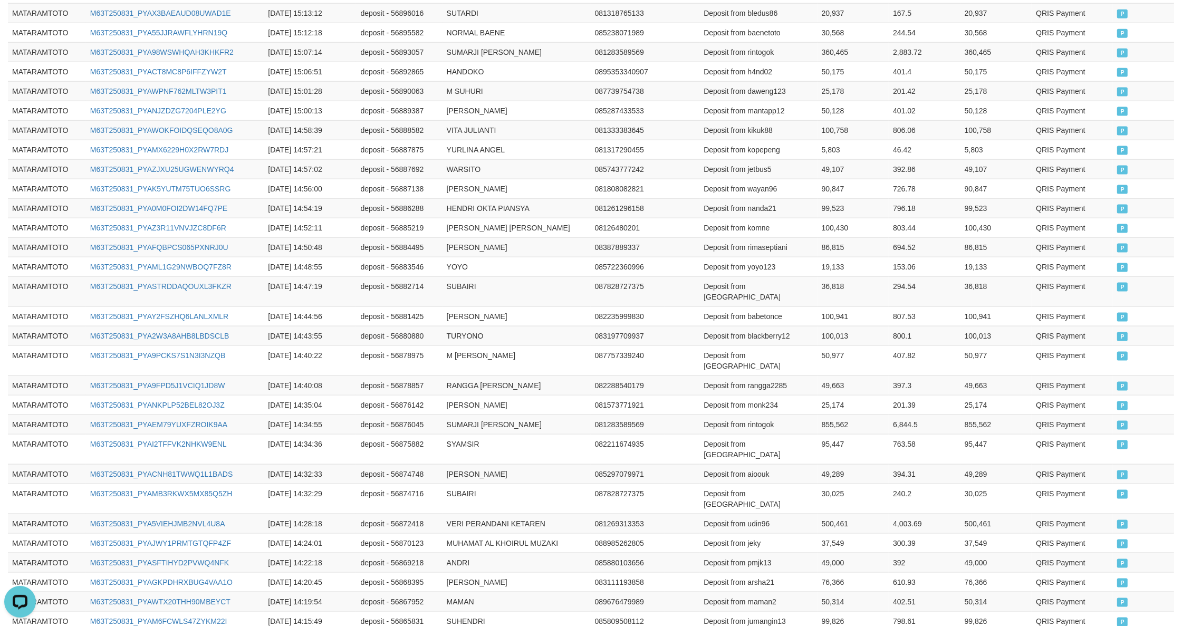
scroll to position [1843, 0]
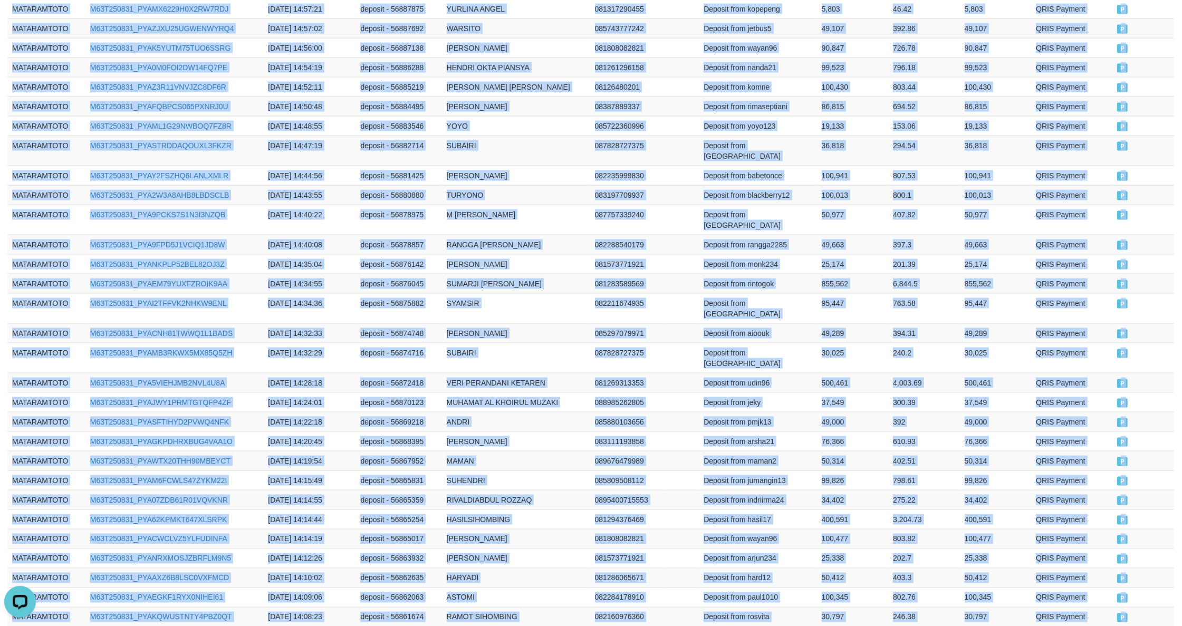
click at [1144, 625] on td "P" at bounding box center [1143, 636] width 61 height 20
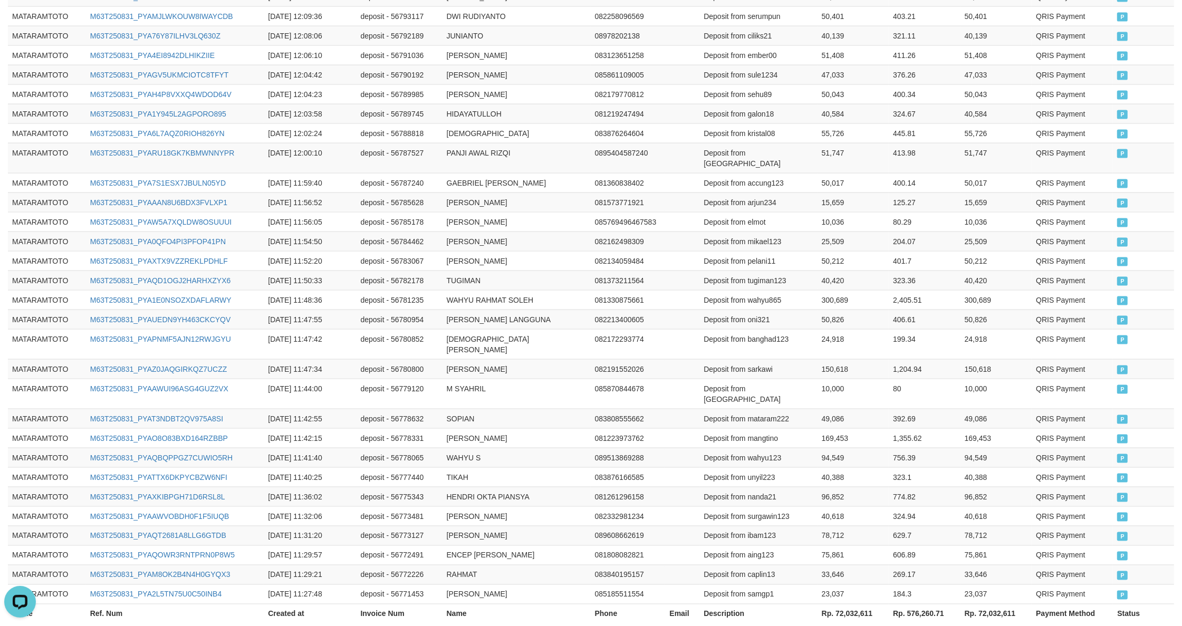
scroll to position [0, 0]
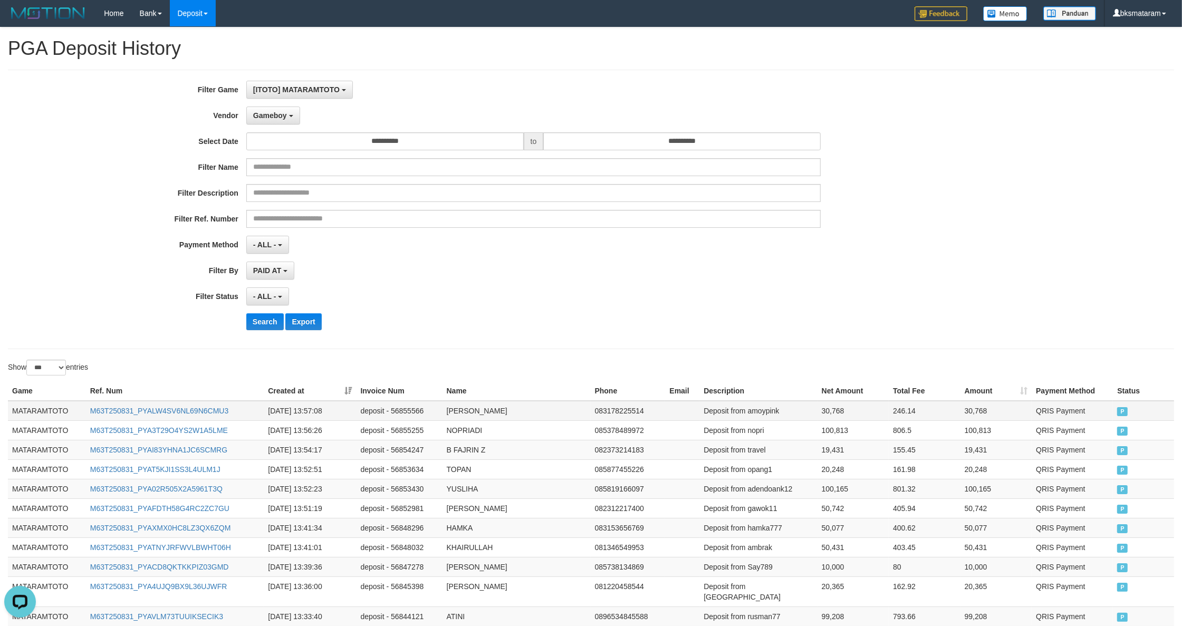
click at [22, 406] on td "MATARAMTOTO" at bounding box center [47, 411] width 78 height 20
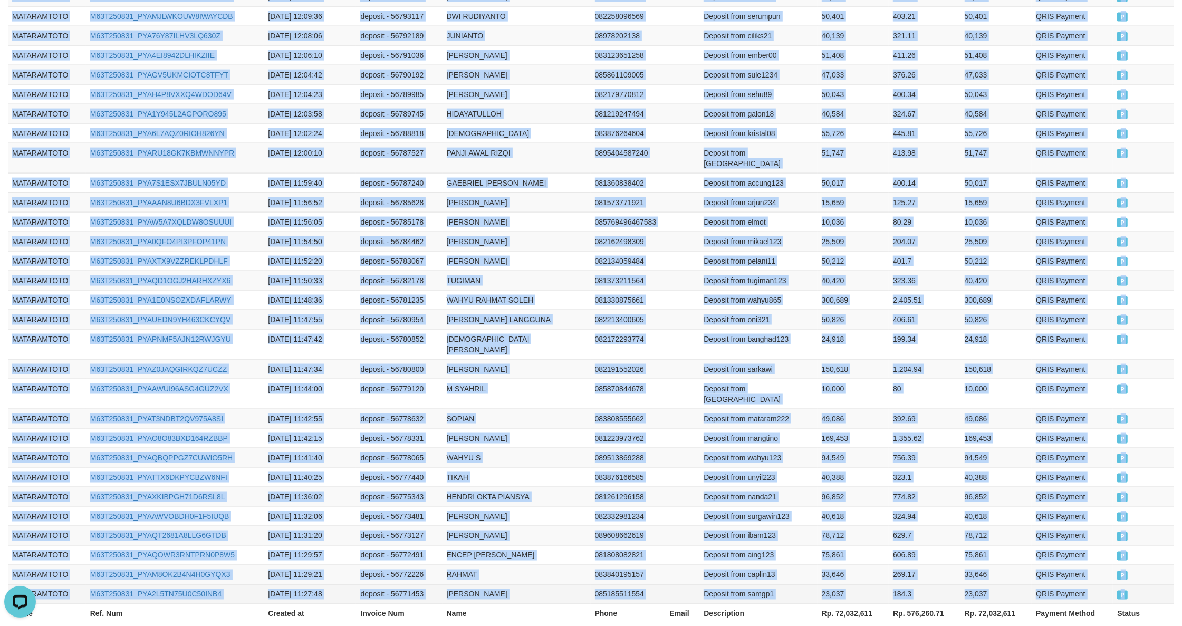
click at [1137, 584] on td "P" at bounding box center [1143, 594] width 61 height 20
click at [1093, 625] on link "7" at bounding box center [1095, 637] width 18 height 18
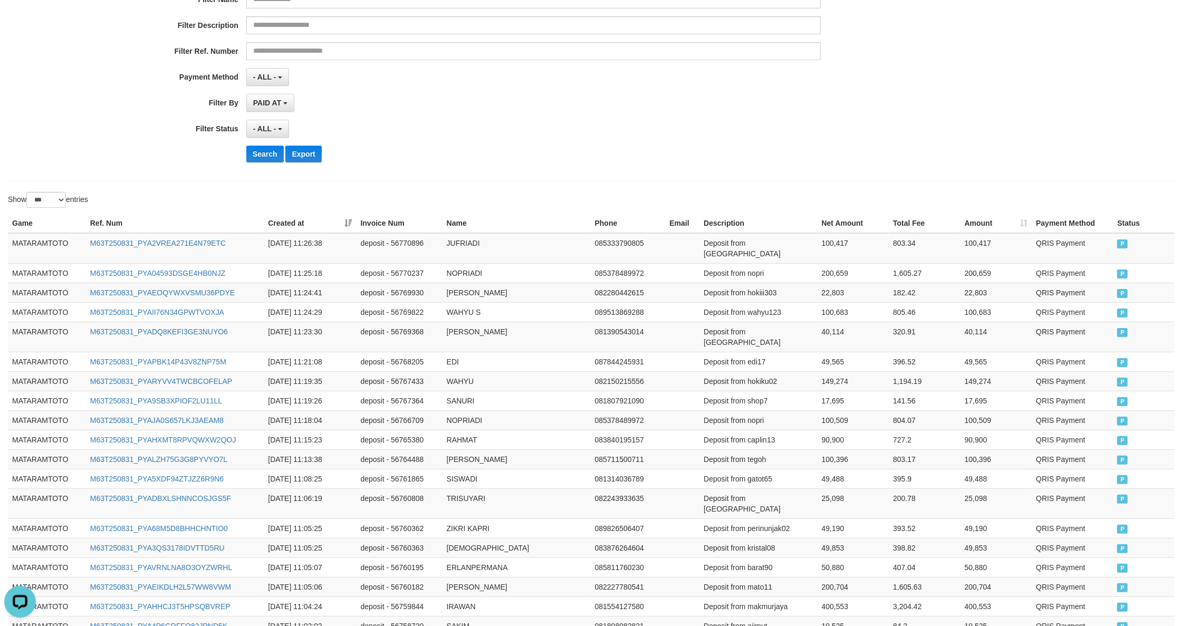
scroll to position [0, 0]
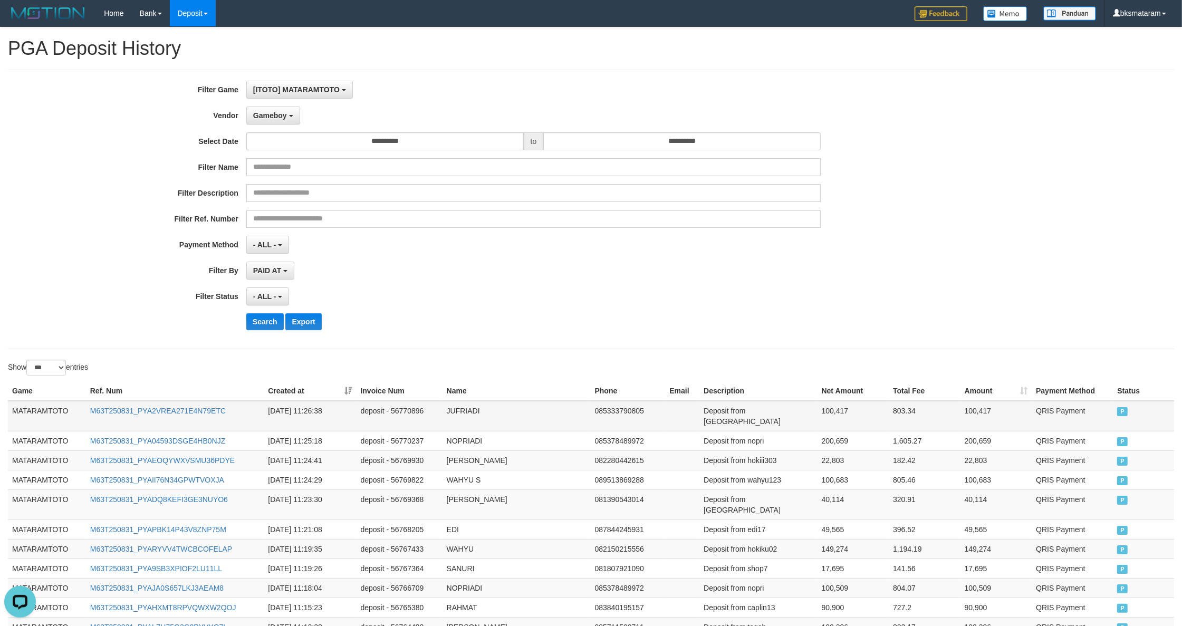
click at [51, 414] on td "MATARAMTOTO" at bounding box center [47, 416] width 78 height 31
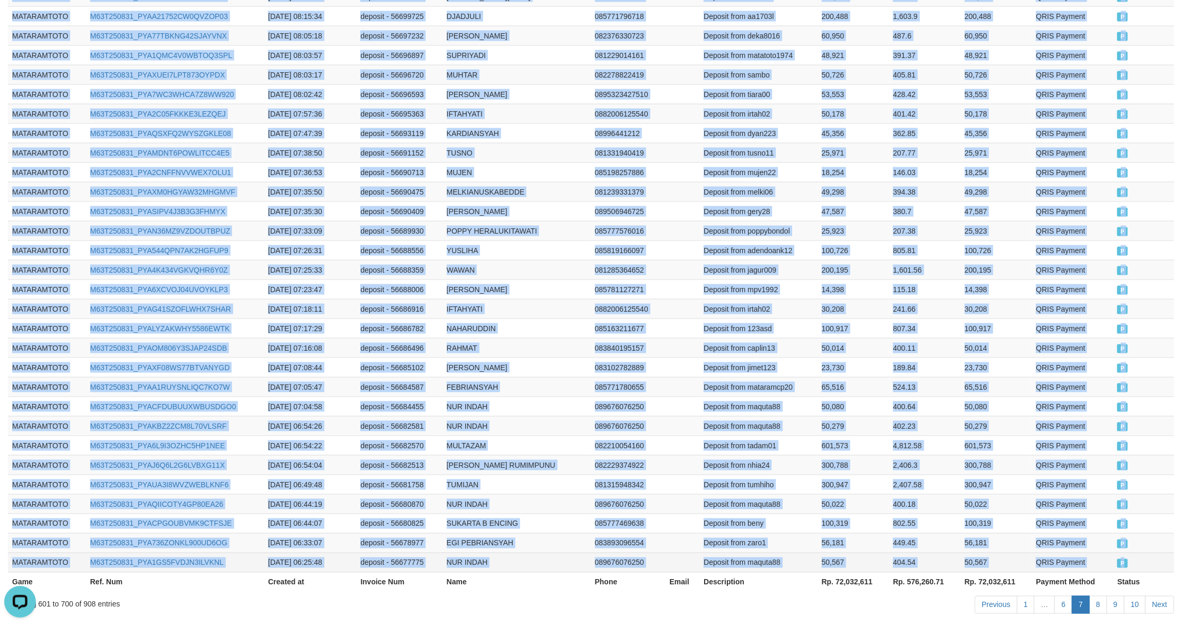
click at [1151, 553] on td "P" at bounding box center [1143, 563] width 61 height 20
click at [1100, 596] on link "8" at bounding box center [1098, 605] width 18 height 18
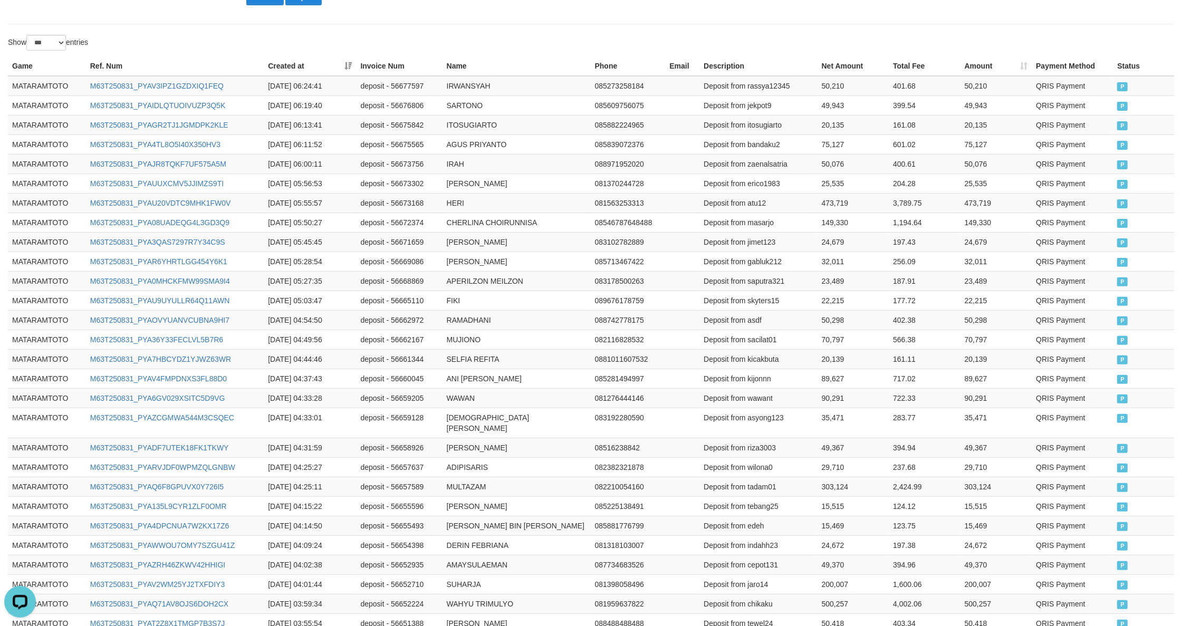
scroll to position [0, 0]
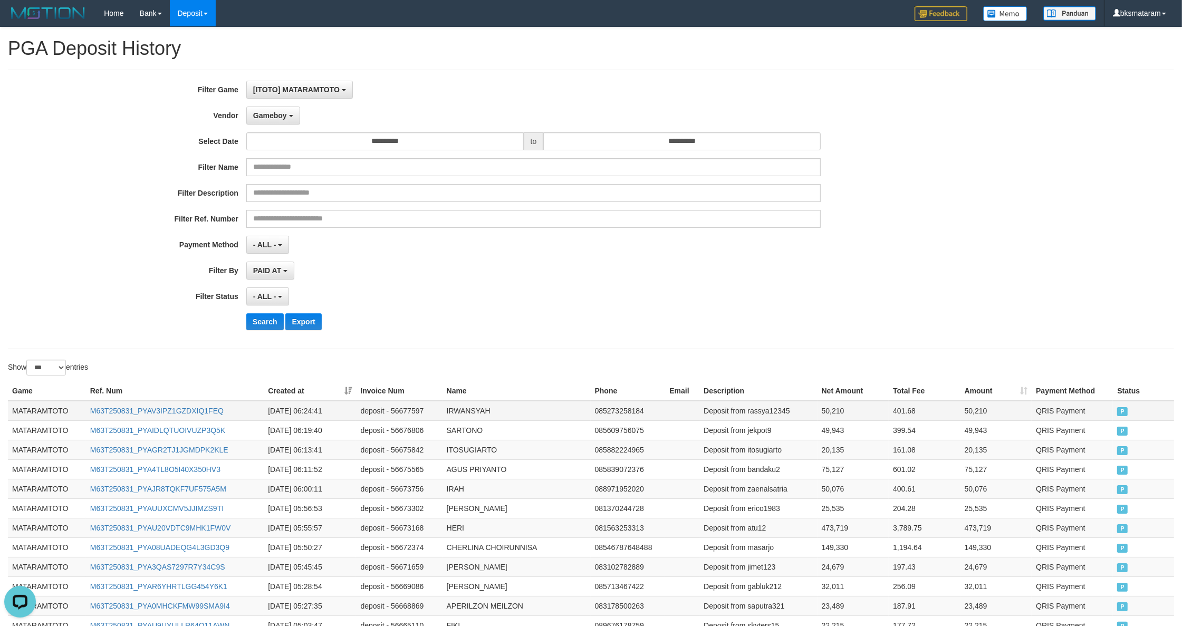
click at [45, 419] on td "MATARAMTOTO" at bounding box center [47, 411] width 78 height 20
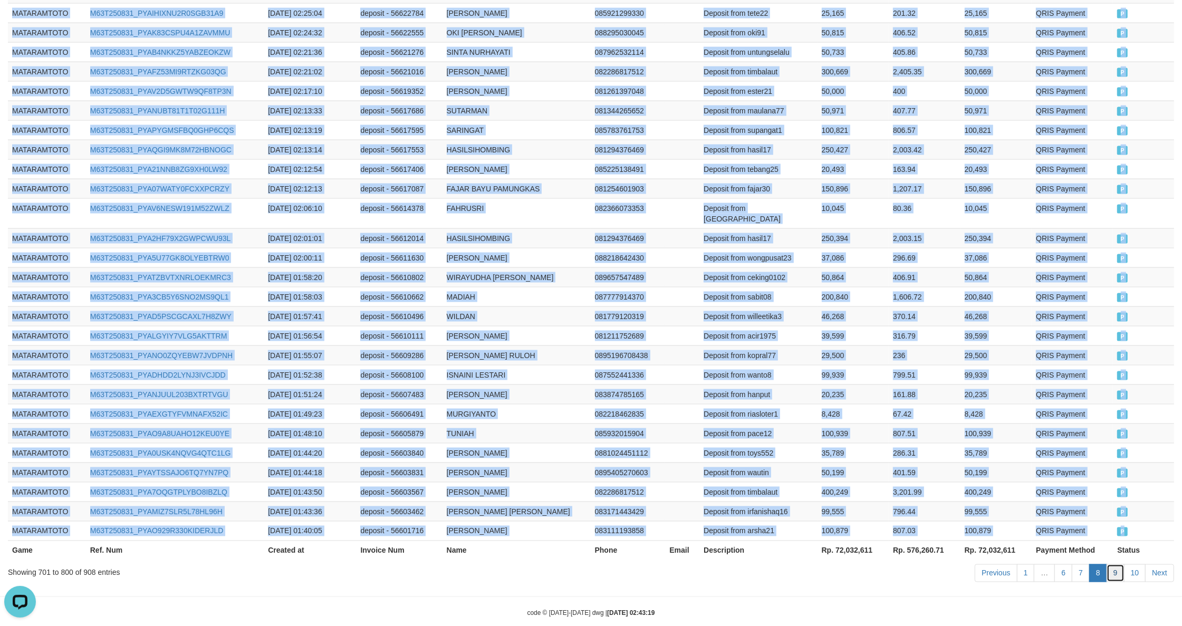
click at [1113, 564] on link "9" at bounding box center [1115, 573] width 18 height 18
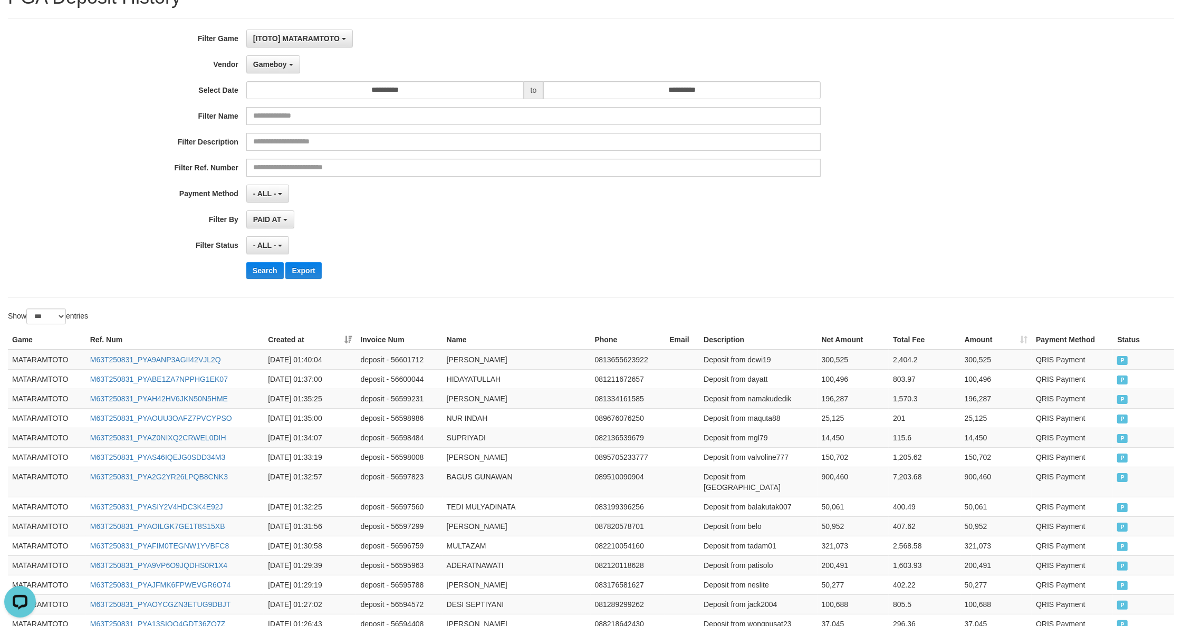
scroll to position [0, 0]
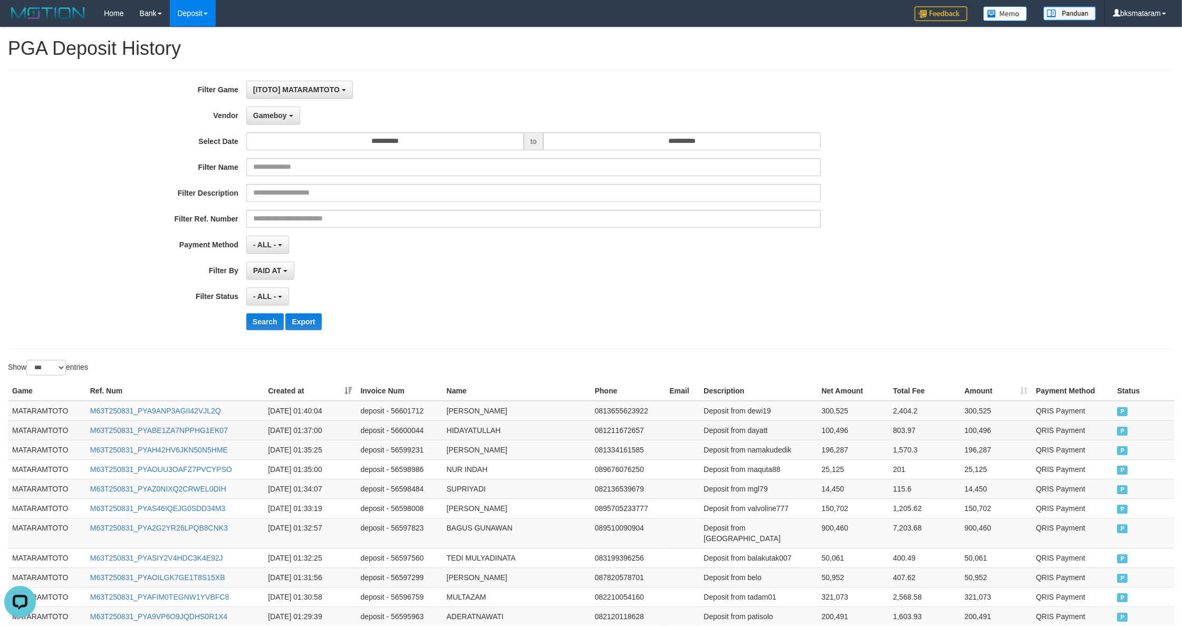
click at [45, 423] on td "MATARAMTOTO" at bounding box center [47, 430] width 78 height 20
click at [43, 412] on td "MATARAMTOTO" at bounding box center [47, 411] width 78 height 20
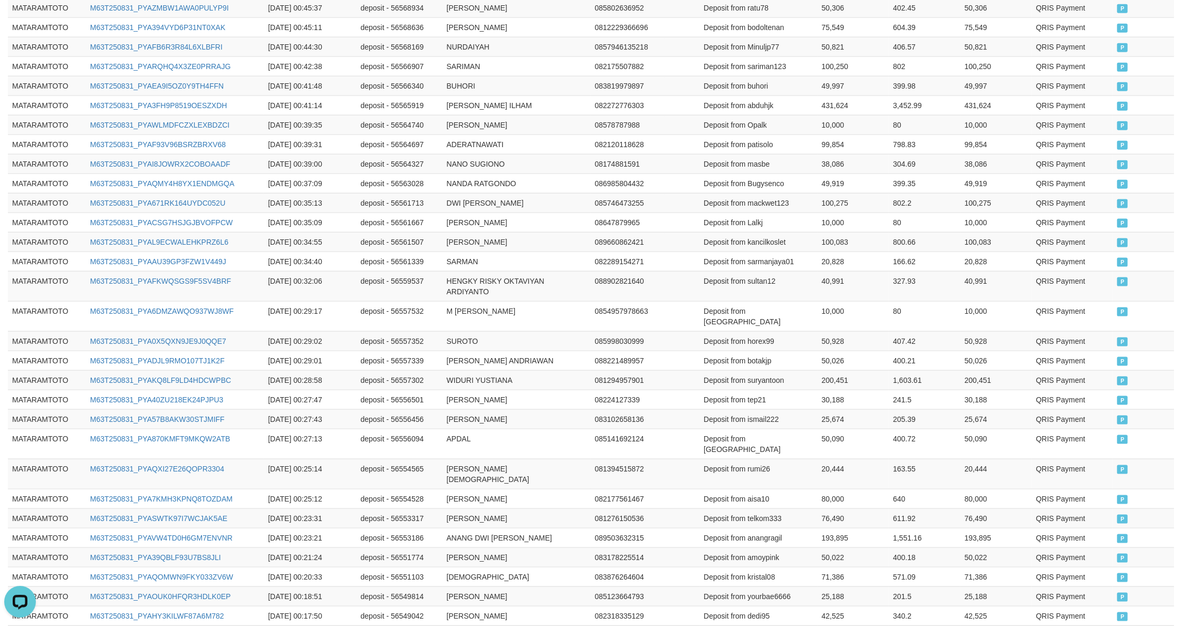
scroll to position [1854, 0]
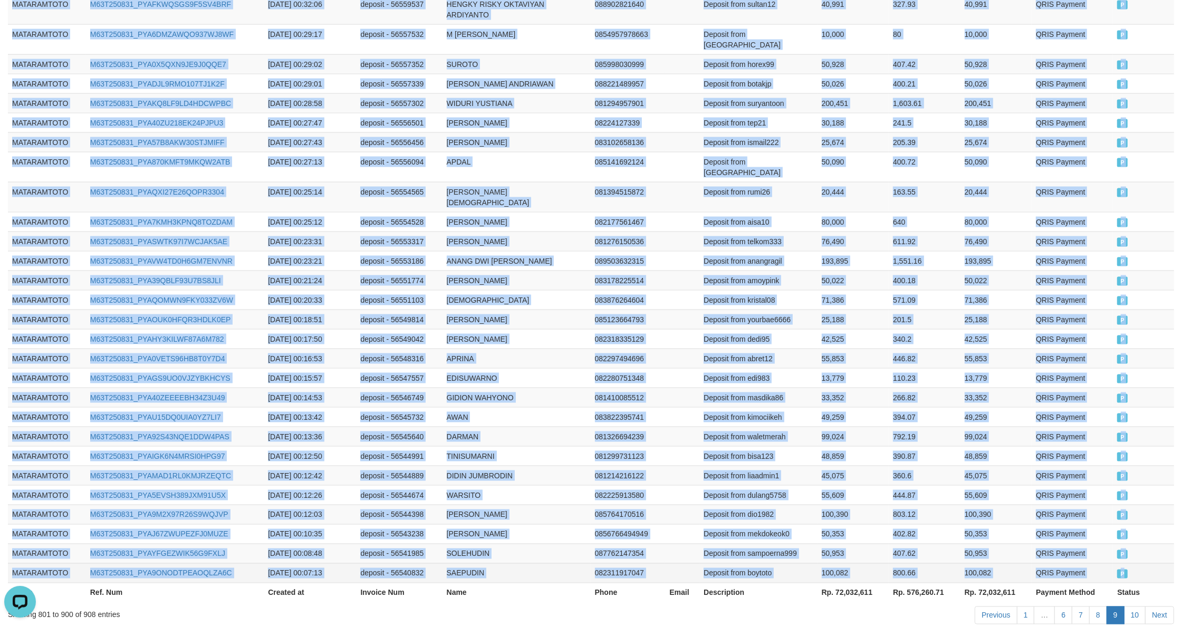
click at [1130, 563] on td "P" at bounding box center [1143, 573] width 61 height 20
click at [1126, 606] on link "10" at bounding box center [1135, 615] width 22 height 18
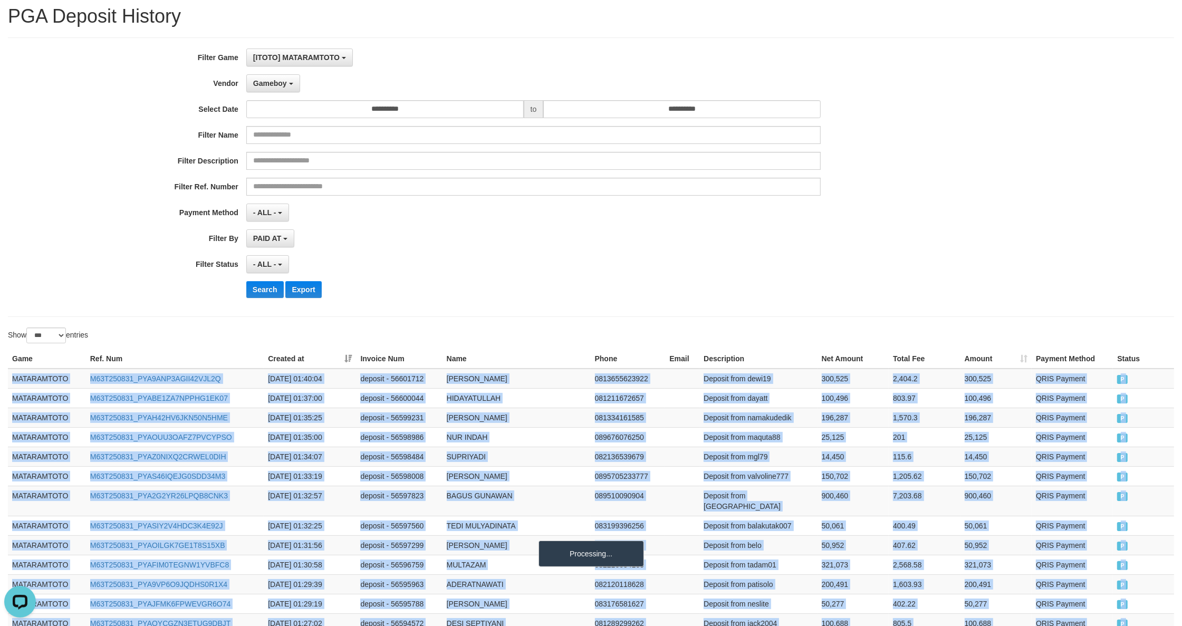
scroll to position [0, 0]
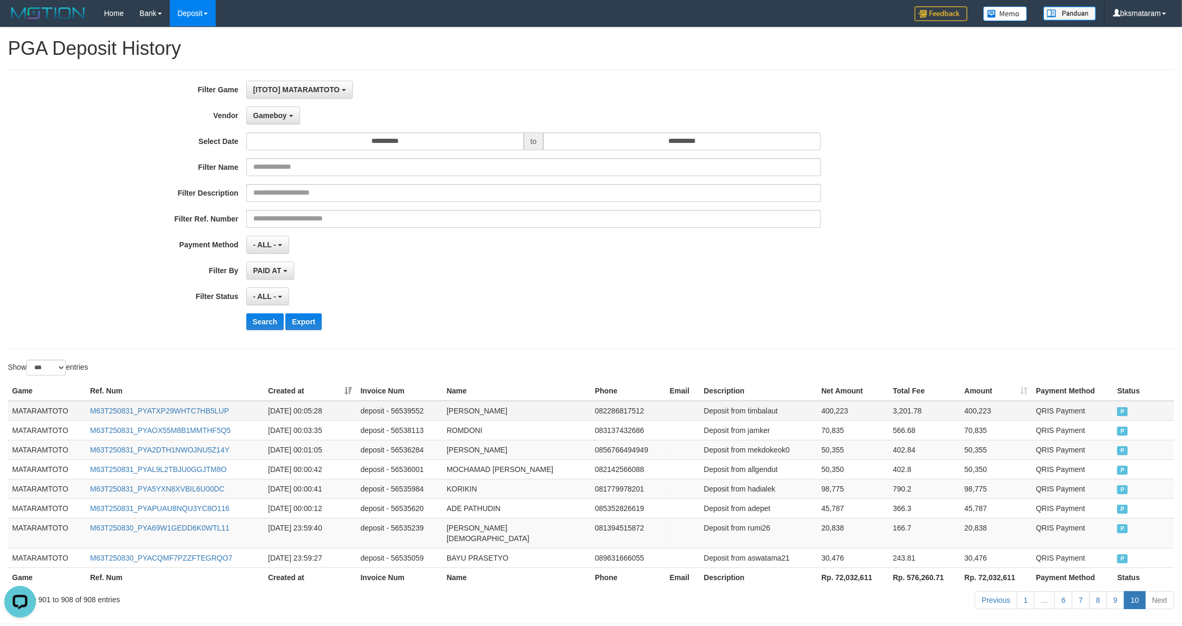
click at [38, 409] on td "MATARAMTOTO" at bounding box center [47, 411] width 78 height 20
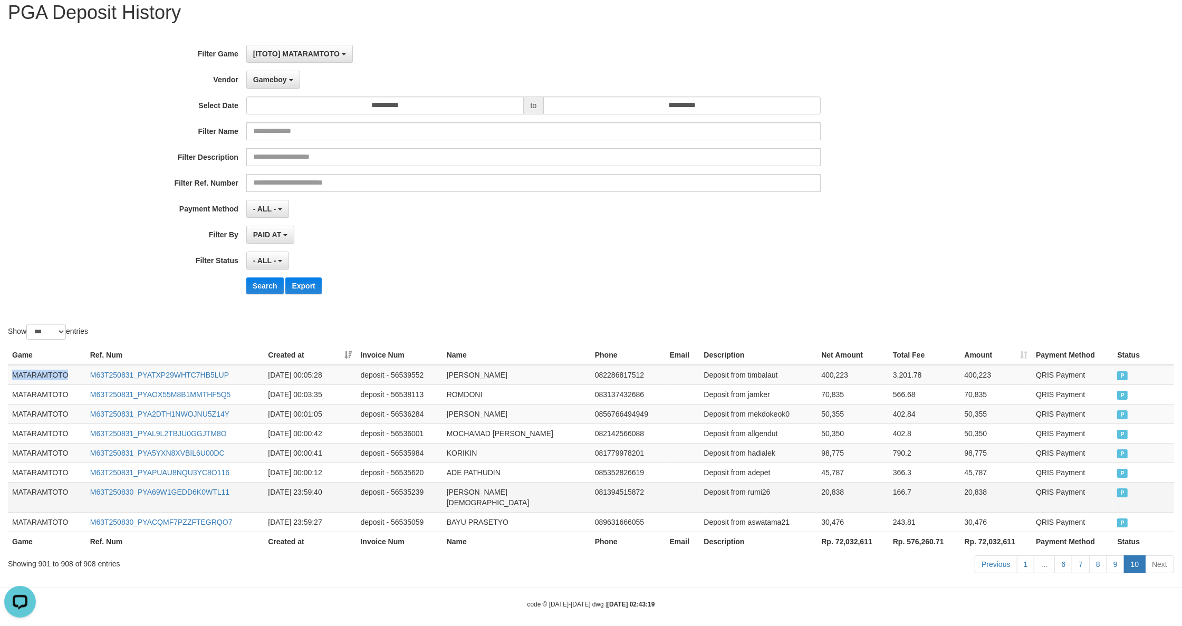
scroll to position [37, 0]
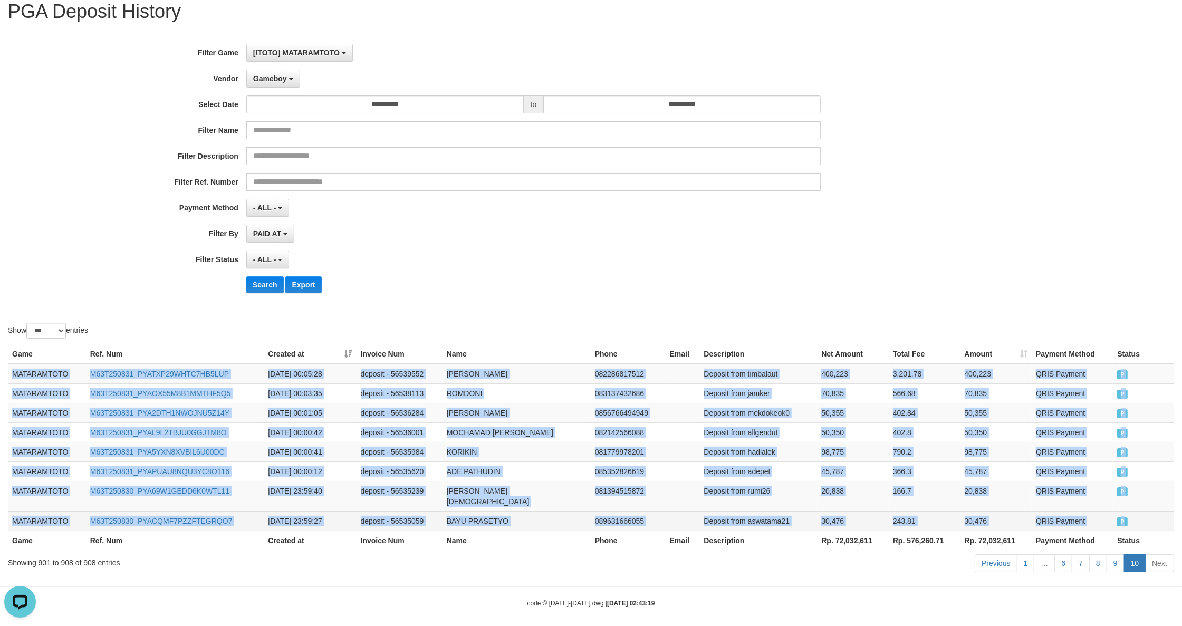
click at [1158, 517] on td "P" at bounding box center [1143, 521] width 61 height 20
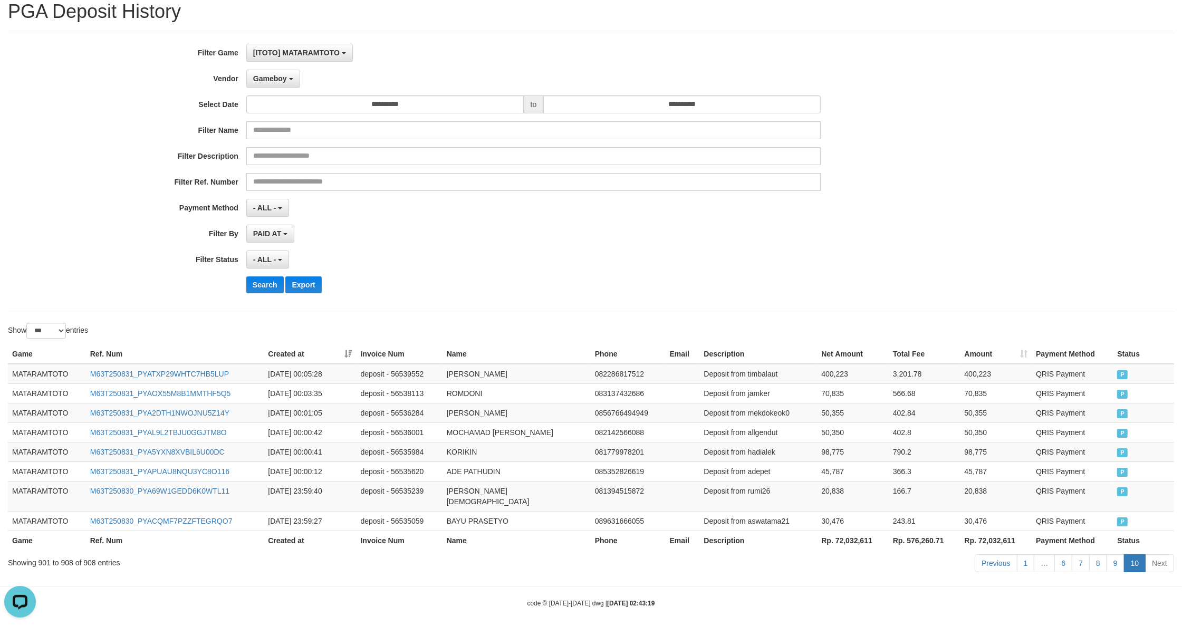
click at [857, 531] on th "Rp. 72,032,611" at bounding box center [853, 541] width 72 height 20
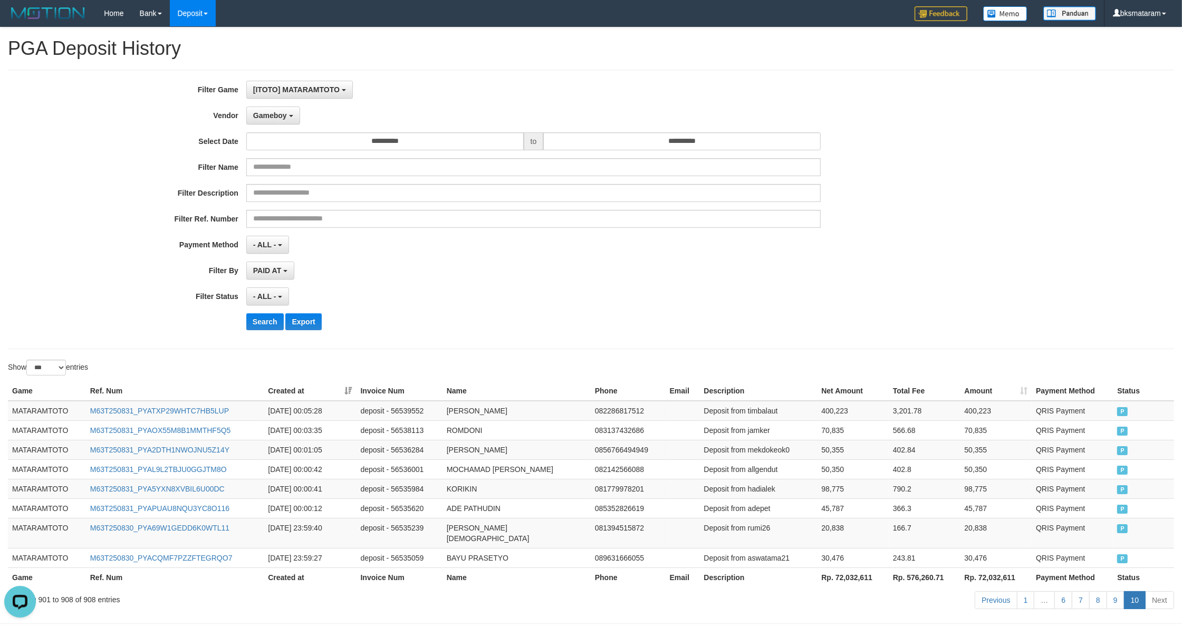
click at [279, 128] on div "**********" at bounding box center [492, 209] width 985 height 257
click at [280, 123] on button "Gameboy" at bounding box center [273, 116] width 54 height 18
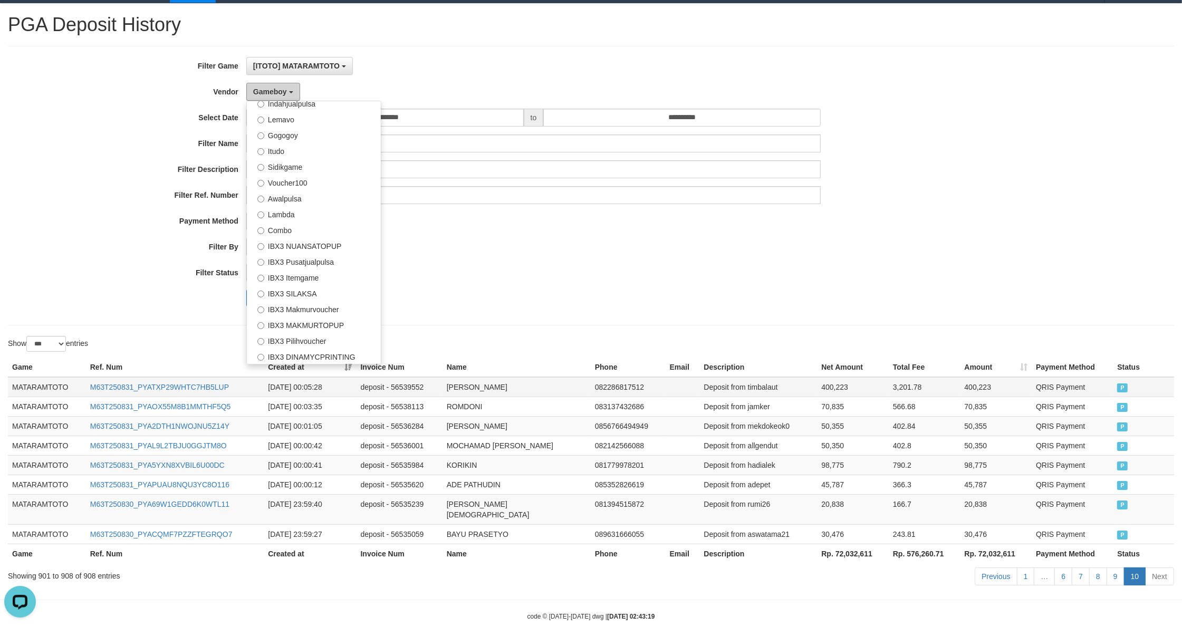
scroll to position [37, 0]
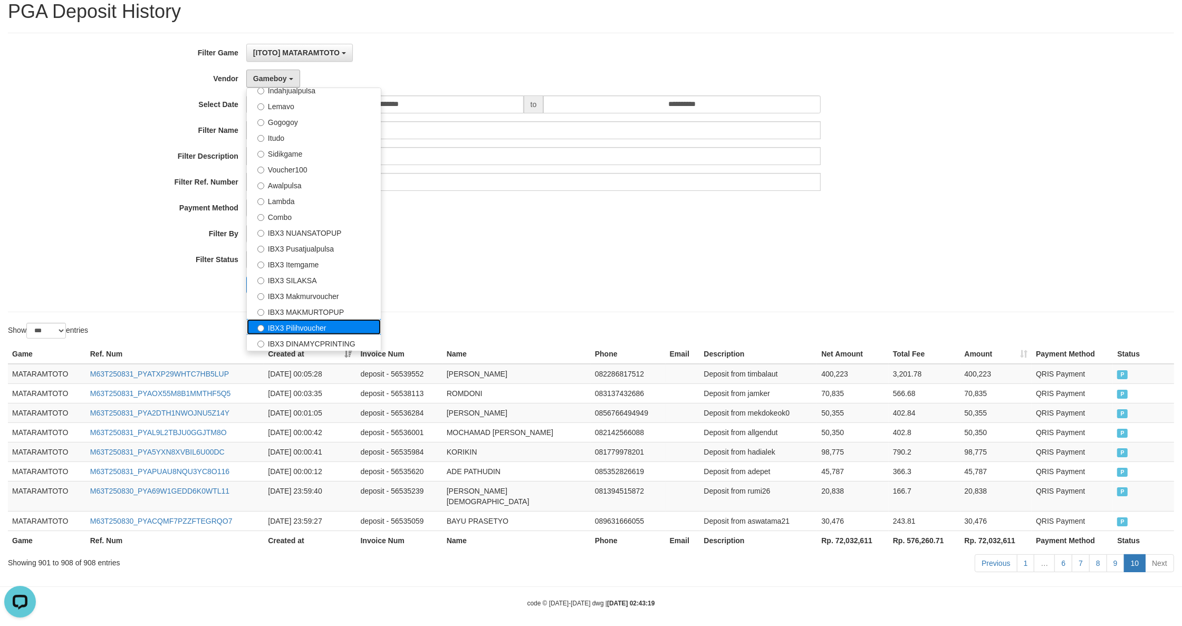
click at [340, 325] on label "IBX3 Pilihvoucher" at bounding box center [314, 327] width 134 height 16
select select "**********"
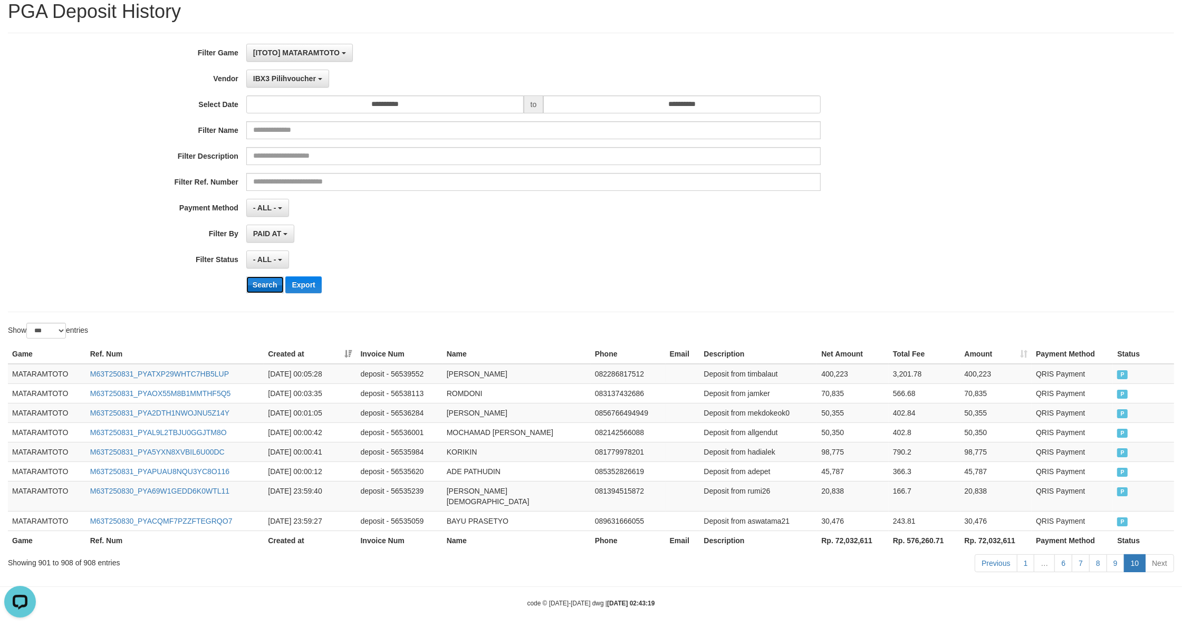
click at [261, 283] on button "Search" at bounding box center [264, 284] width 37 height 17
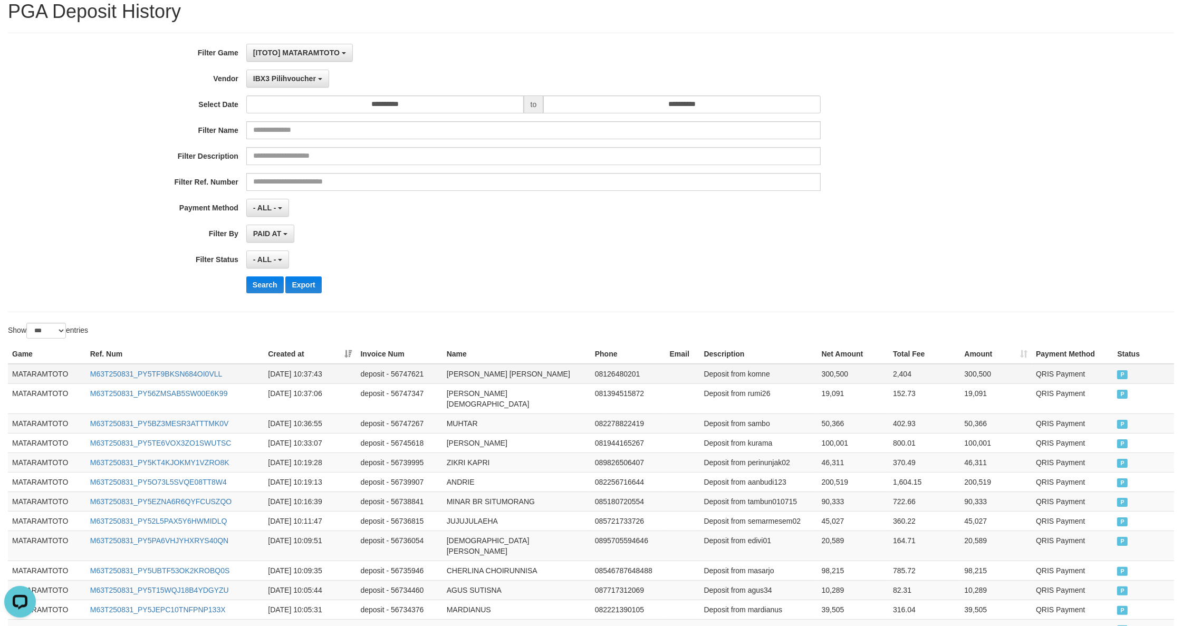
click at [33, 381] on td "MATARAMTOTO" at bounding box center [47, 374] width 78 height 20
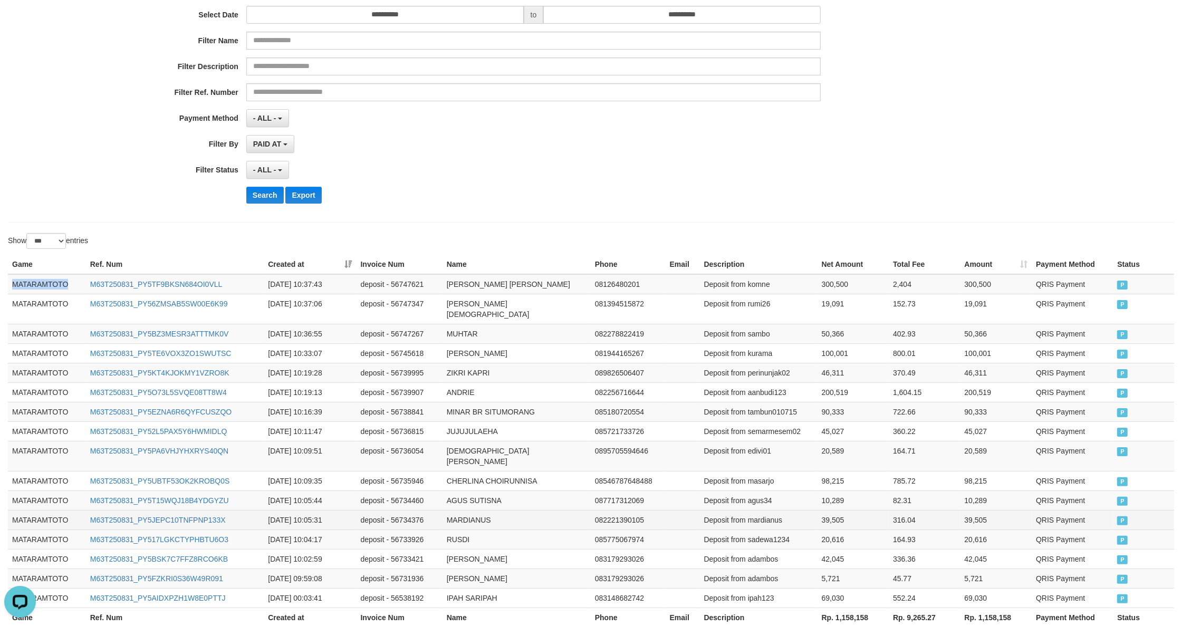
scroll to position [194, 0]
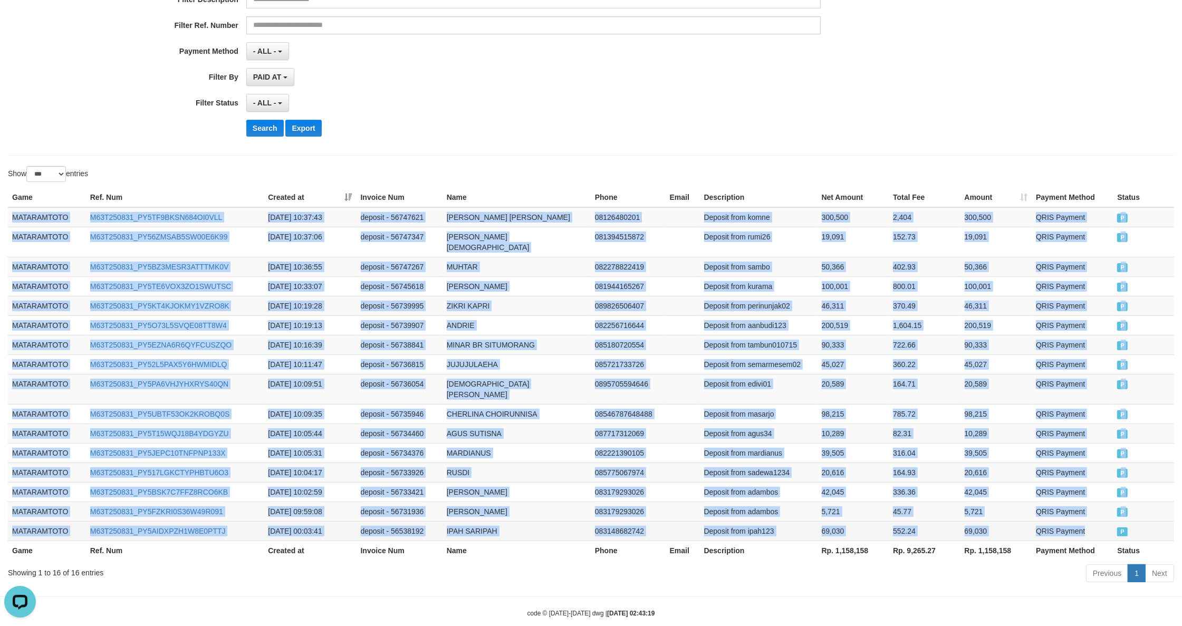
drag, startPoint x: 1086, startPoint y: 519, endPoint x: 1116, endPoint y: 517, distance: 29.6
click at [1091, 521] on td "QRIS Payment" at bounding box center [1072, 531] width 81 height 20
click at [1116, 521] on td "P" at bounding box center [1143, 531] width 61 height 20
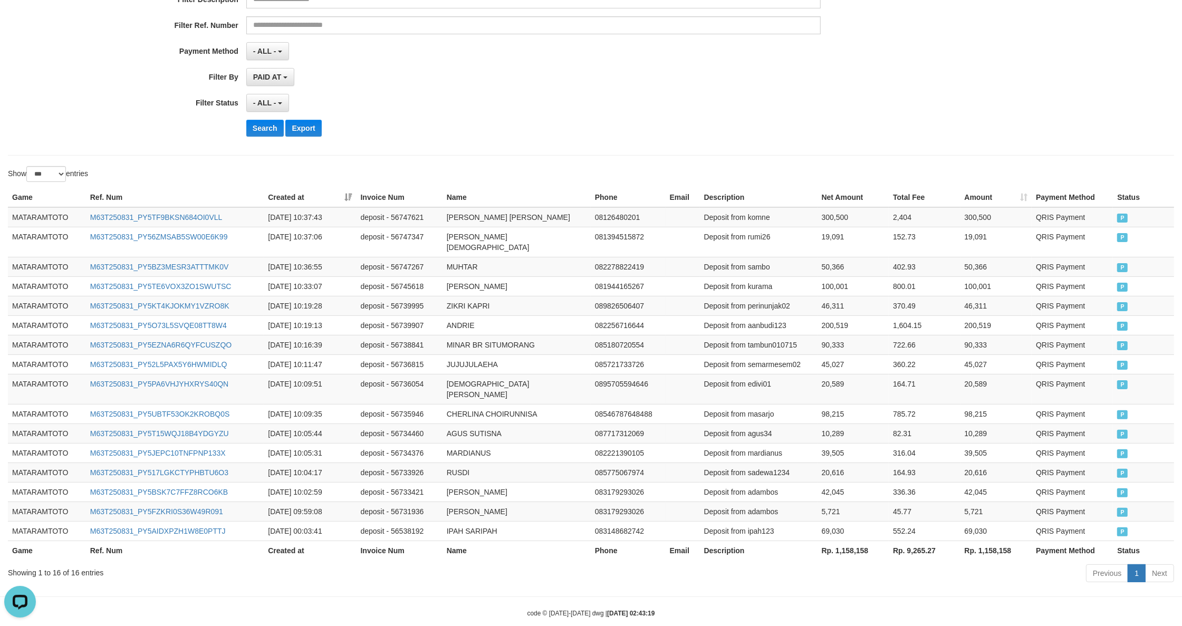
click at [840, 541] on th "Rp. 1,158,158" at bounding box center [852, 551] width 71 height 20
